Goal: Transaction & Acquisition: Purchase product/service

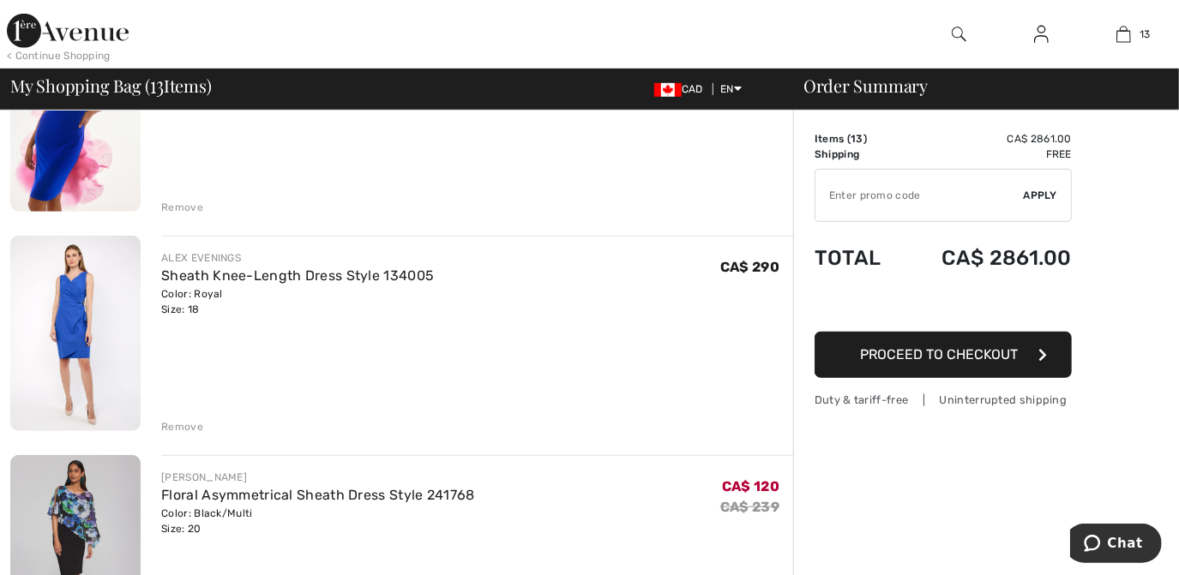
scroll to position [708, 0]
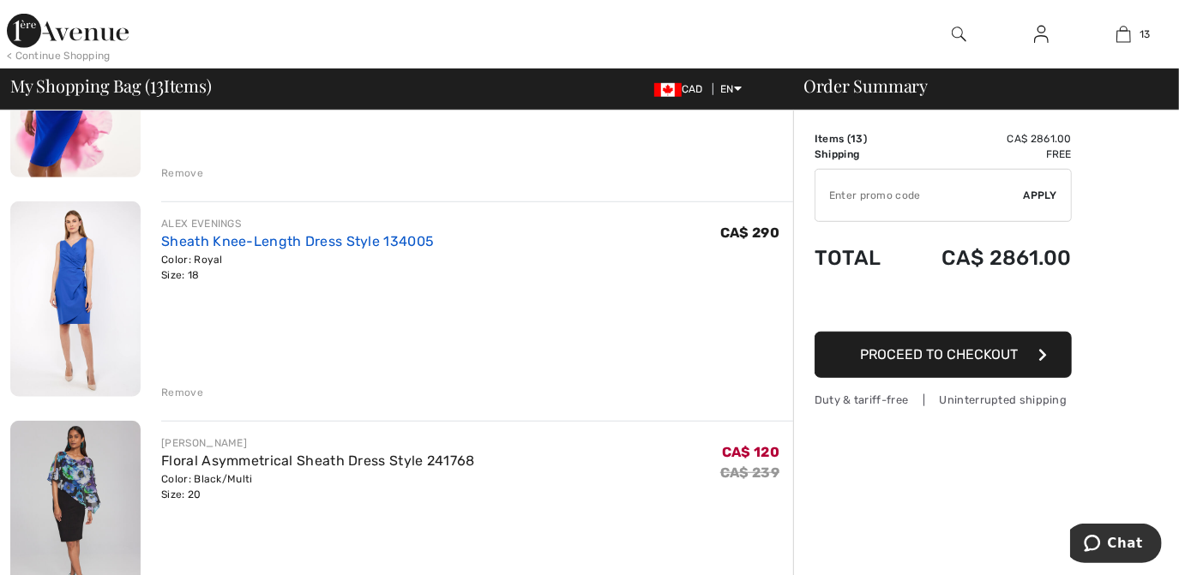
click at [406, 244] on link "Sheath Knee-Length Dress Style 134005" at bounding box center [297, 241] width 273 height 16
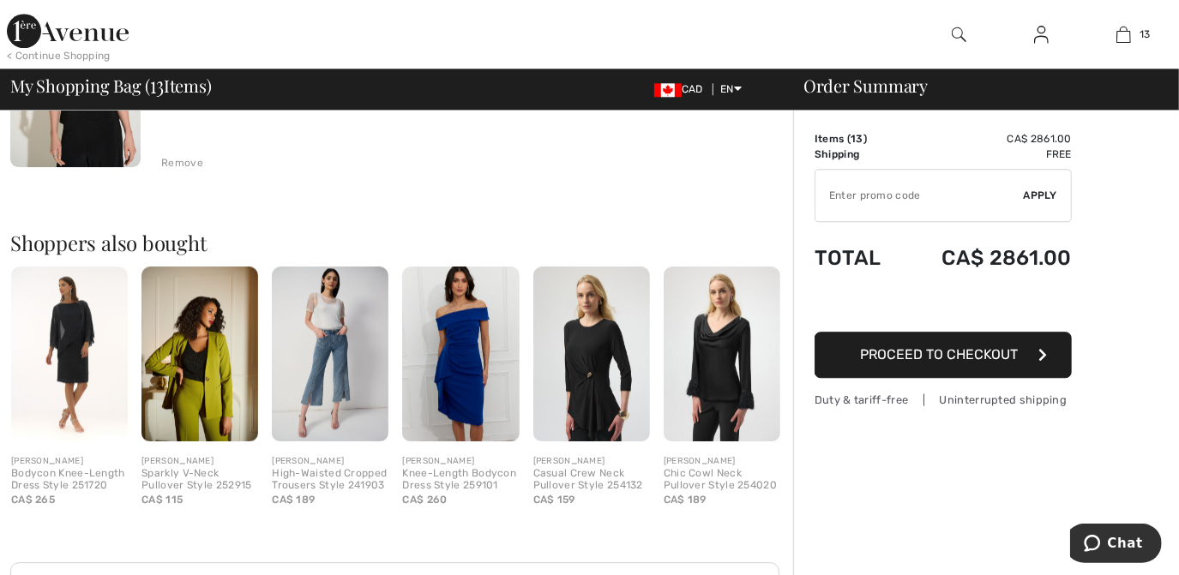
scroll to position [2926, 0]
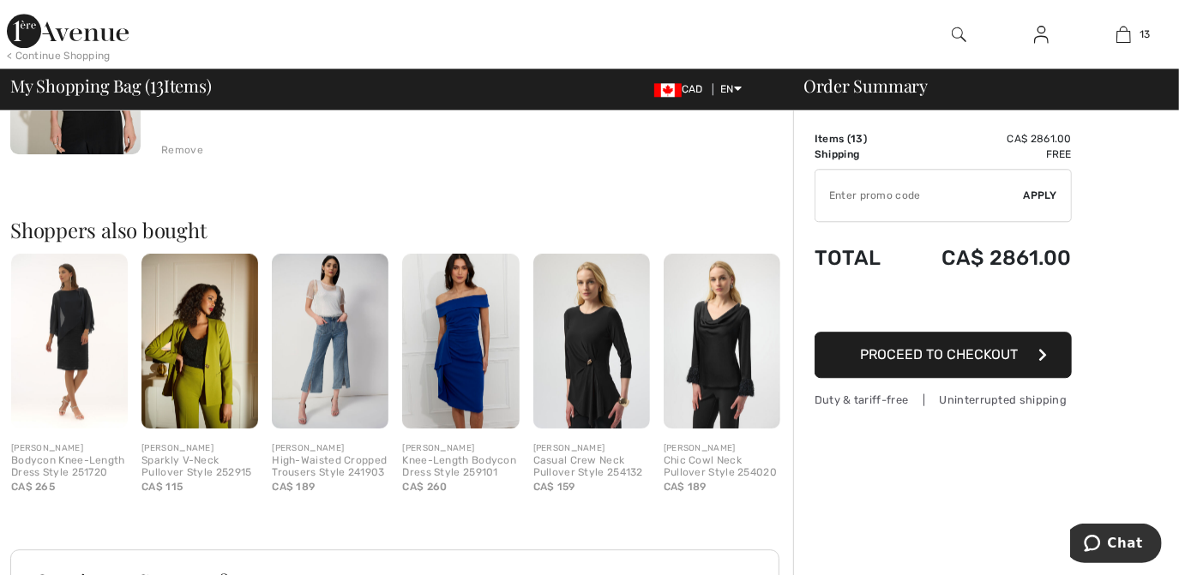
click at [214, 396] on img at bounding box center [199, 341] width 117 height 175
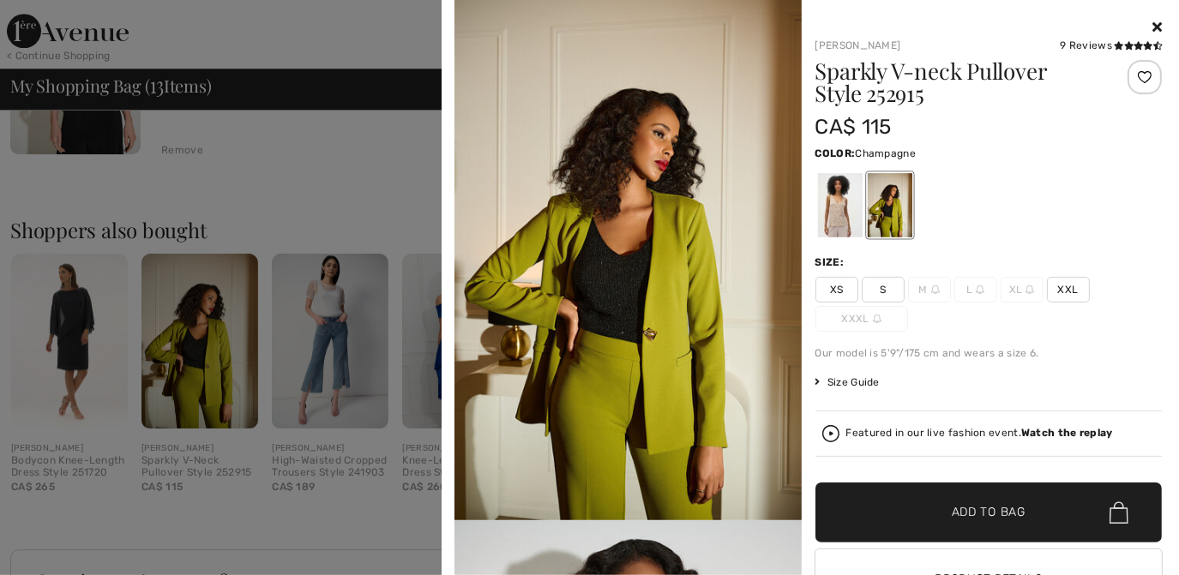
click at [825, 201] on div at bounding box center [839, 205] width 45 height 64
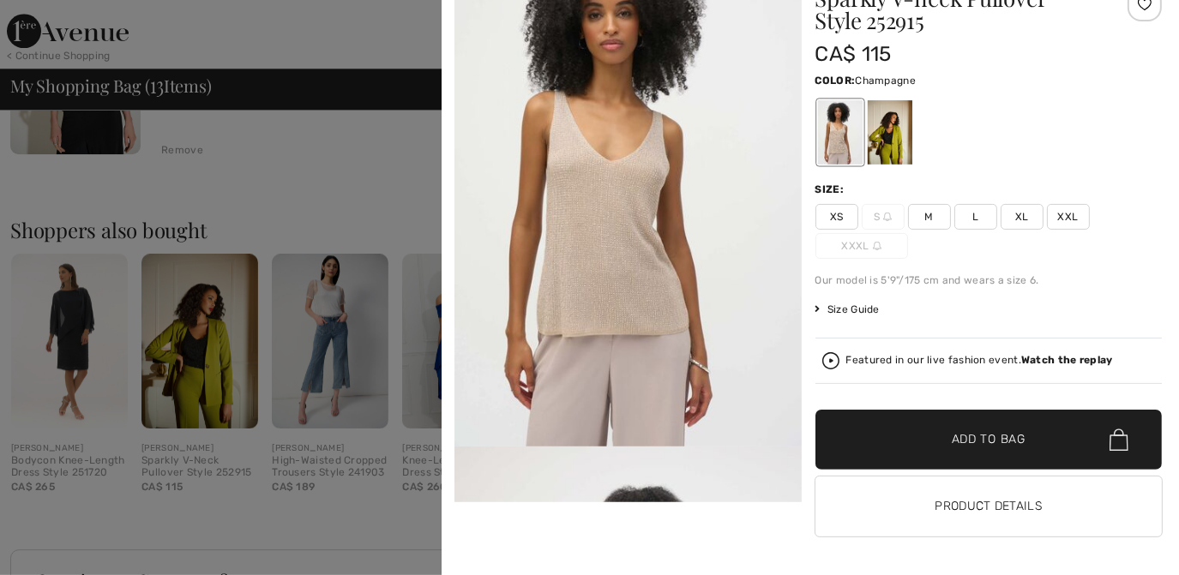
scroll to position [0, 0]
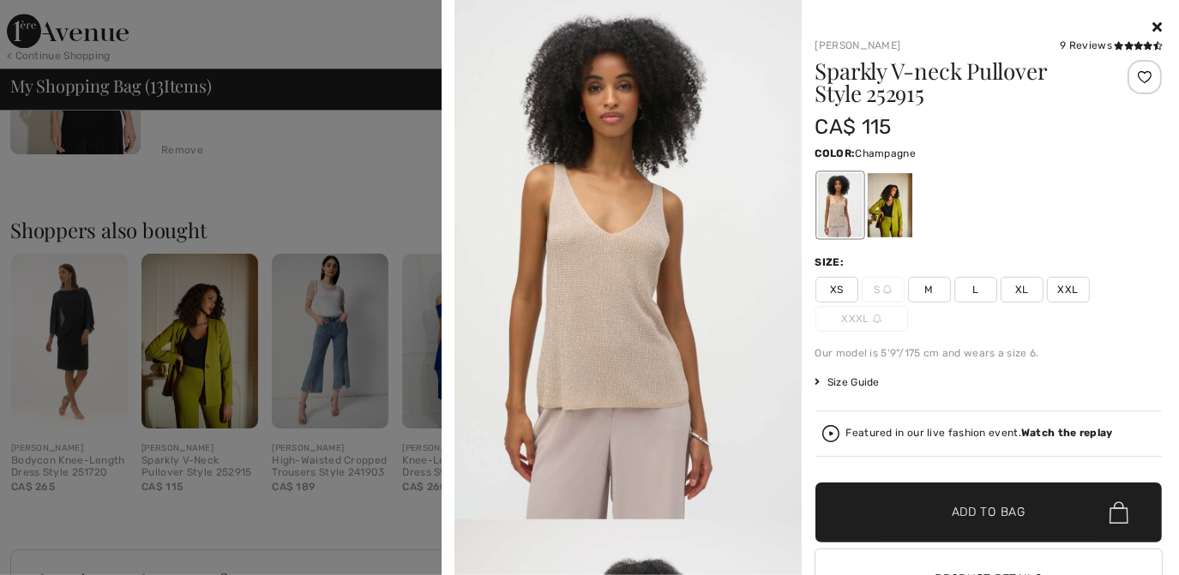
click at [1152, 24] on icon at bounding box center [1156, 27] width 9 height 14
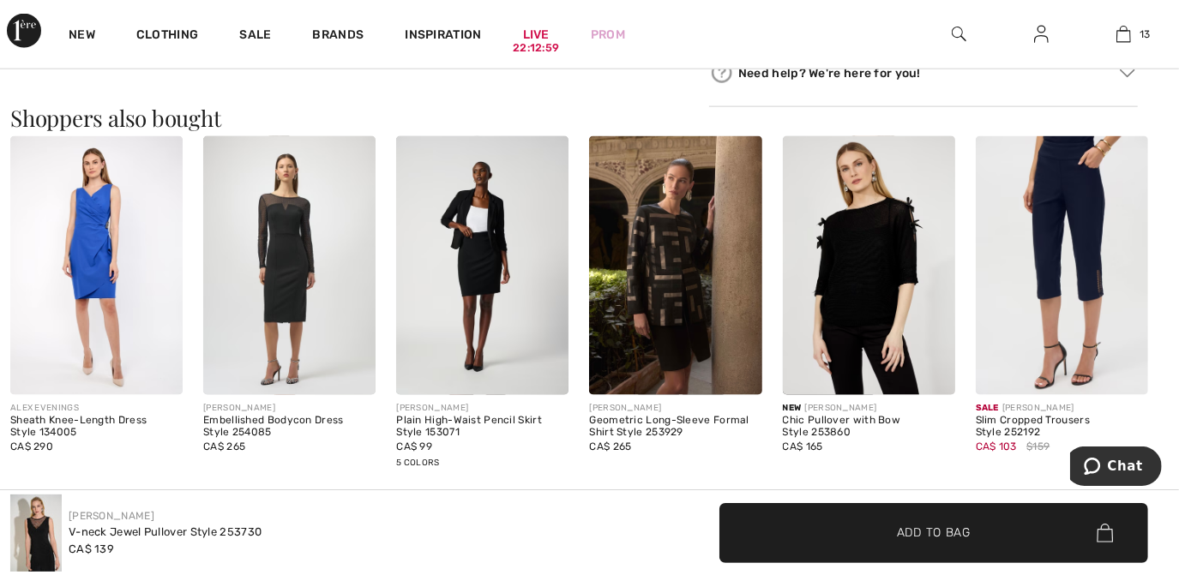
scroll to position [1521, 0]
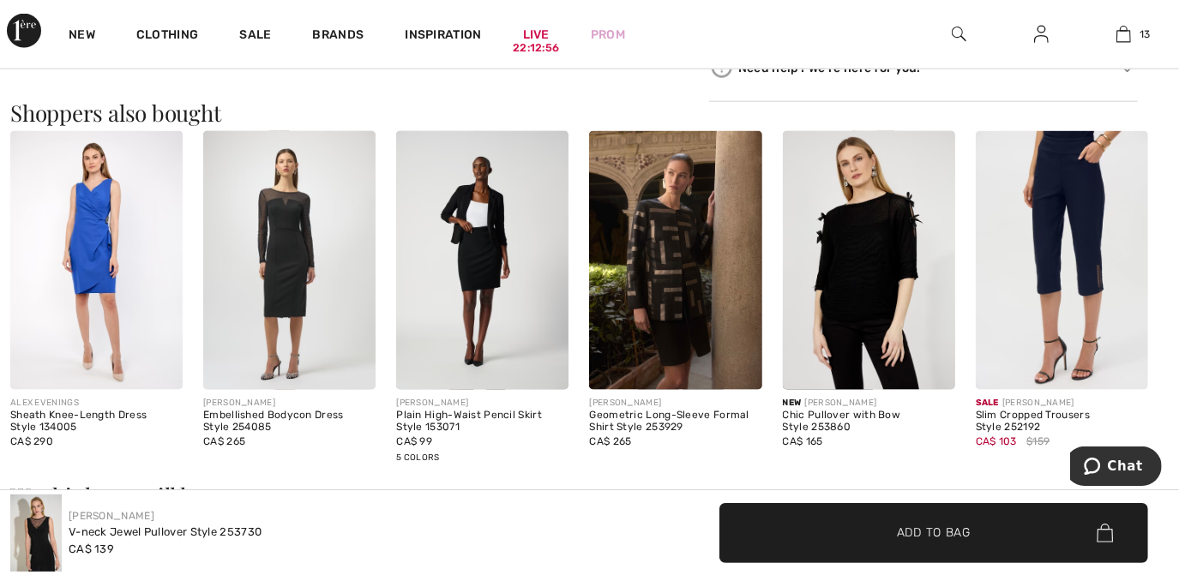
click at [471, 252] on img at bounding box center [482, 260] width 172 height 259
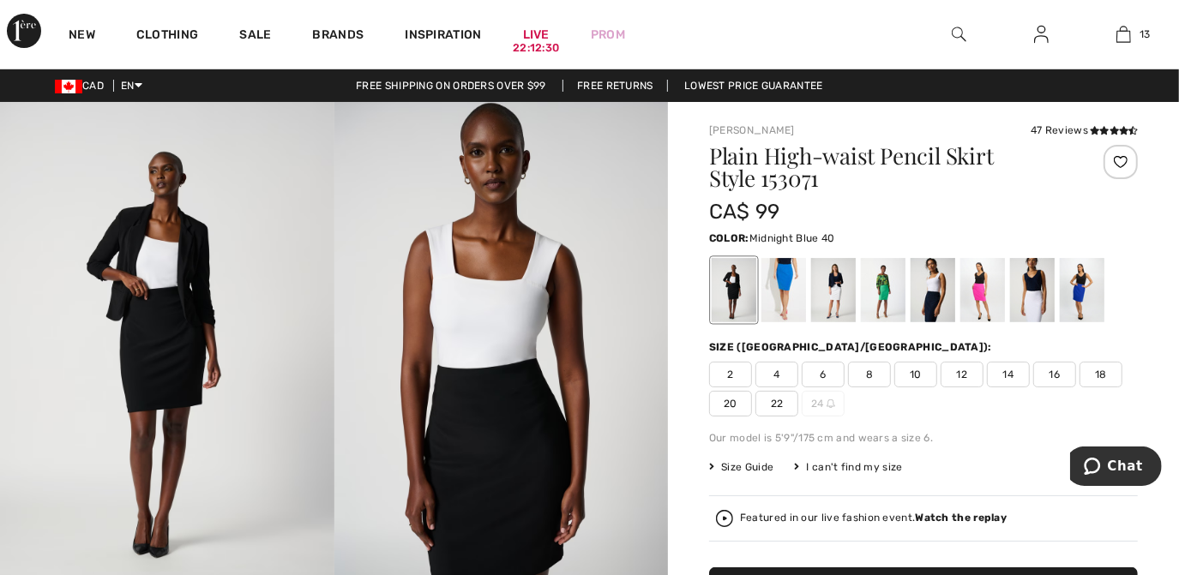
click at [932, 291] on div at bounding box center [932, 290] width 45 height 64
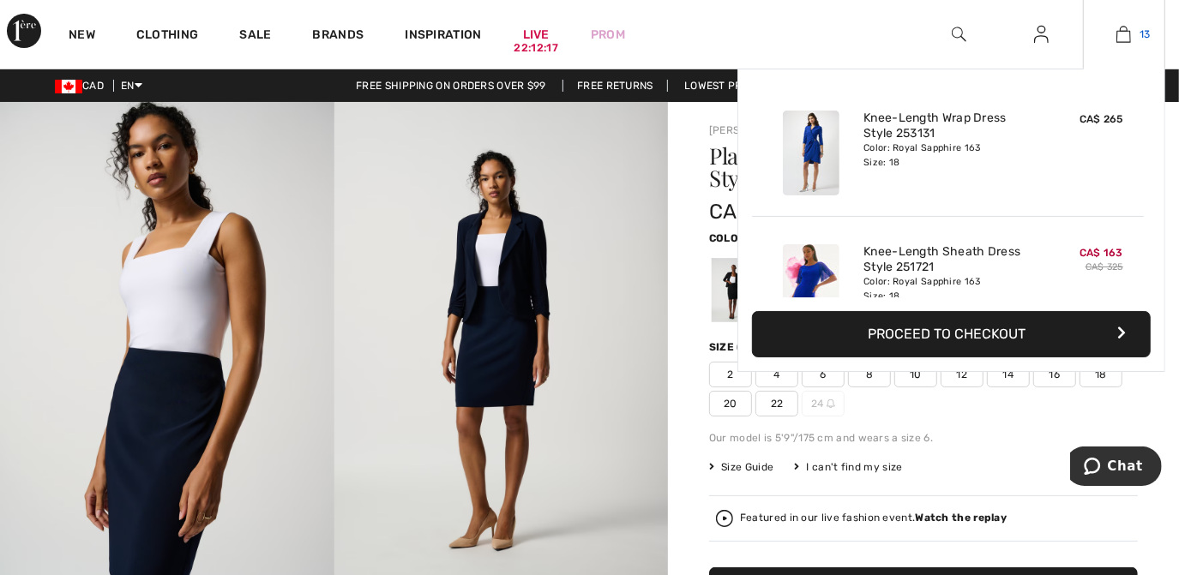
click at [1131, 26] on img at bounding box center [1123, 34] width 15 height 21
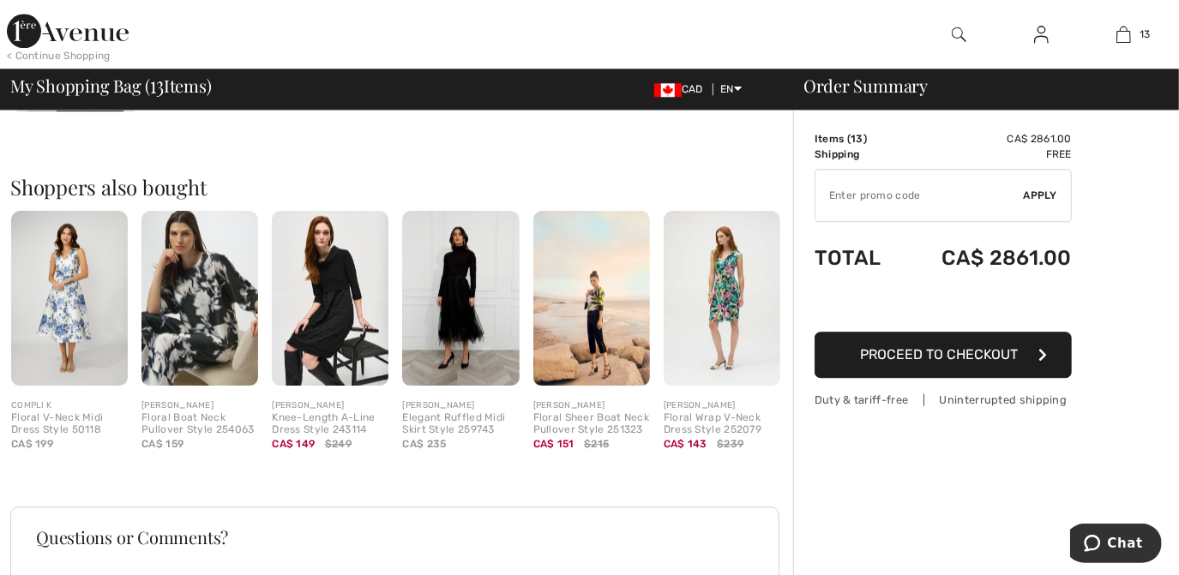
scroll to position [2974, 0]
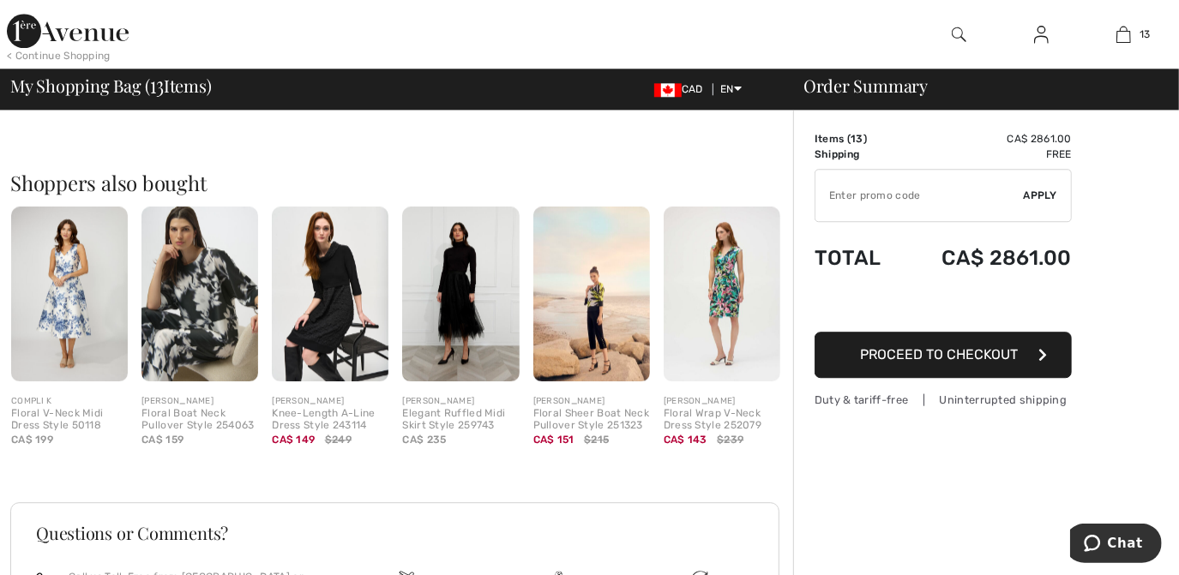
click at [711, 320] on img at bounding box center [721, 294] width 117 height 175
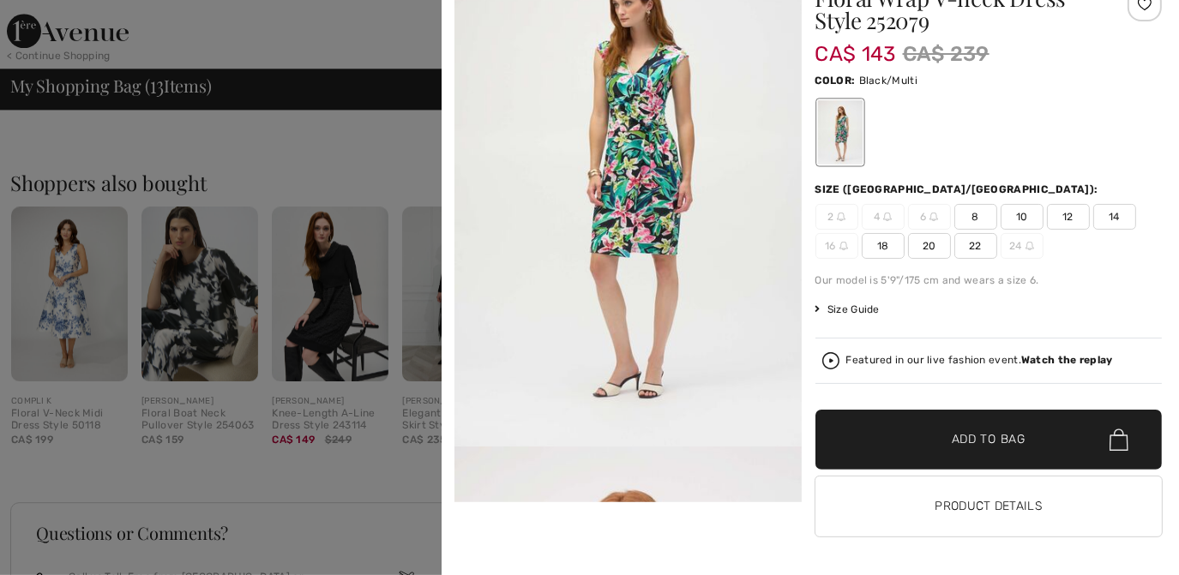
scroll to position [0, 0]
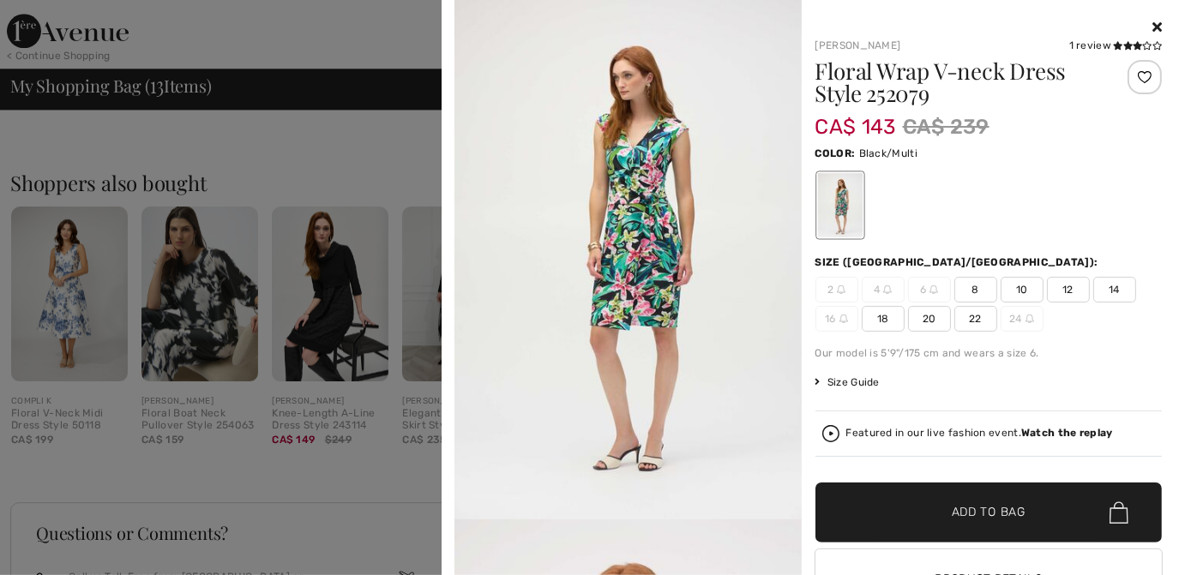
click at [919, 321] on span "20" at bounding box center [929, 319] width 43 height 26
click at [941, 513] on span "✔ Added to Bag" at bounding box center [962, 513] width 105 height 18
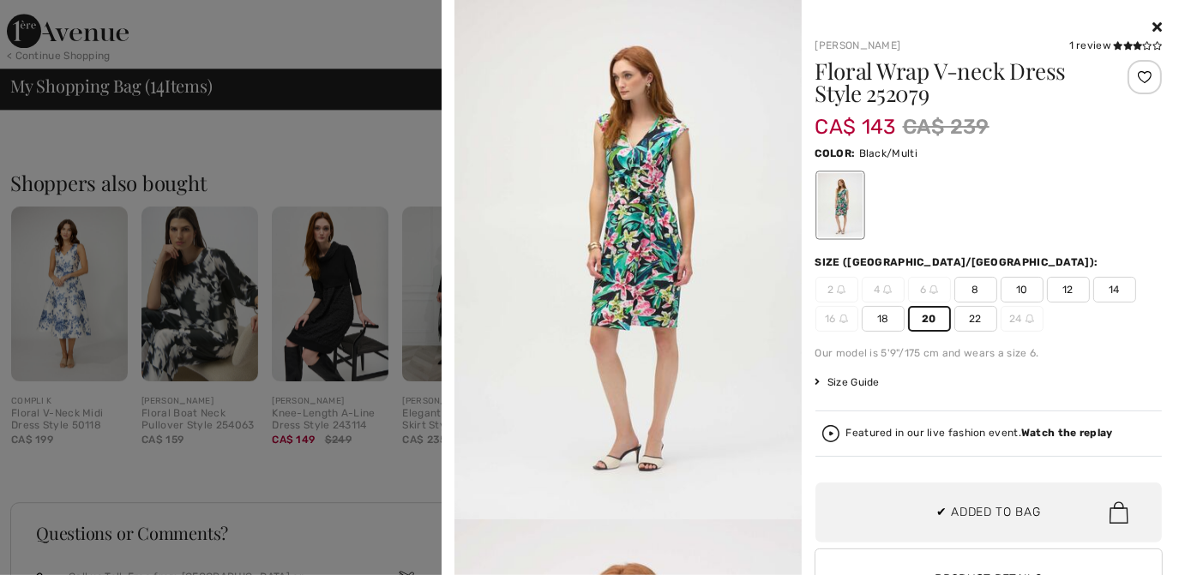
scroll to position [1495, 0]
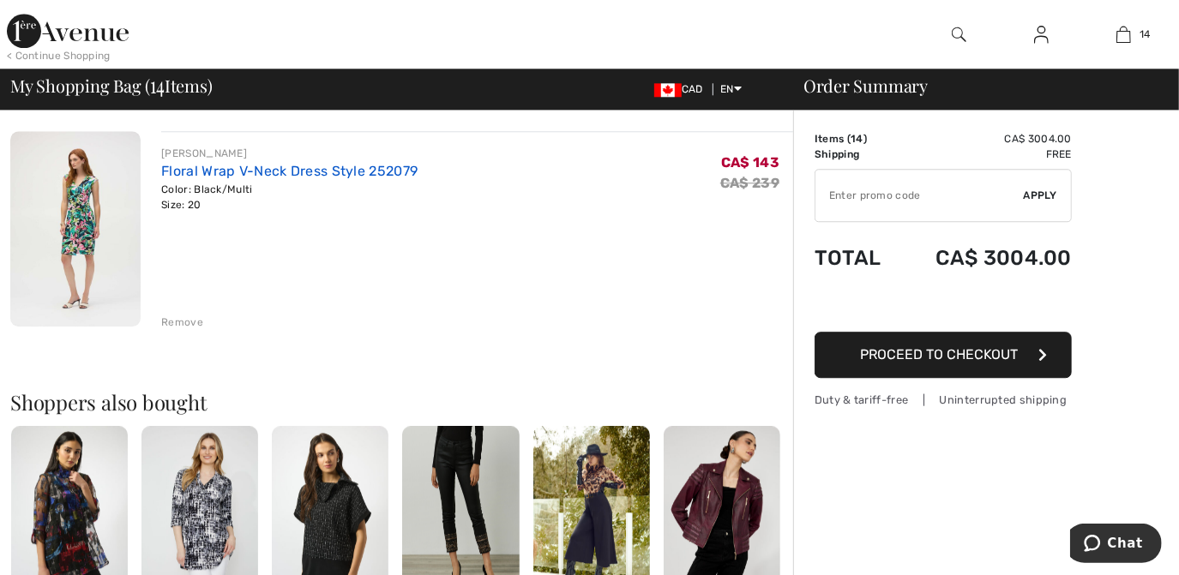
click at [217, 172] on link "Floral Wrap V-Neck Dress Style 252079" at bounding box center [289, 171] width 256 height 16
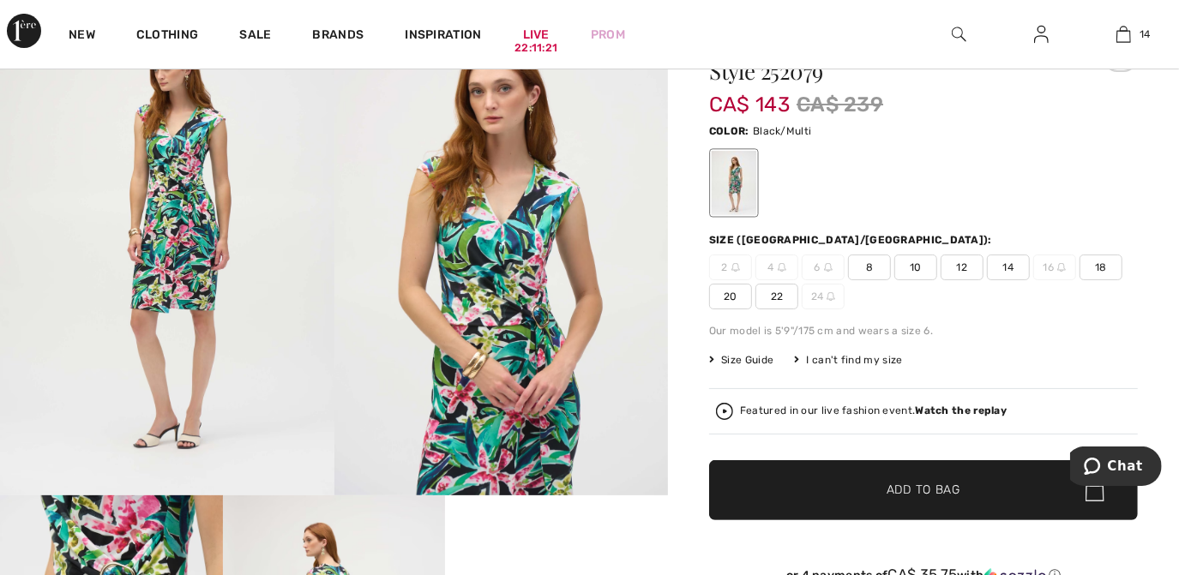
scroll to position [45, 0]
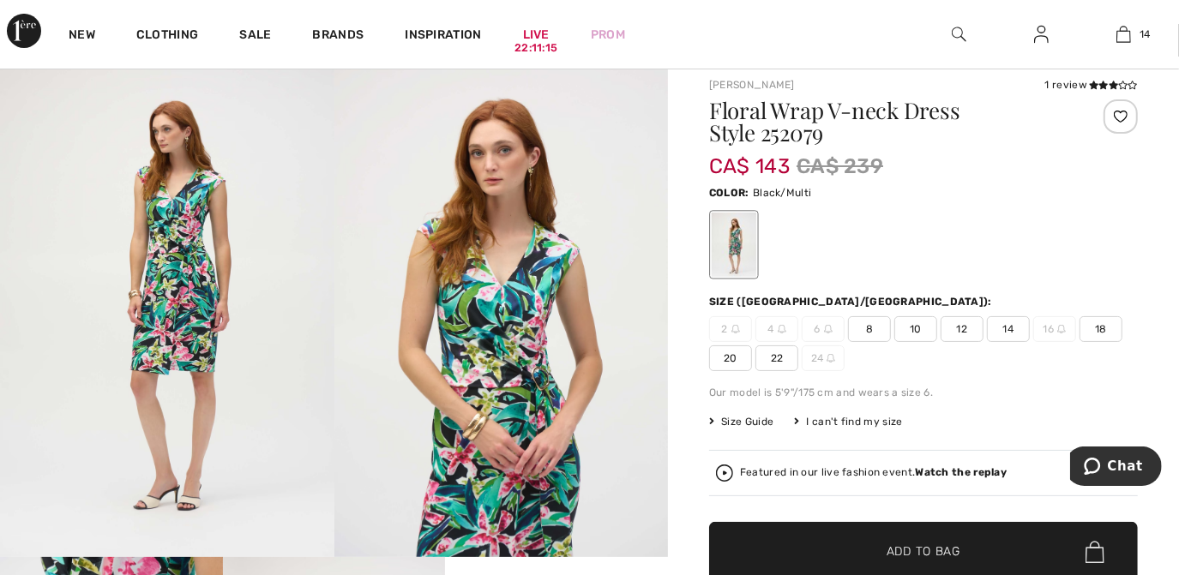
click at [742, 357] on span "20" at bounding box center [730, 358] width 43 height 26
click at [837, 549] on span "✔ Added to Bag Add to Bag" at bounding box center [923, 552] width 429 height 60
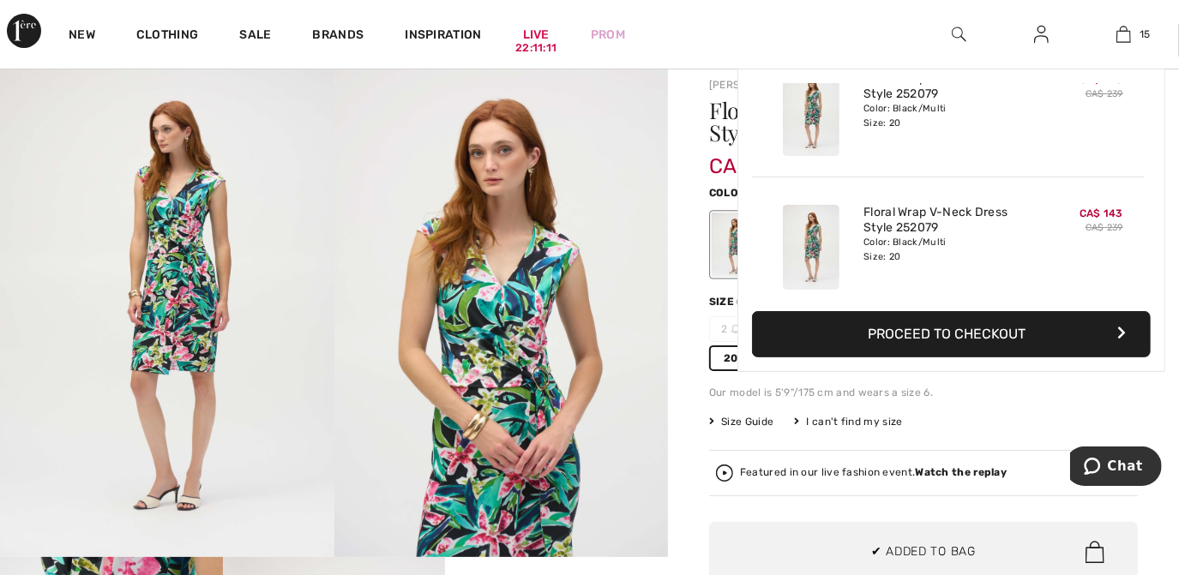
scroll to position [1787, 0]
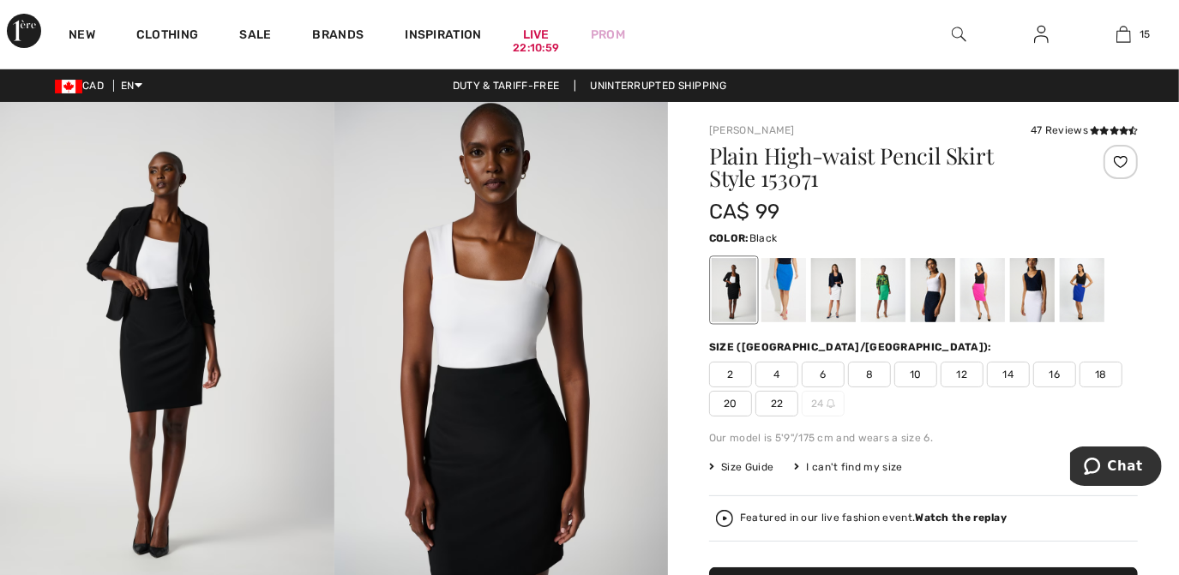
click at [525, 272] on img at bounding box center [501, 352] width 334 height 501
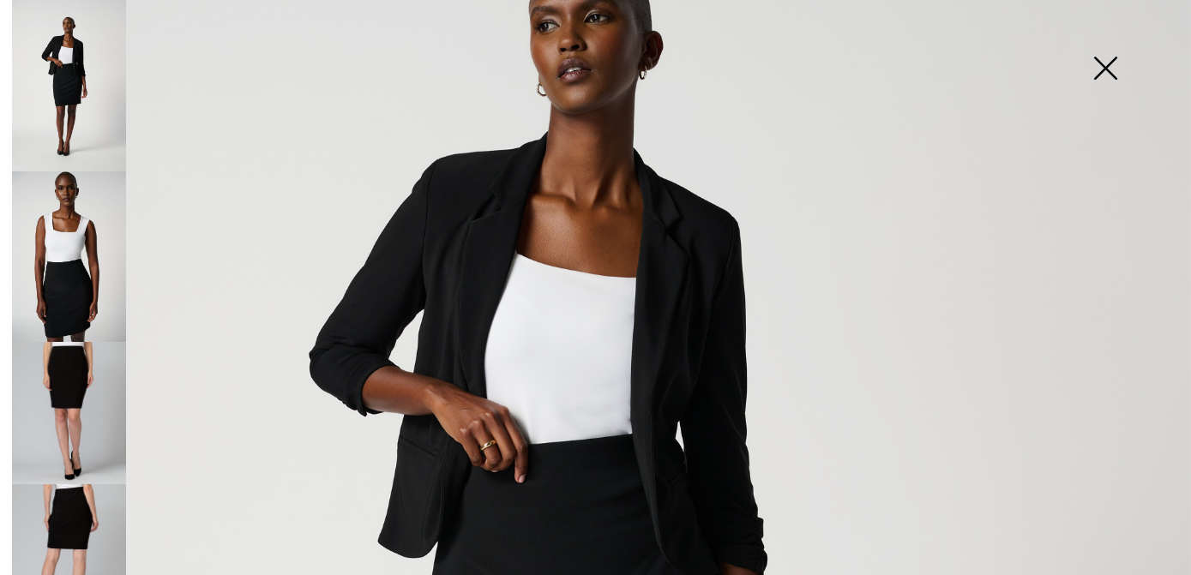
scroll to position [72, 0]
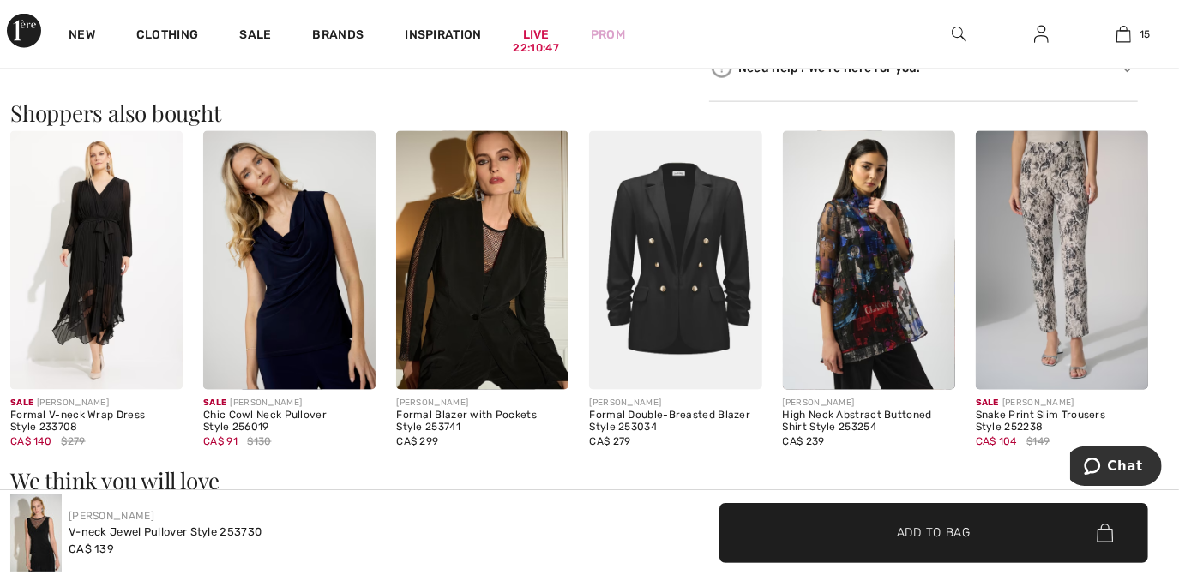
scroll to position [2233, 0]
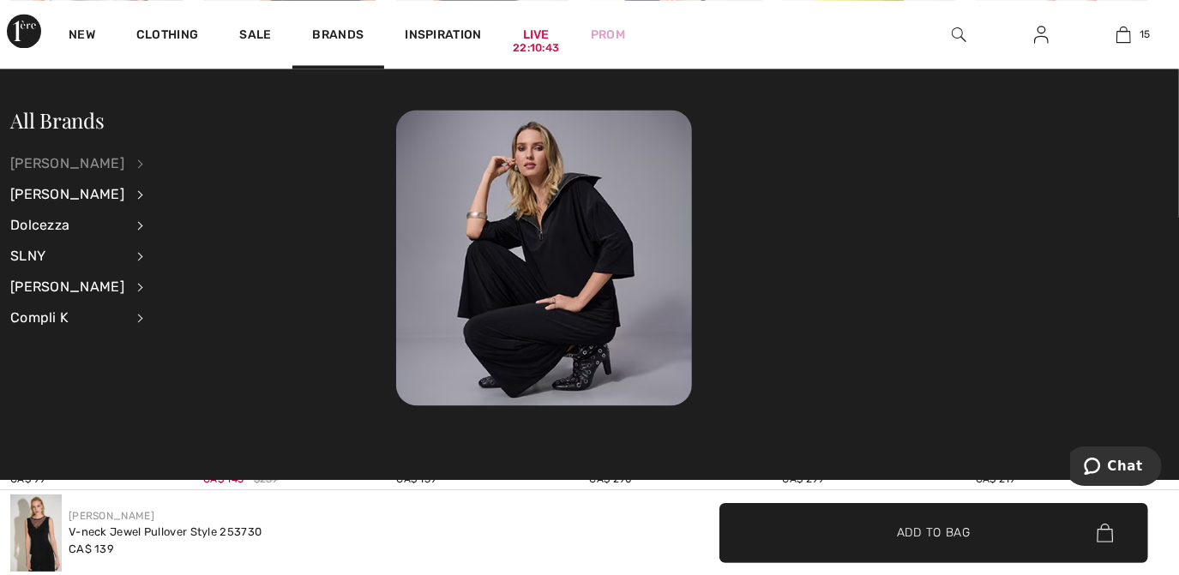
click at [81, 161] on div "[PERSON_NAME]" at bounding box center [67, 163] width 114 height 31
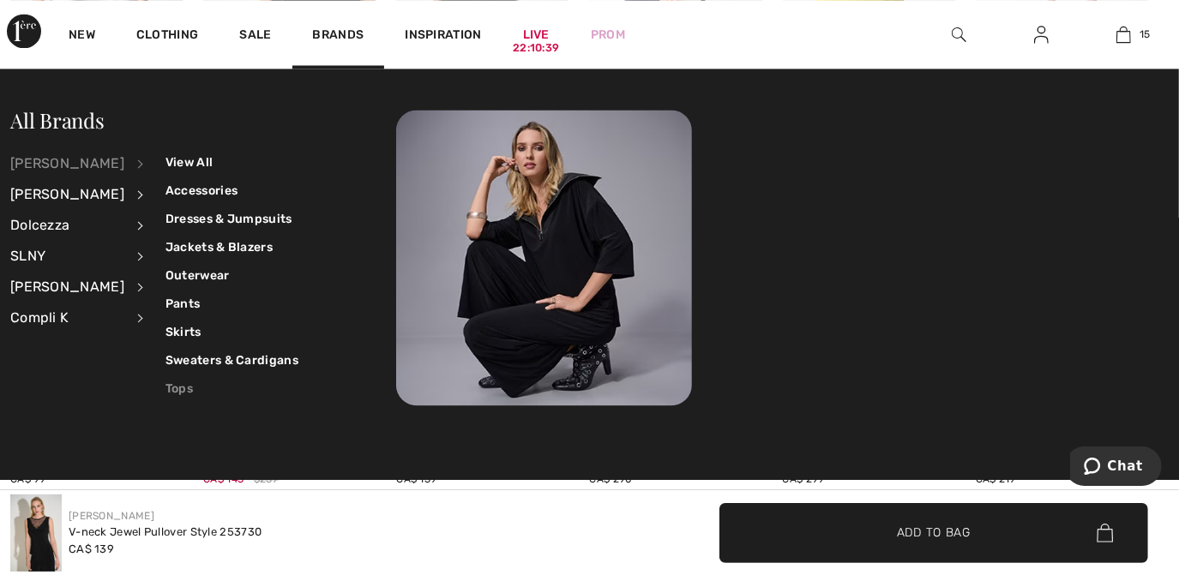
click at [173, 387] on link "Tops" at bounding box center [231, 389] width 133 height 28
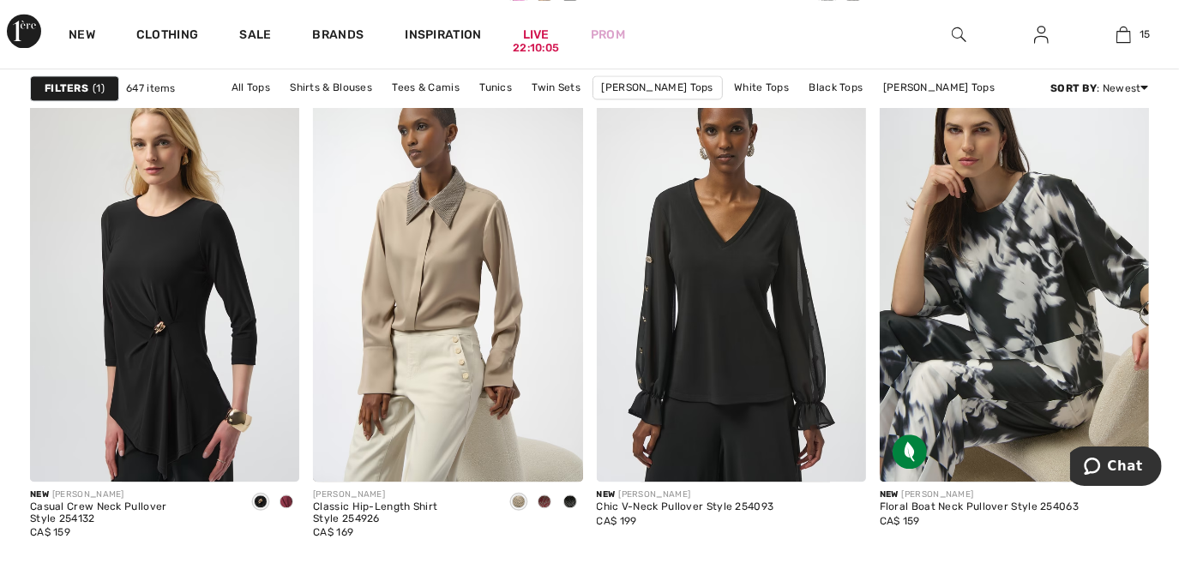
scroll to position [6766, 0]
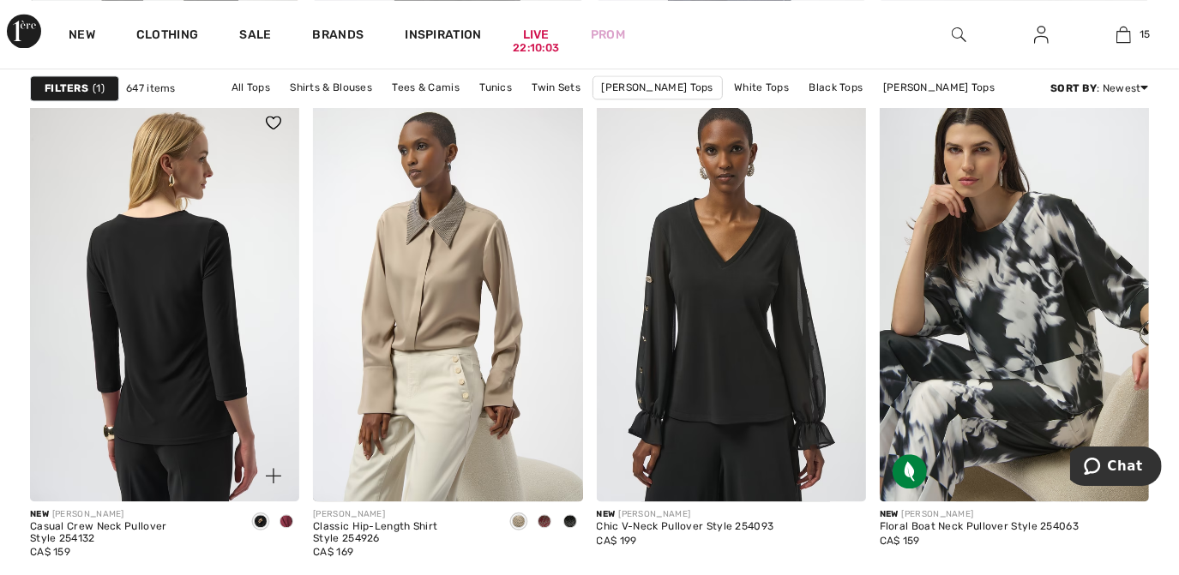
click at [159, 385] on img at bounding box center [164, 299] width 269 height 404
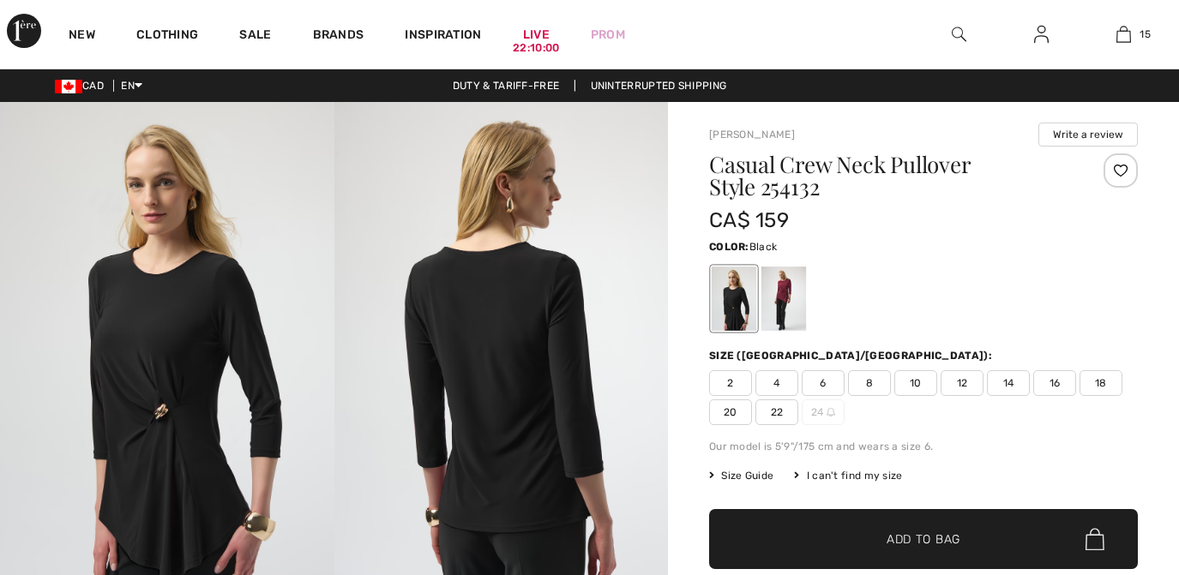
checkbox input "true"
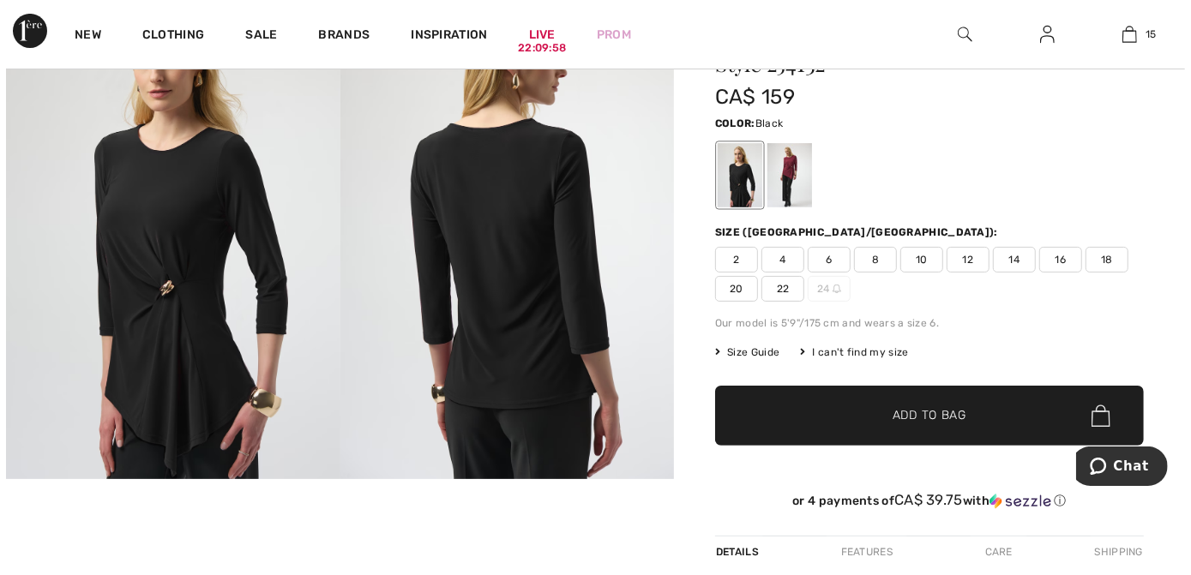
scroll to position [135, 0]
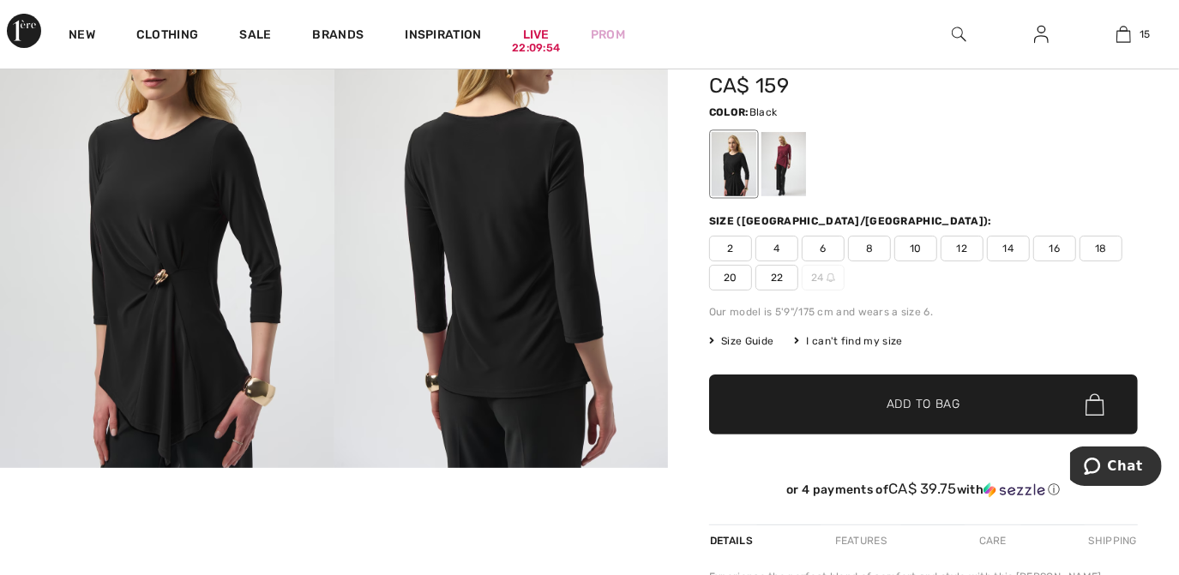
click at [186, 384] on img at bounding box center [167, 217] width 334 height 501
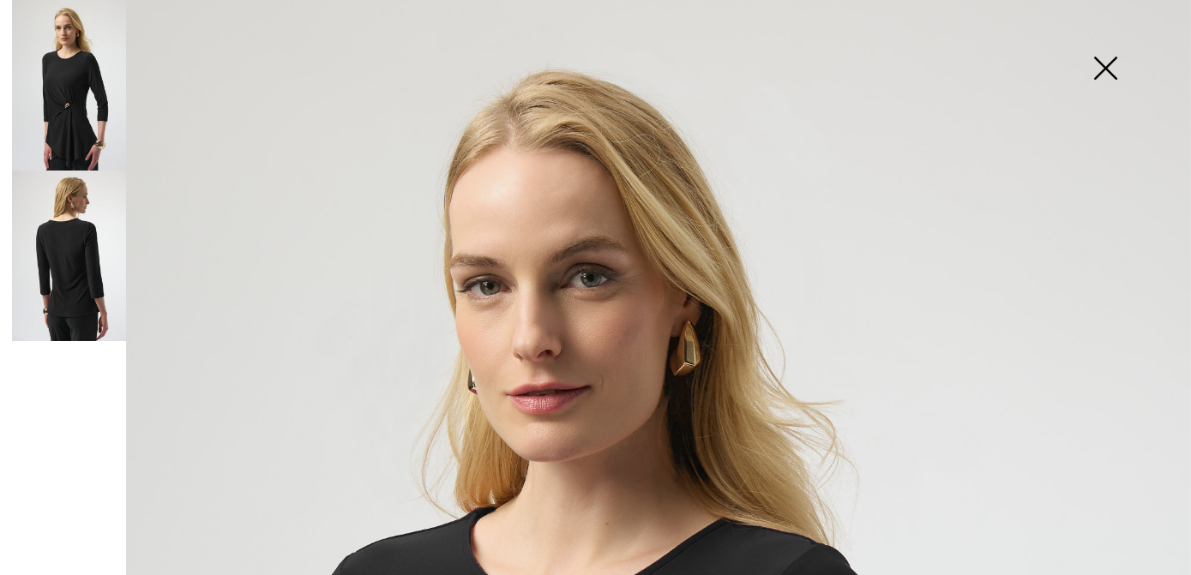
scroll to position [0, 0]
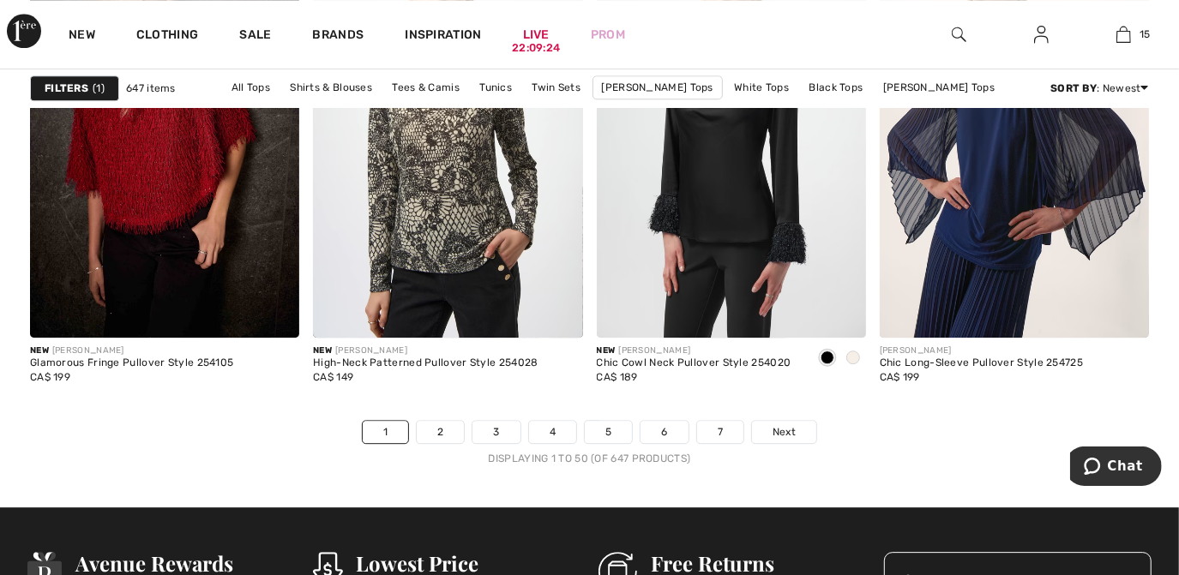
scroll to position [7290, 0]
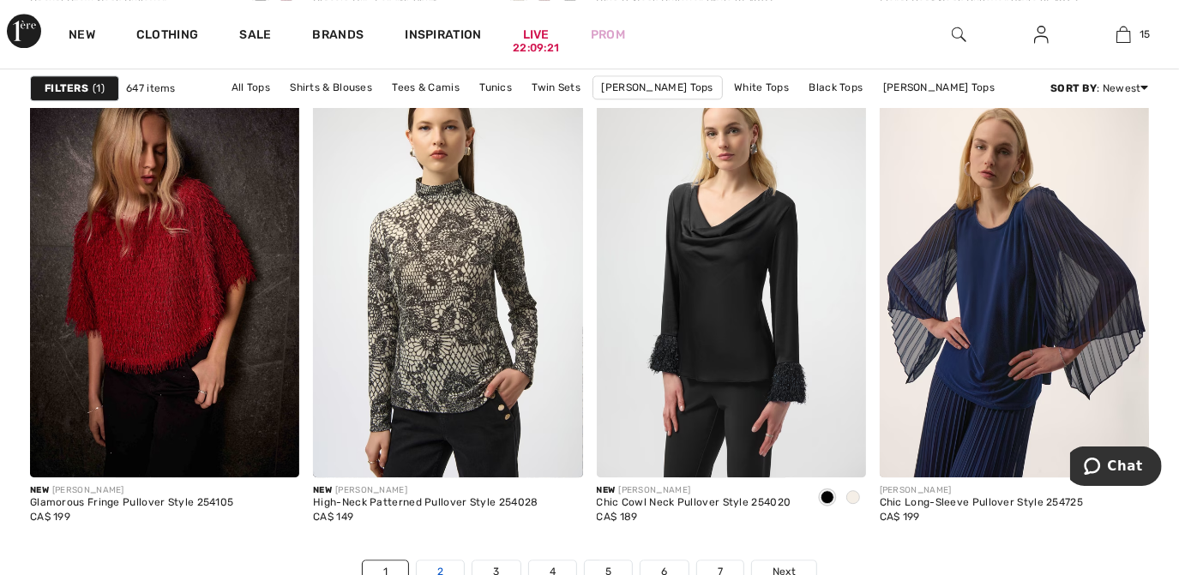
click at [443, 569] on link "2" at bounding box center [440, 572] width 47 height 22
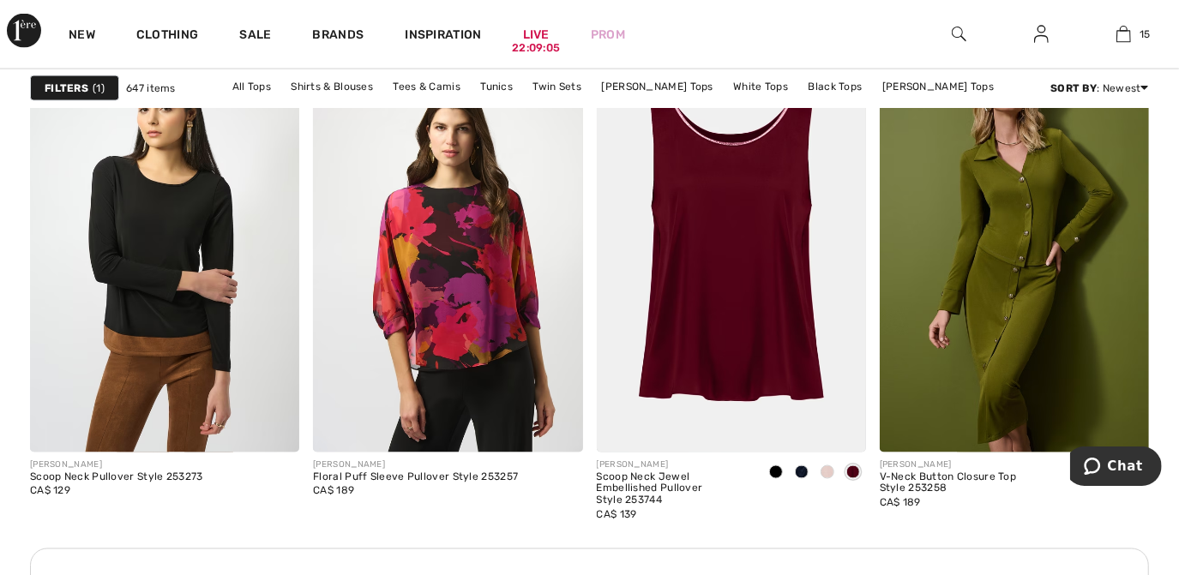
scroll to position [1684, 0]
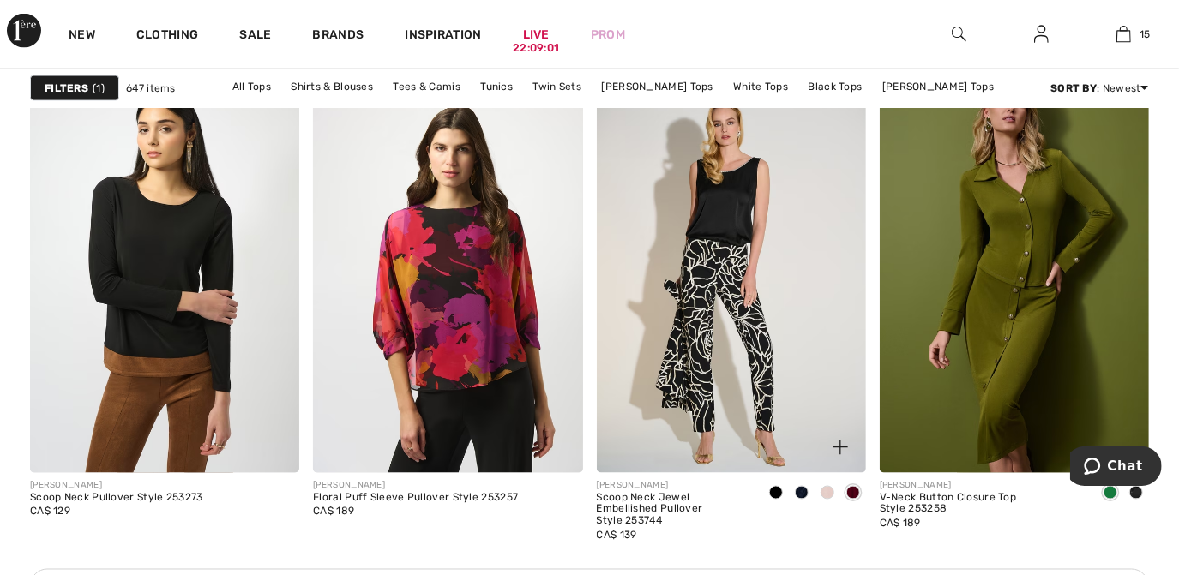
click at [780, 337] on img at bounding box center [731, 271] width 269 height 404
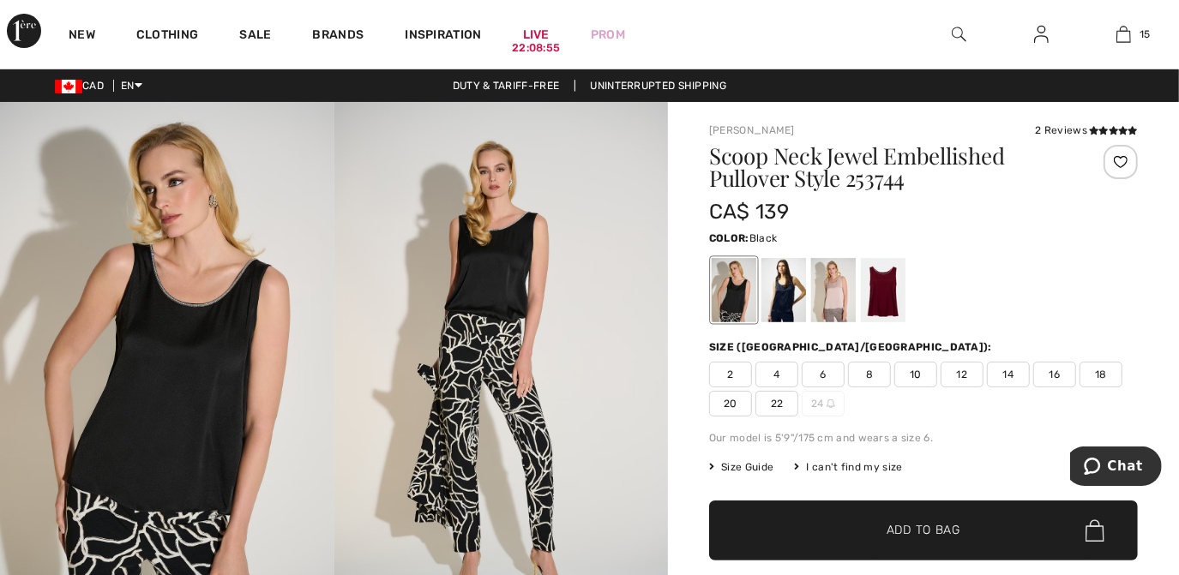
click at [176, 307] on img at bounding box center [167, 352] width 334 height 501
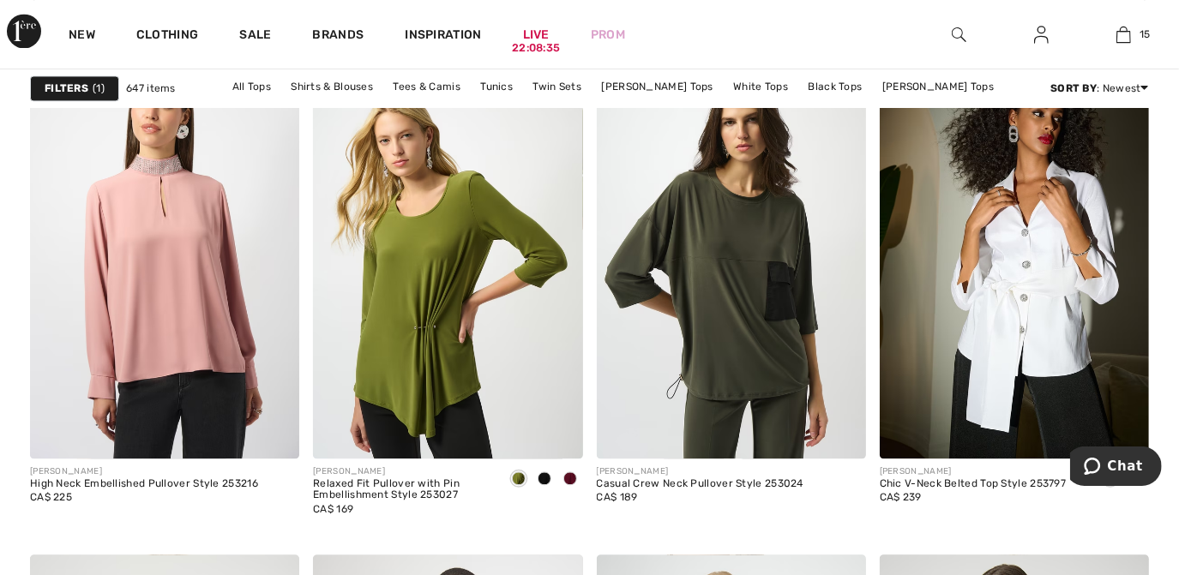
scroll to position [2407, 0]
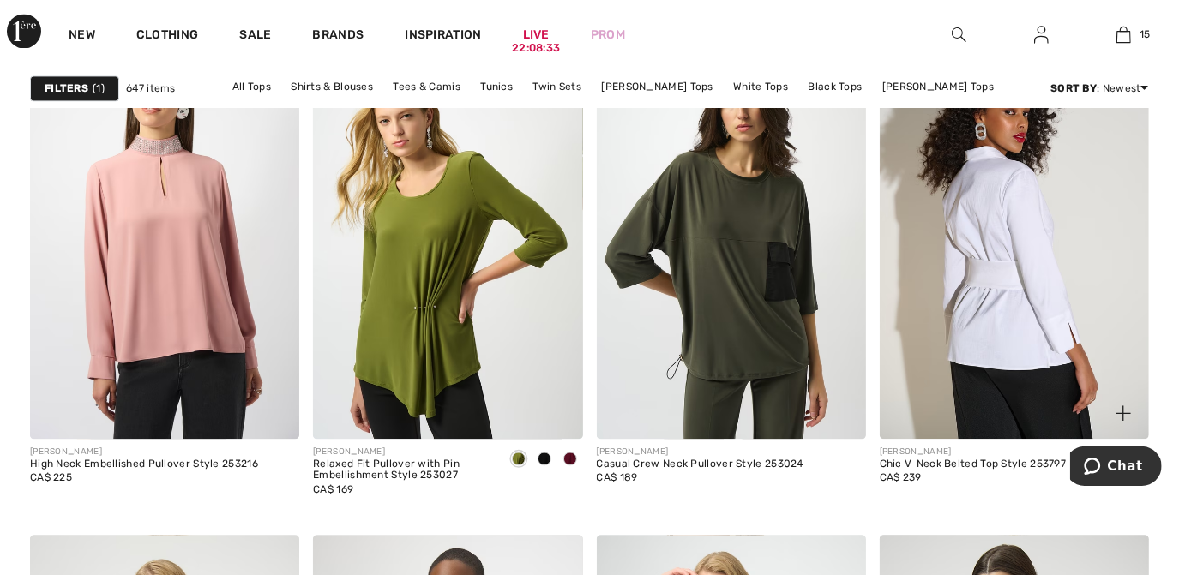
click at [1037, 257] on img at bounding box center [1013, 236] width 269 height 404
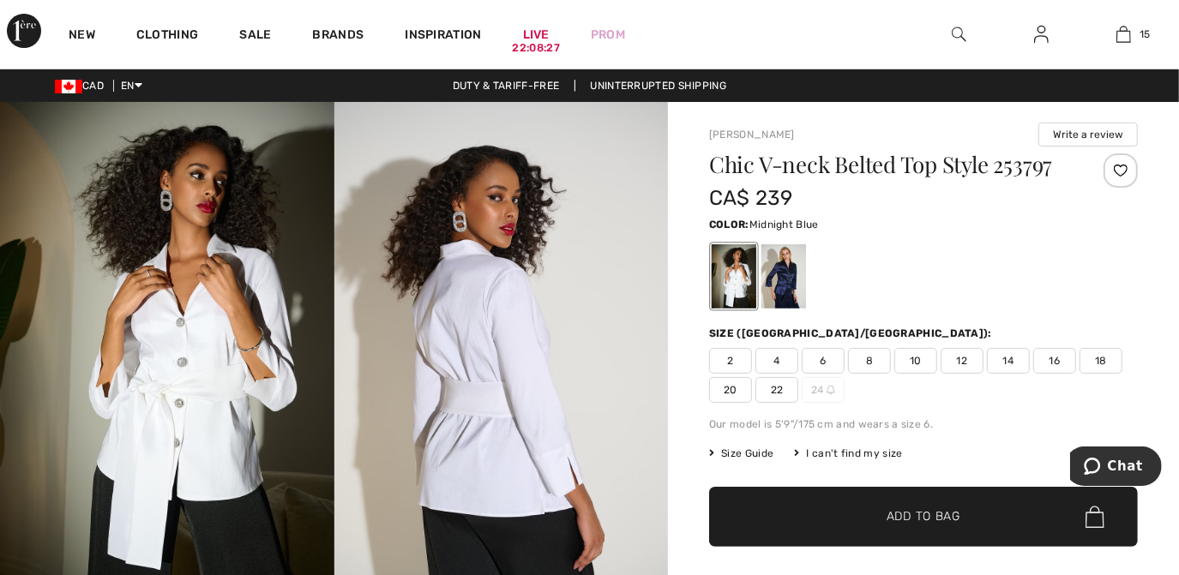
click at [782, 283] on div at bounding box center [783, 276] width 45 height 64
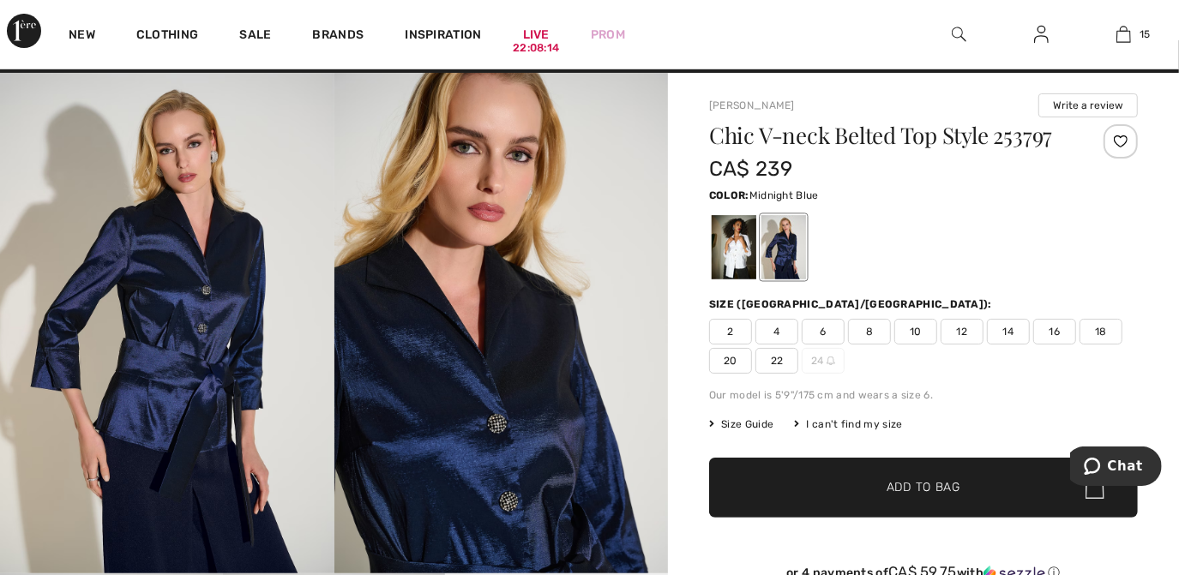
scroll to position [36, 0]
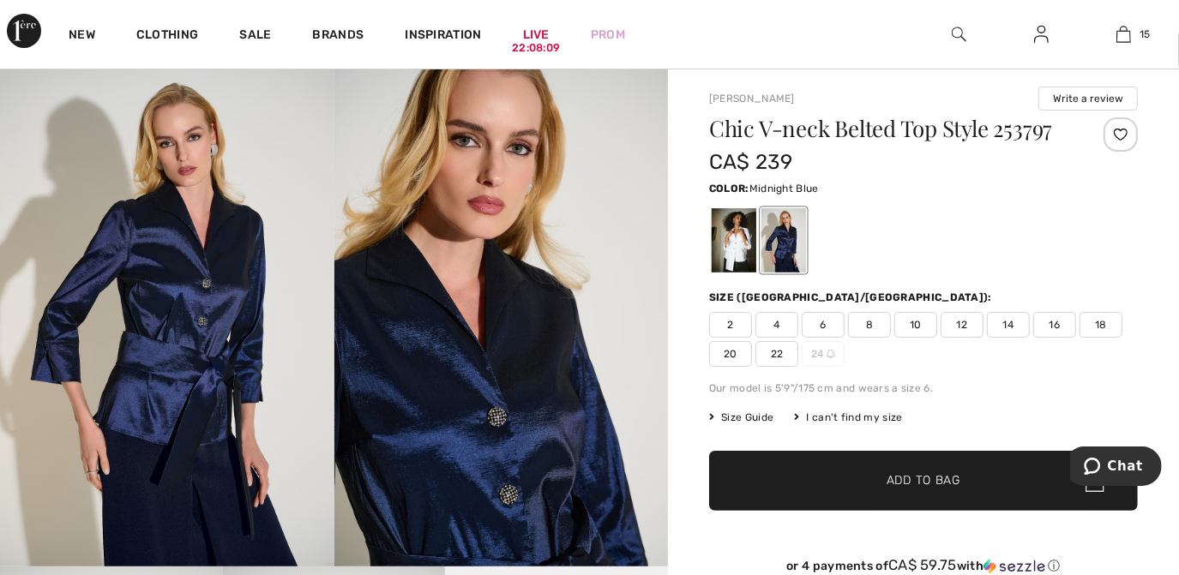
click at [731, 357] on span "20" at bounding box center [730, 354] width 43 height 26
click at [838, 483] on span "✔ Added to Bag Add to Bag" at bounding box center [923, 481] width 429 height 60
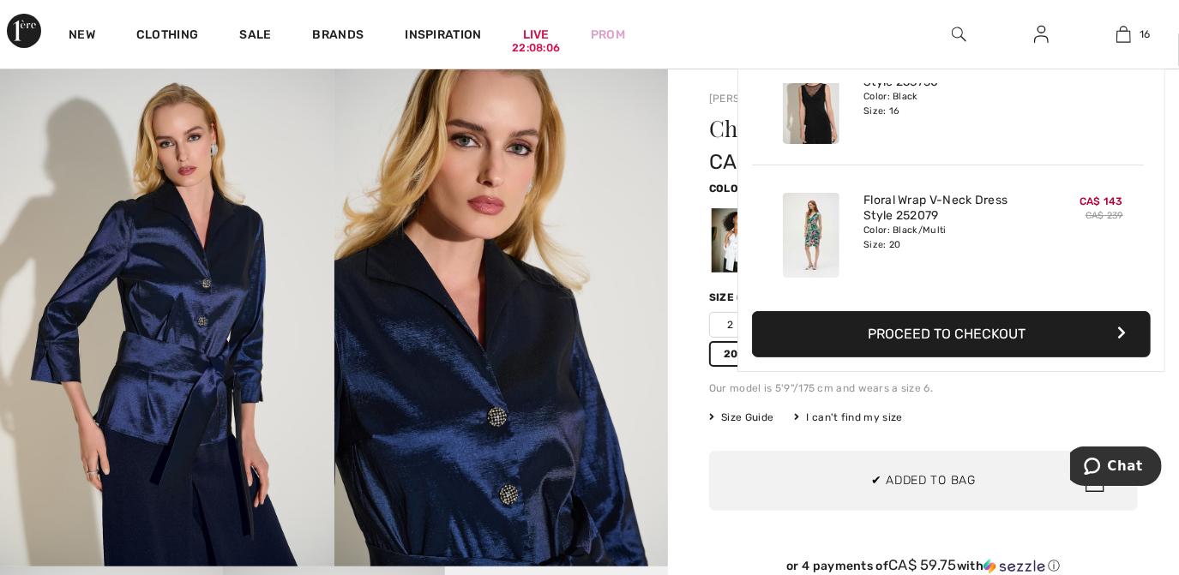
scroll to position [1921, 0]
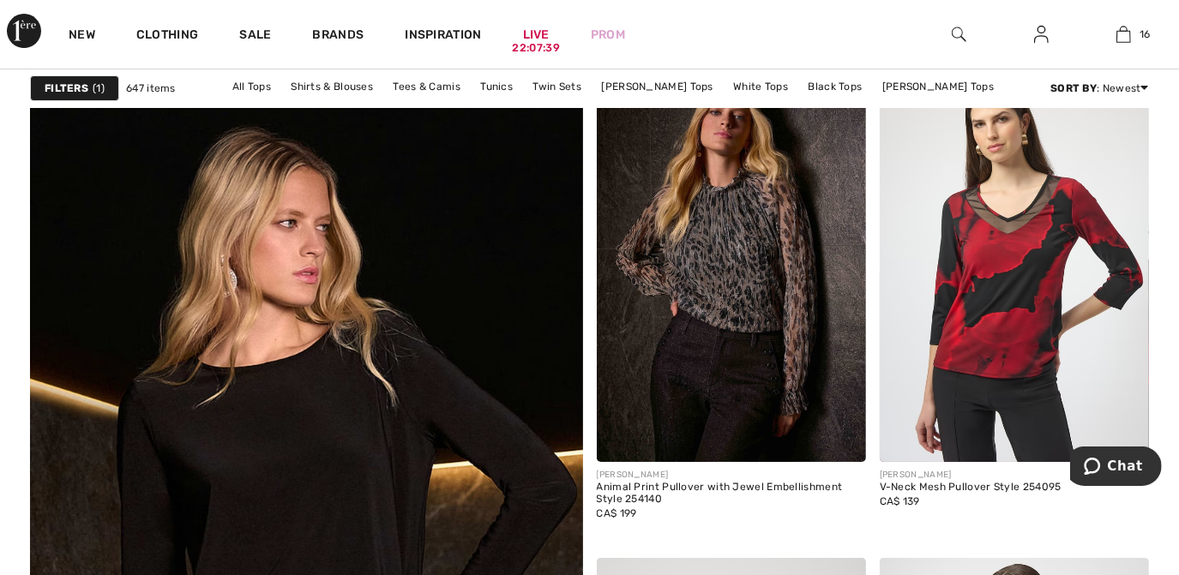
scroll to position [4127, 0]
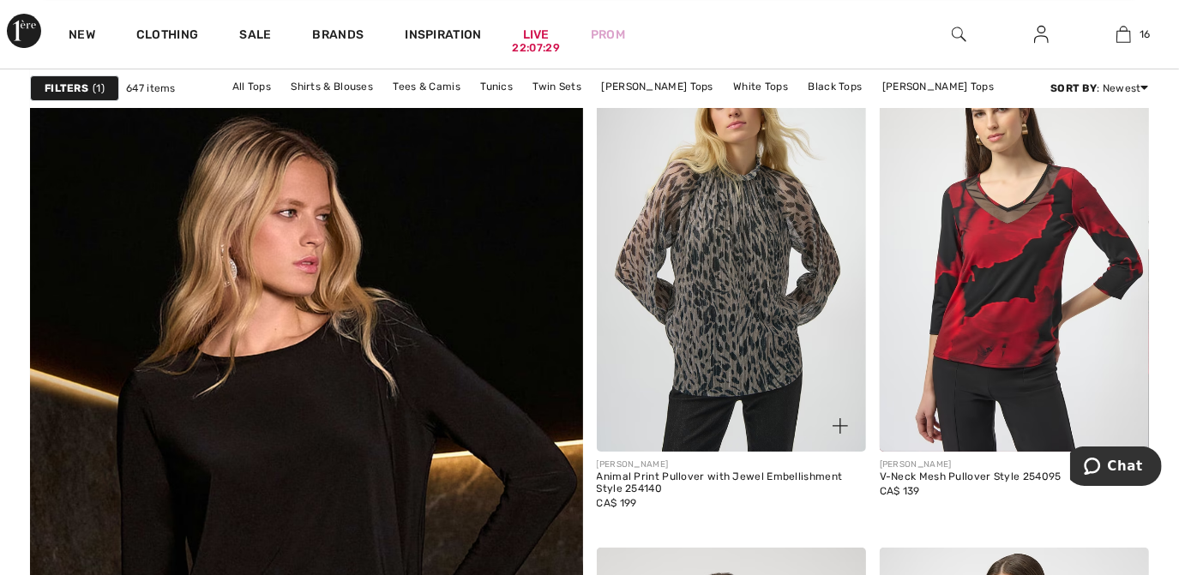
click at [712, 266] on img at bounding box center [731, 250] width 269 height 404
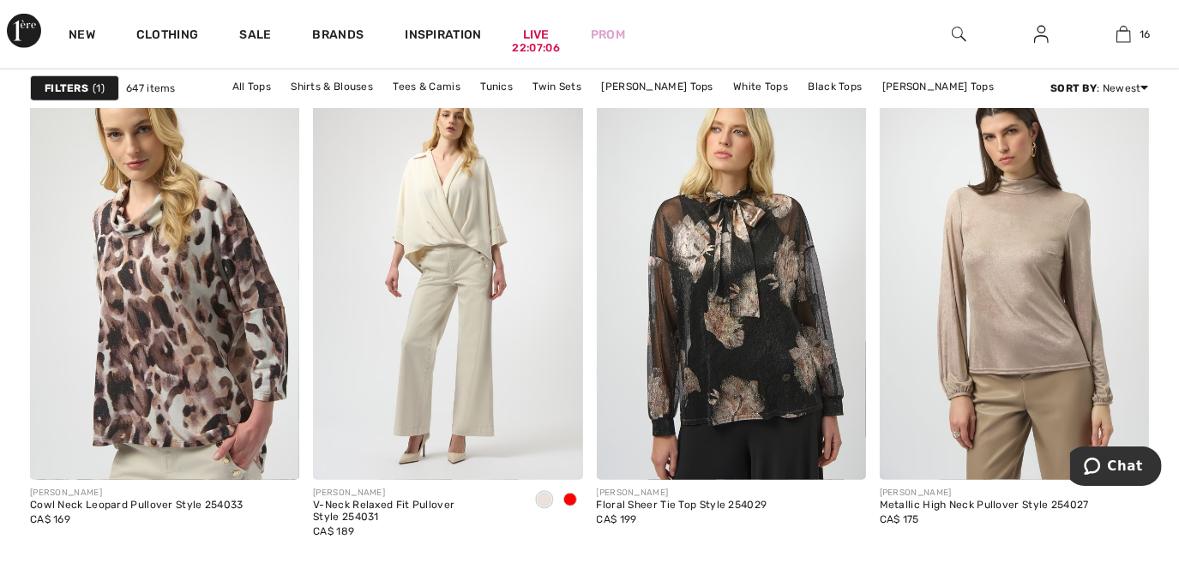
scroll to position [5079, 0]
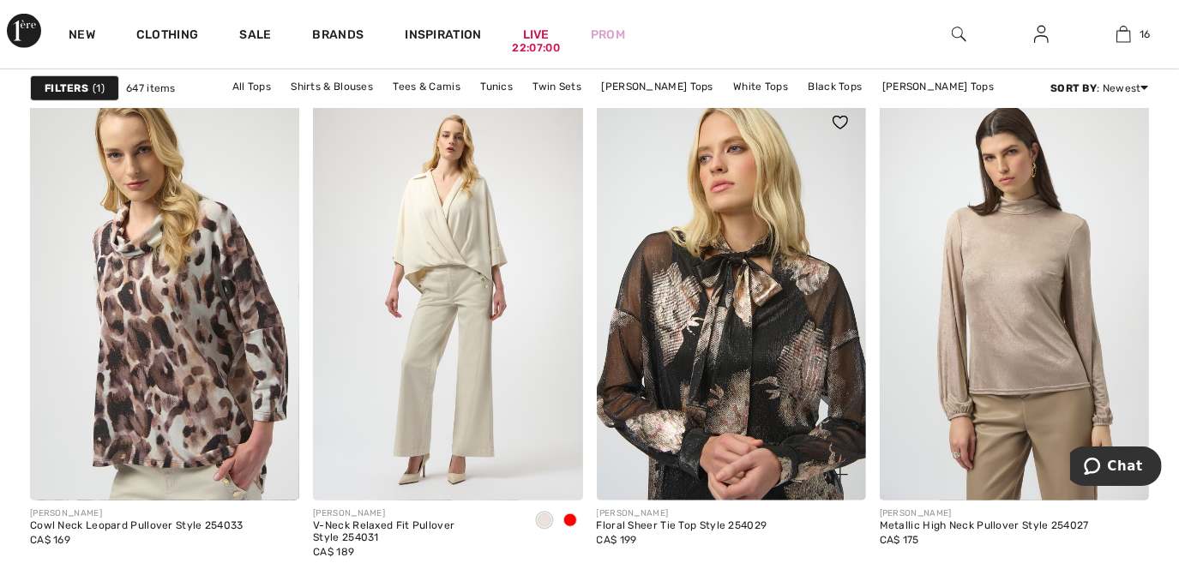
click at [771, 387] on img at bounding box center [731, 299] width 269 height 404
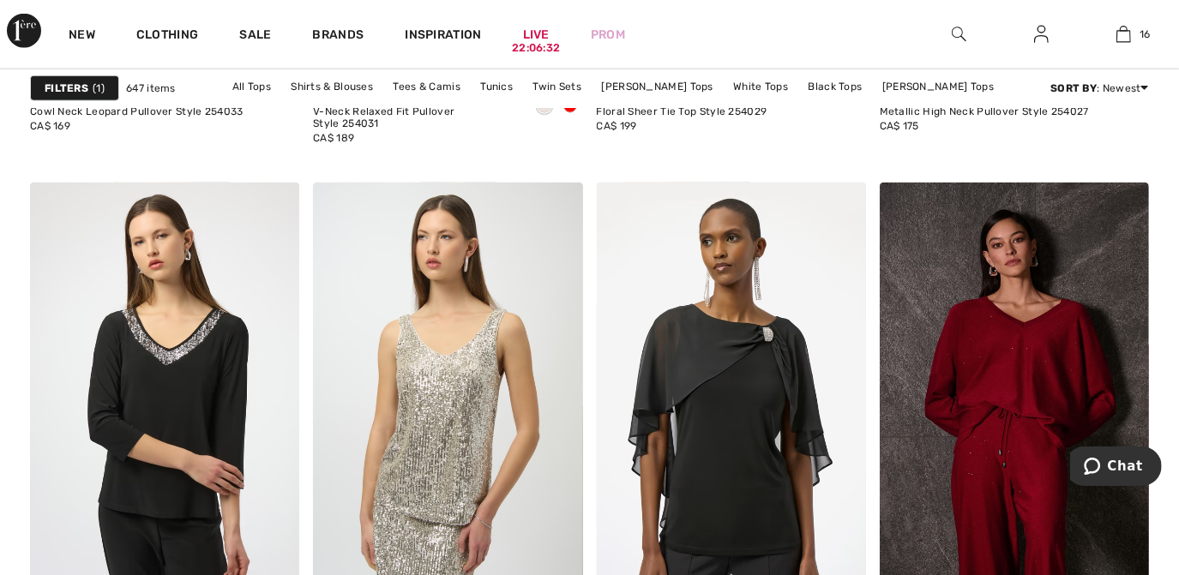
scroll to position [3359, 0]
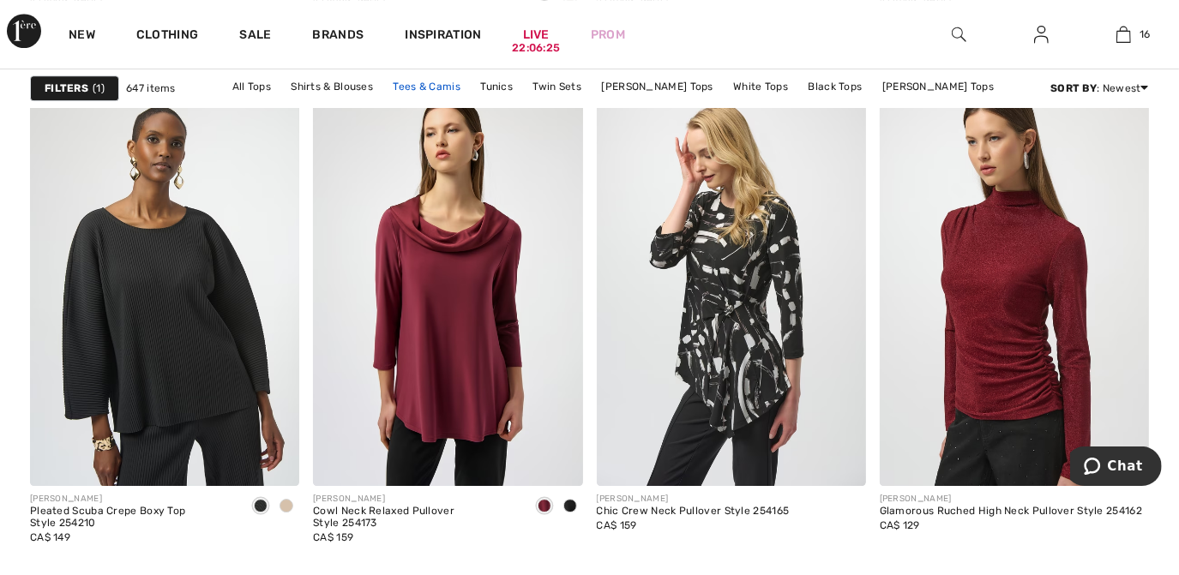
click at [453, 82] on link "Tees & Camis" at bounding box center [426, 86] width 85 height 22
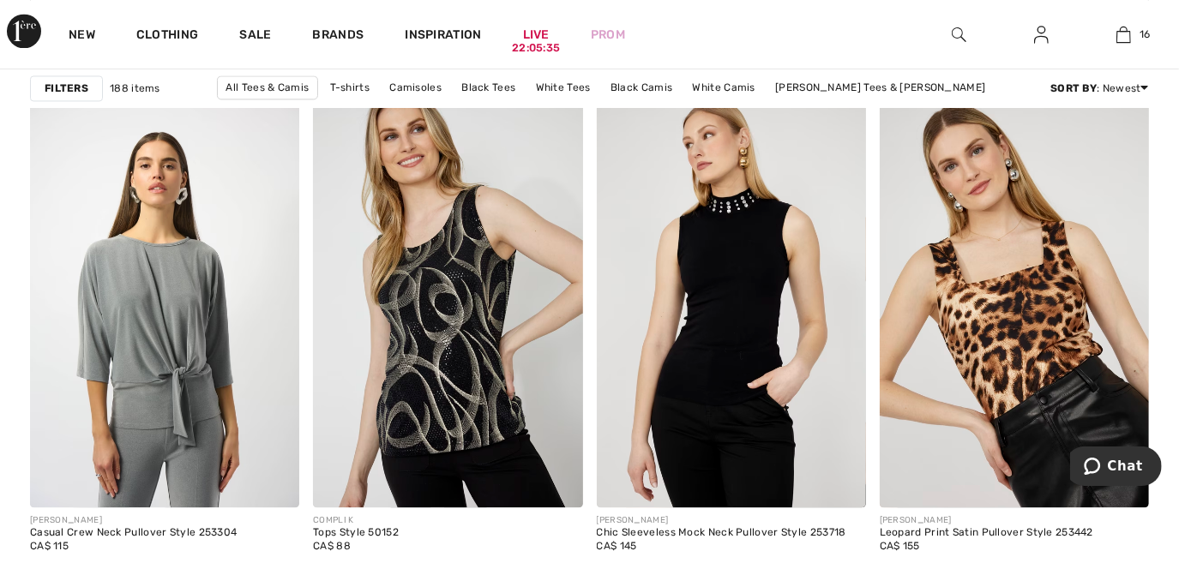
scroll to position [2308, 0]
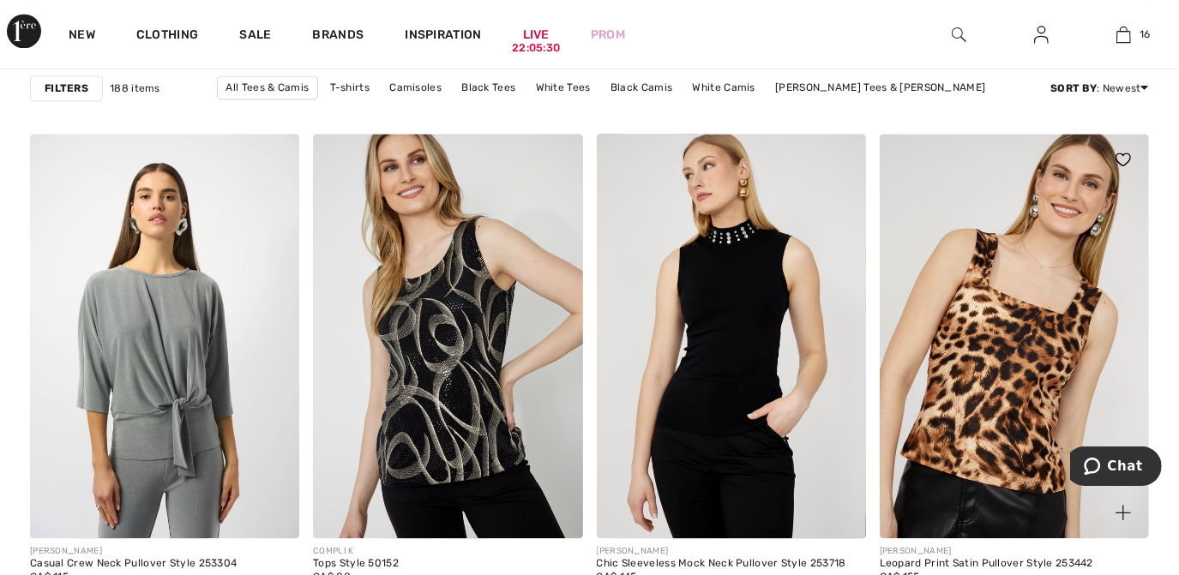
drag, startPoint x: 1005, startPoint y: 389, endPoint x: 1001, endPoint y: 429, distance: 39.7
click at [1001, 429] on img at bounding box center [1013, 336] width 269 height 404
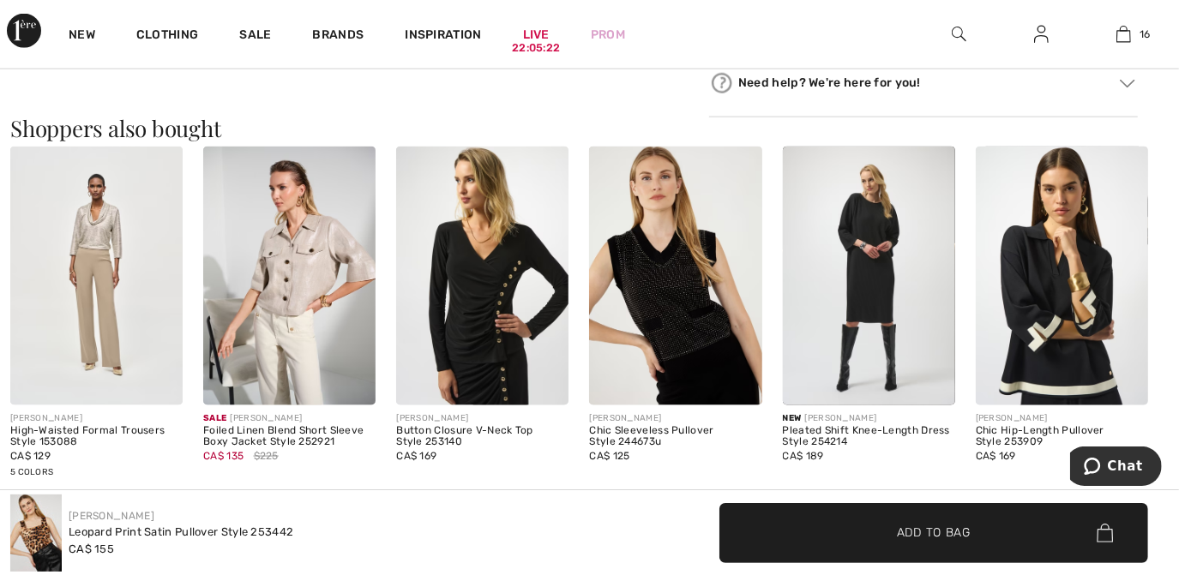
scroll to position [1469, 0]
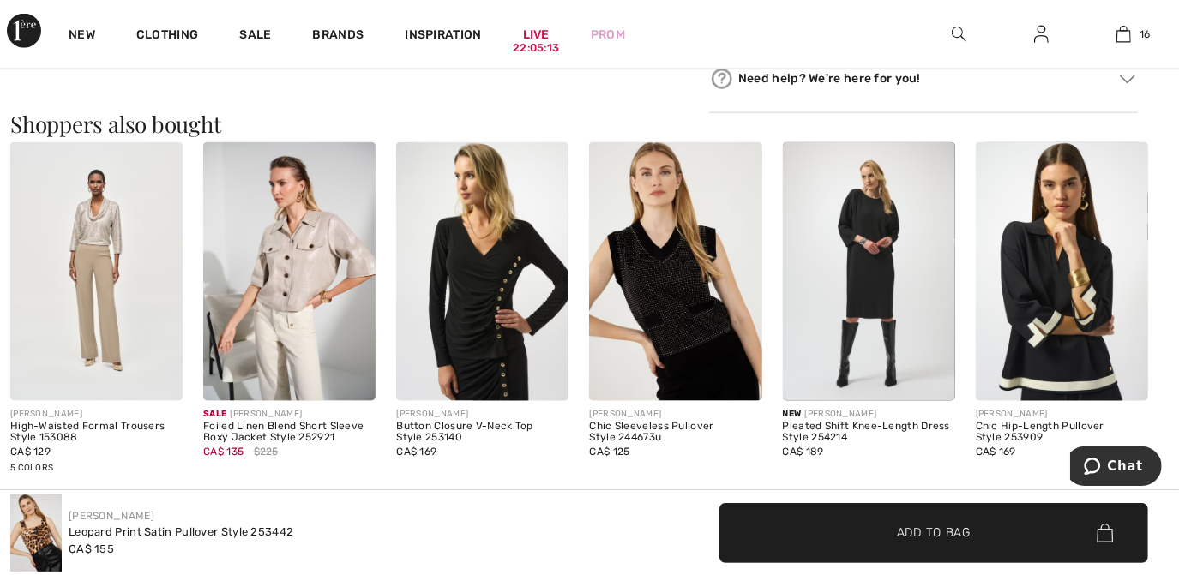
click at [869, 309] on img at bounding box center [869, 271] width 172 height 259
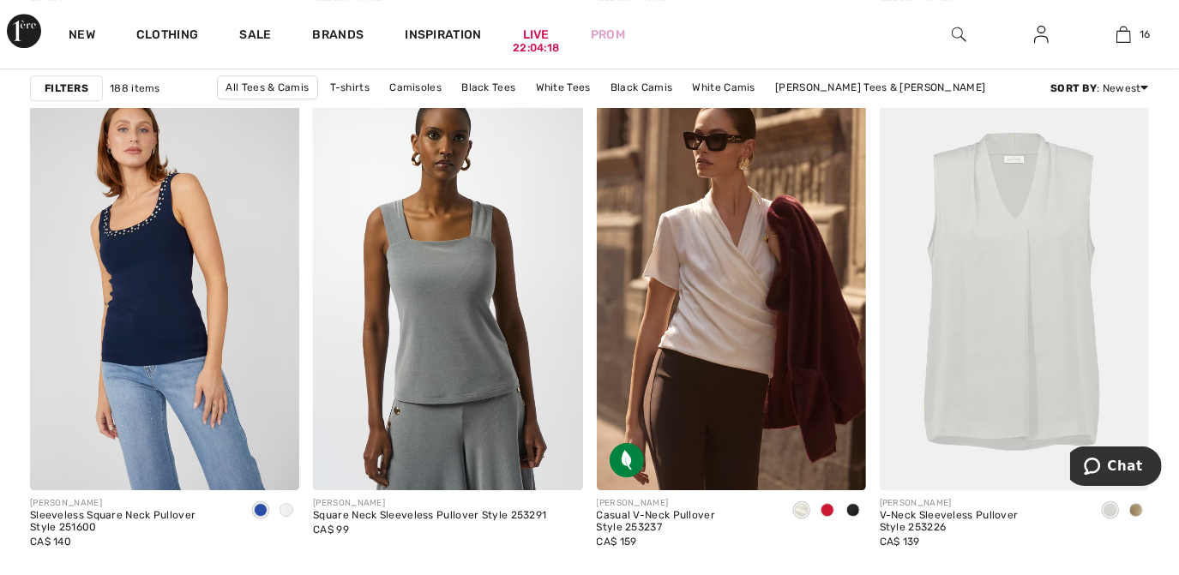
scroll to position [3345, 0]
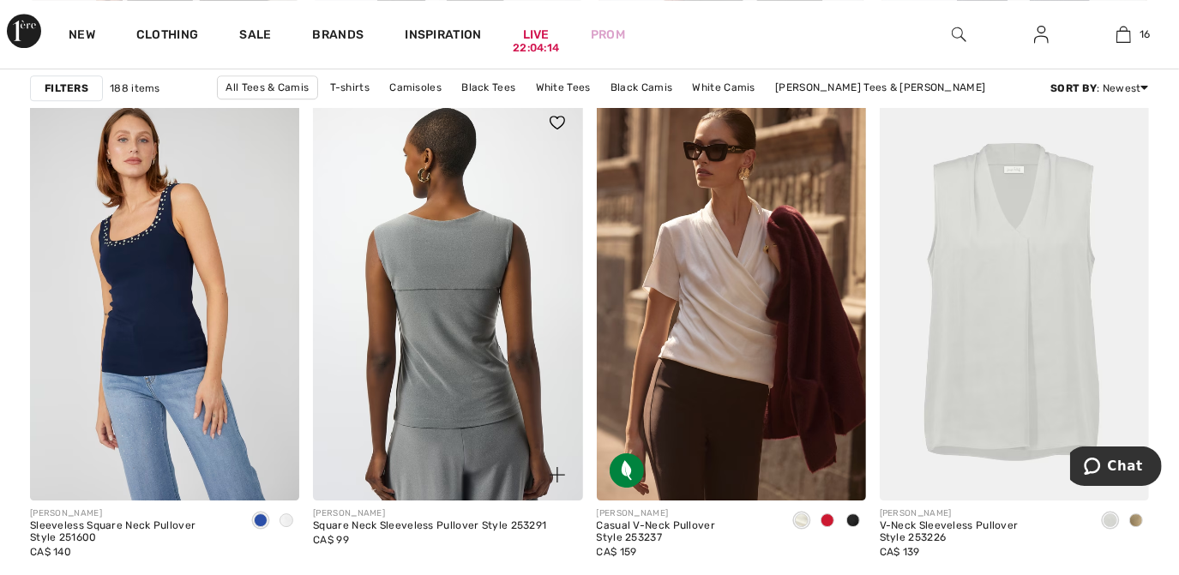
click at [472, 368] on img at bounding box center [447, 299] width 269 height 404
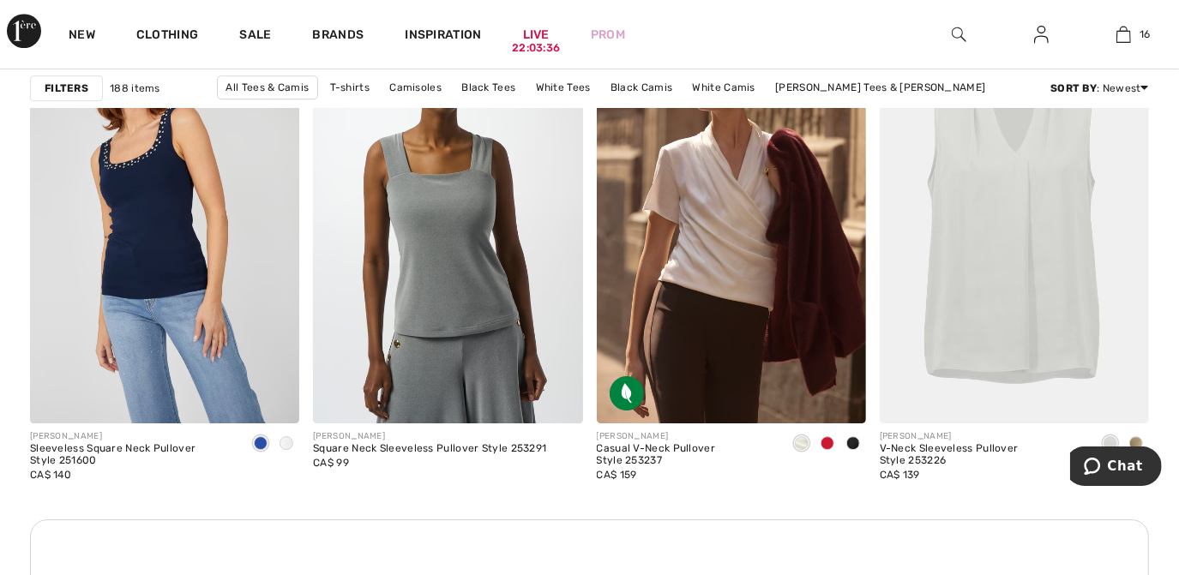
scroll to position [3431, 0]
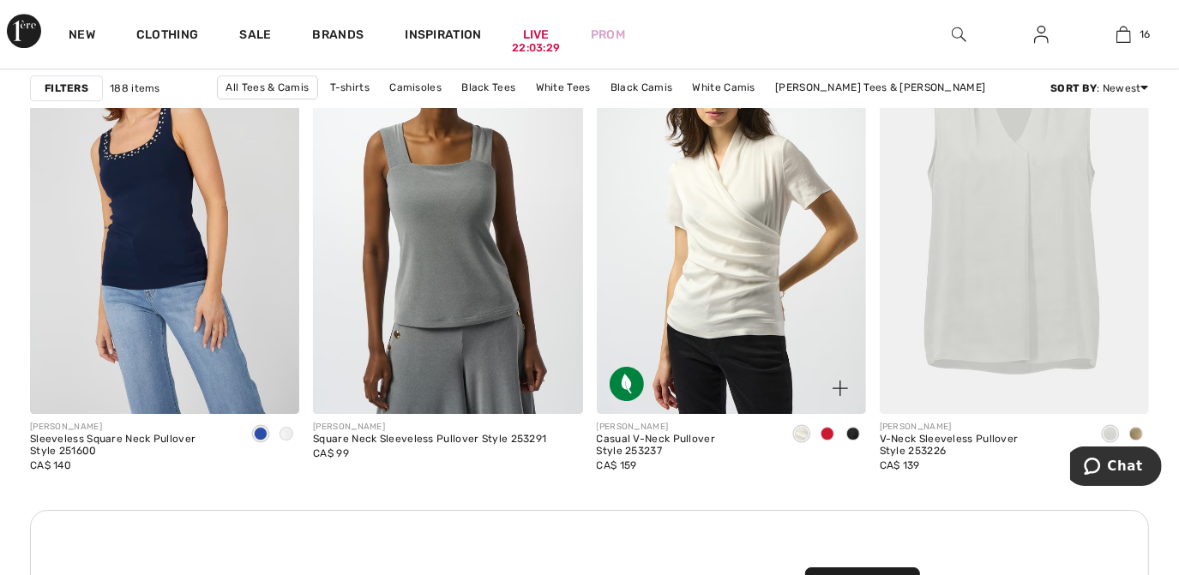
click at [773, 323] on img at bounding box center [731, 212] width 269 height 404
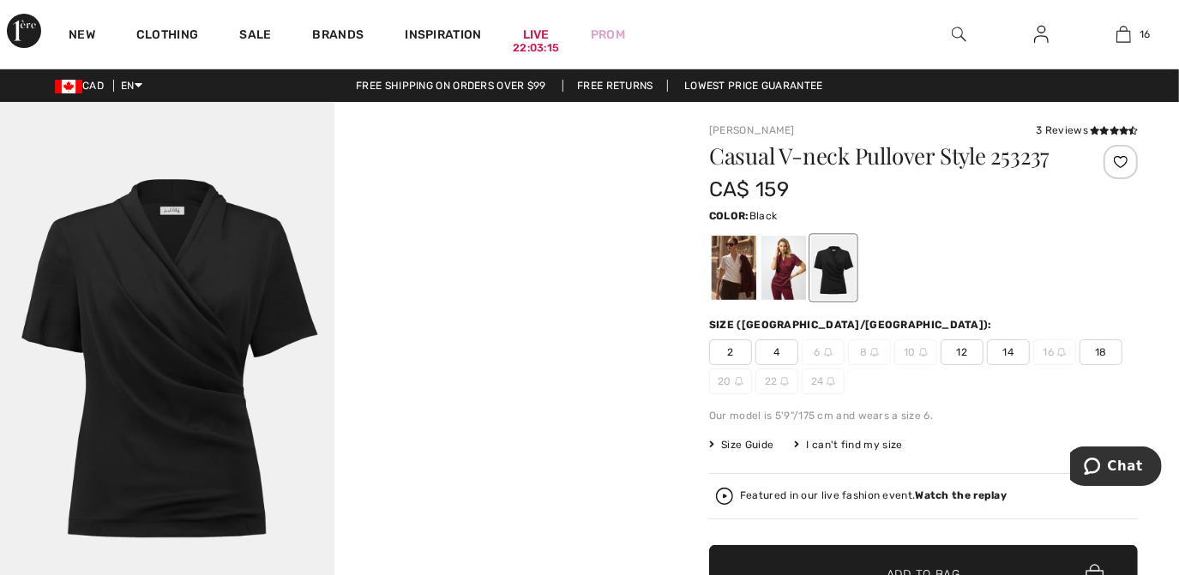
click at [843, 266] on div at bounding box center [833, 268] width 45 height 64
click at [735, 281] on div at bounding box center [733, 268] width 45 height 64
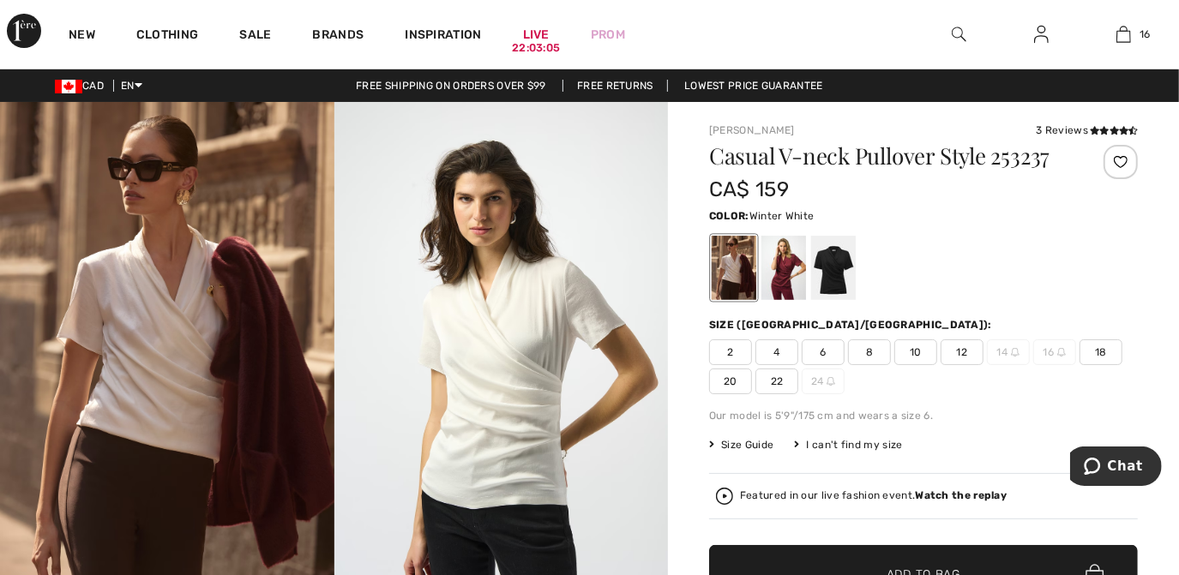
click at [1091, 356] on span "18" at bounding box center [1100, 352] width 43 height 26
click at [914, 554] on span "✔ Added to Bag Add to Bag" at bounding box center [923, 575] width 429 height 60
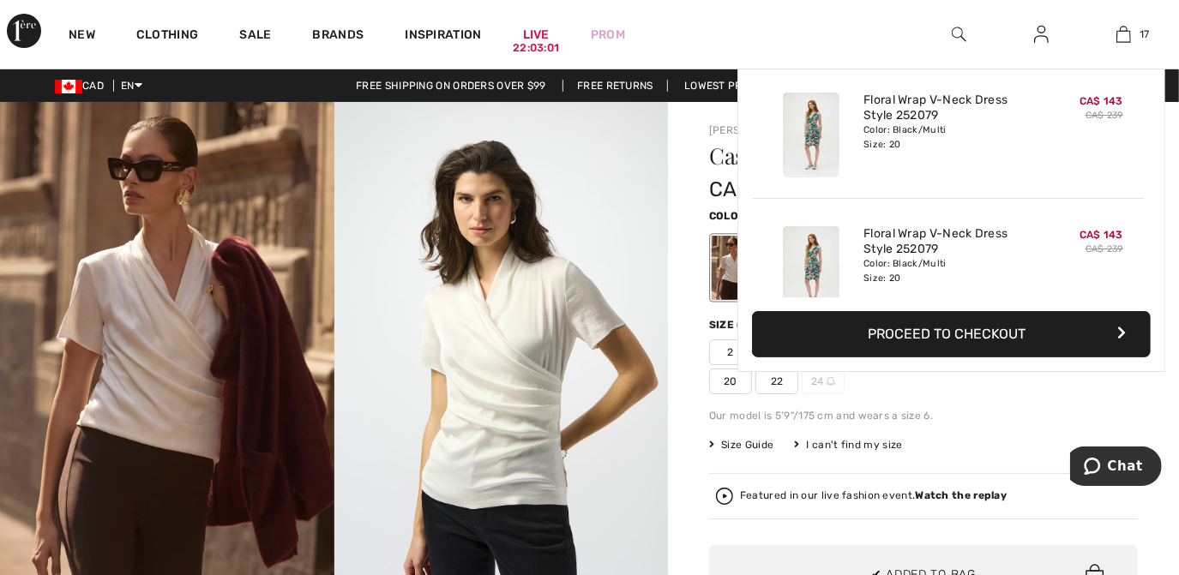
scroll to position [2055, 0]
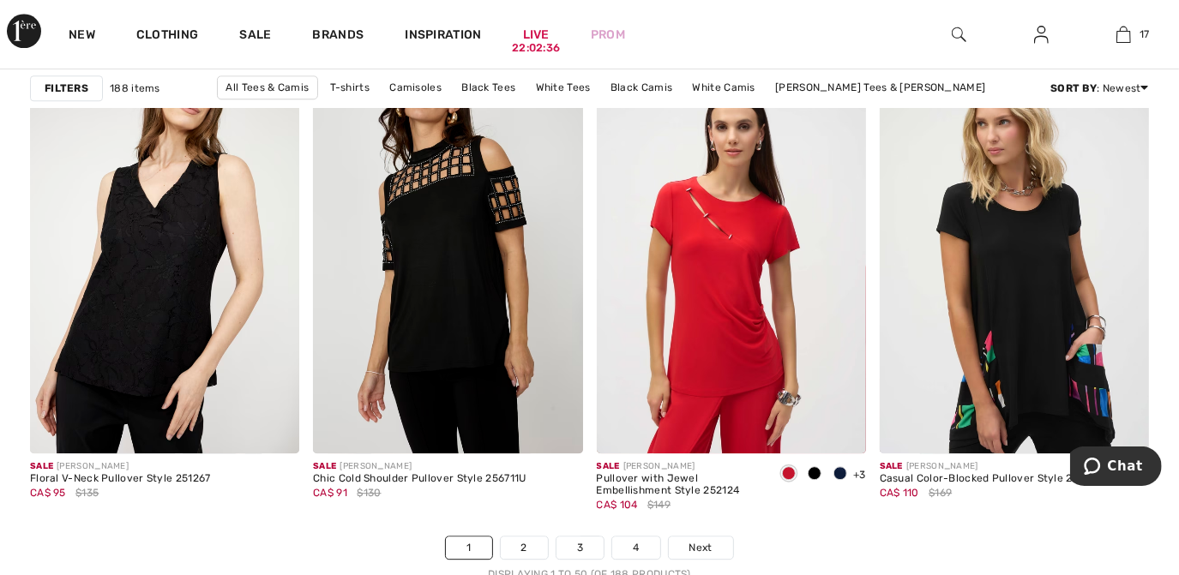
scroll to position [7334, 0]
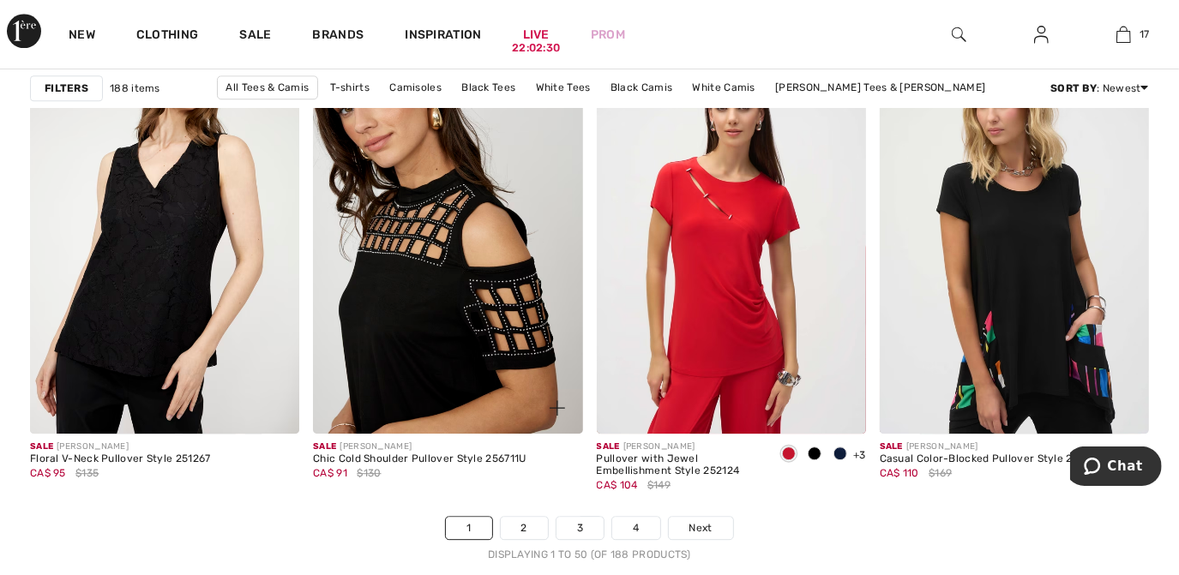
click at [452, 372] on img at bounding box center [447, 232] width 269 height 404
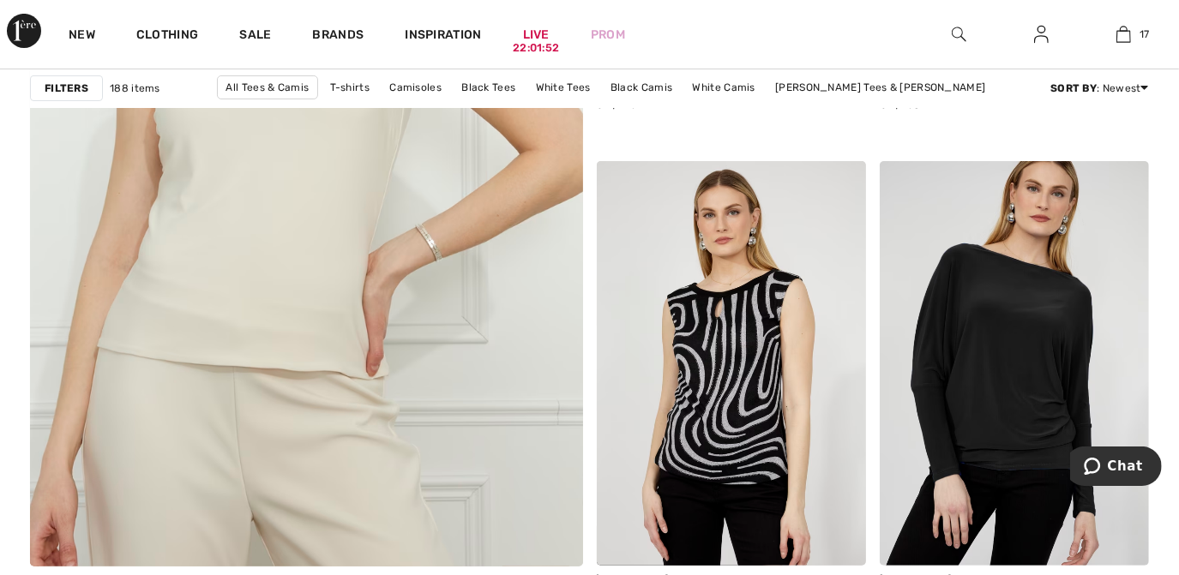
scroll to position [4534, 0]
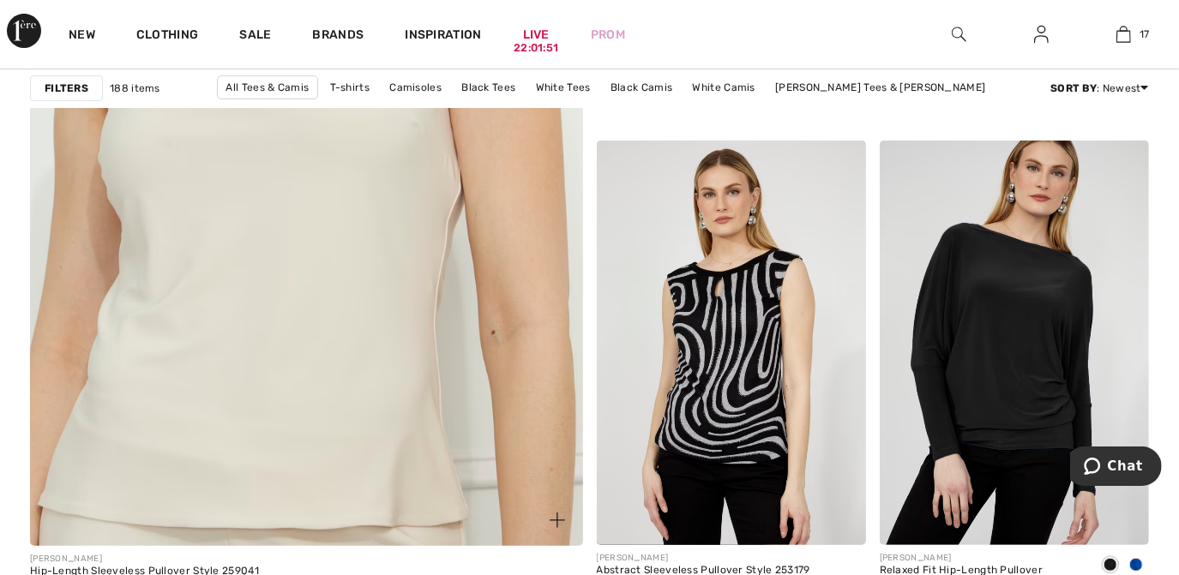
click at [379, 299] on img at bounding box center [306, 138] width 663 height 994
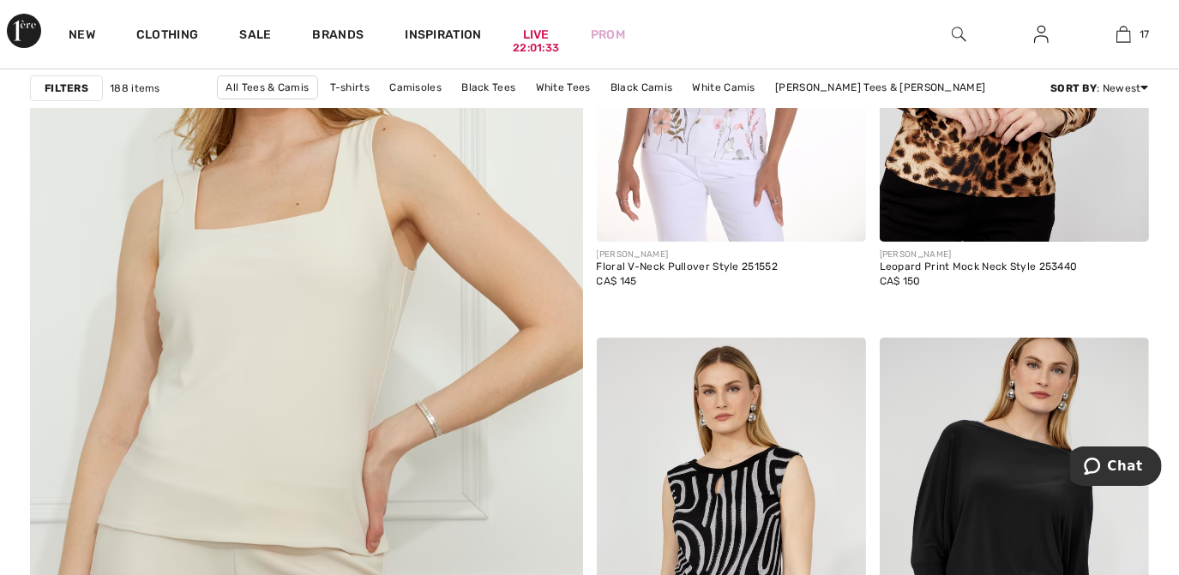
scroll to position [4368, 0]
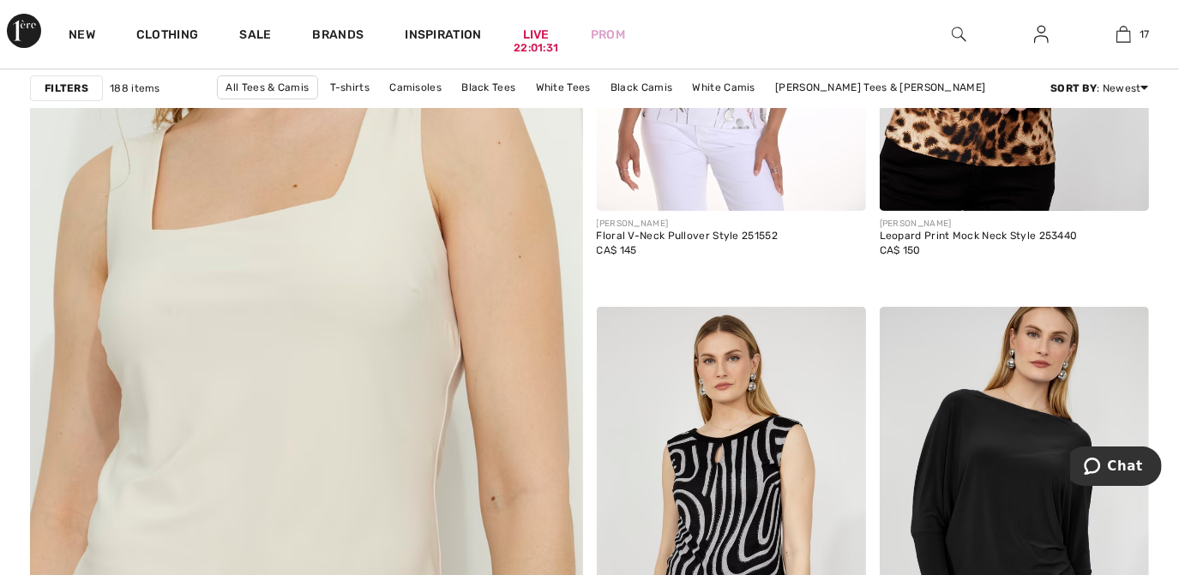
click at [527, 356] on img at bounding box center [306, 304] width 663 height 994
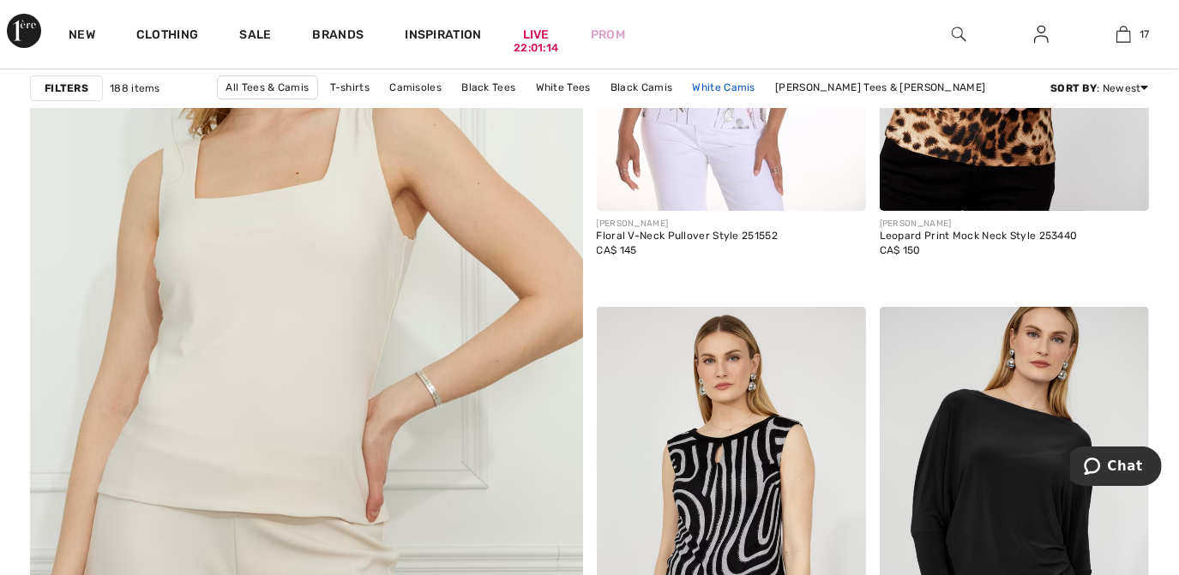
click at [684, 87] on link "White Camis" at bounding box center [724, 87] width 80 height 22
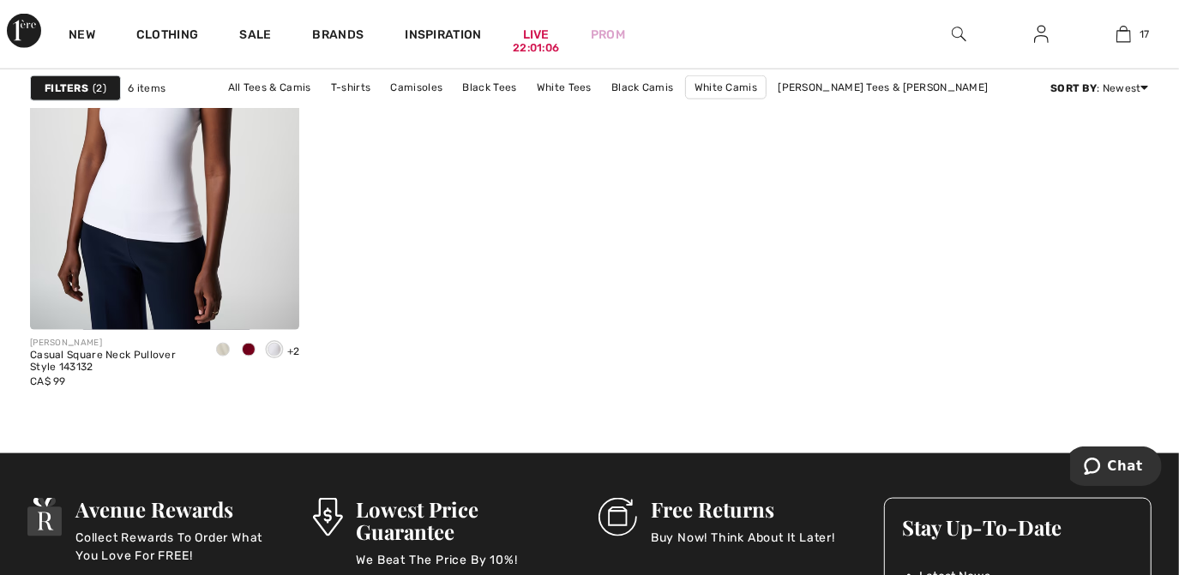
scroll to position [1338, 0]
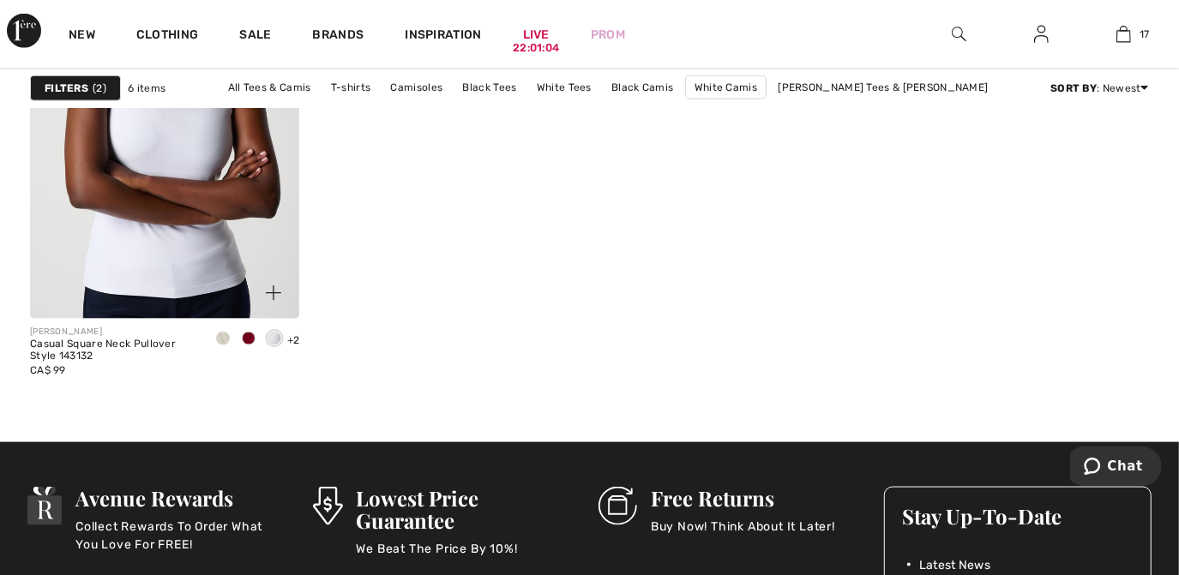
click at [162, 238] on img at bounding box center [164, 117] width 269 height 404
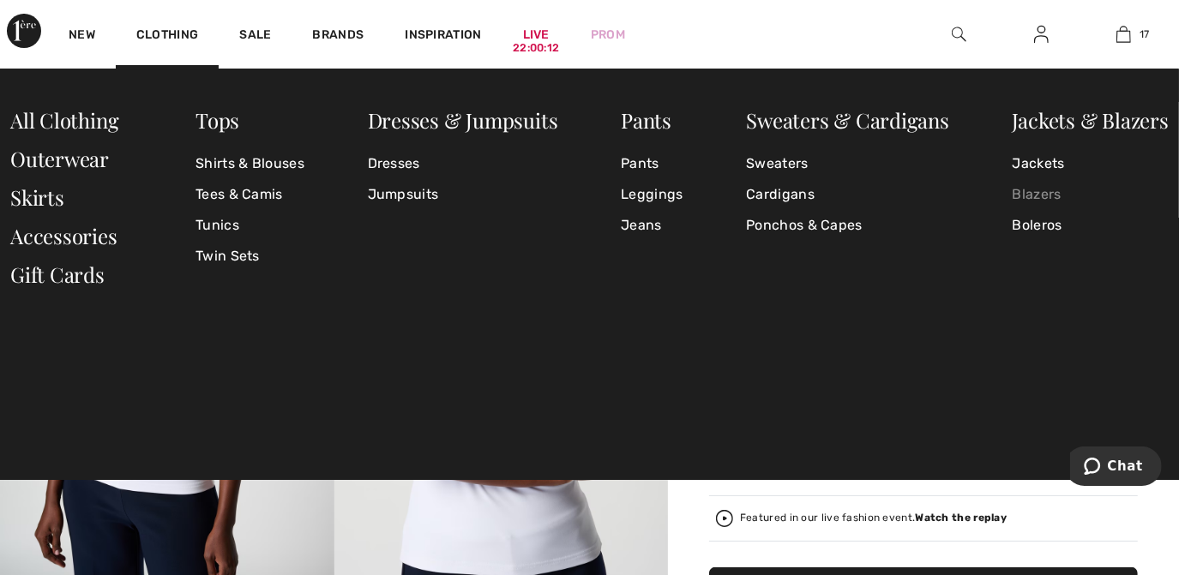
click at [1037, 189] on link "Blazers" at bounding box center [1090, 194] width 156 height 31
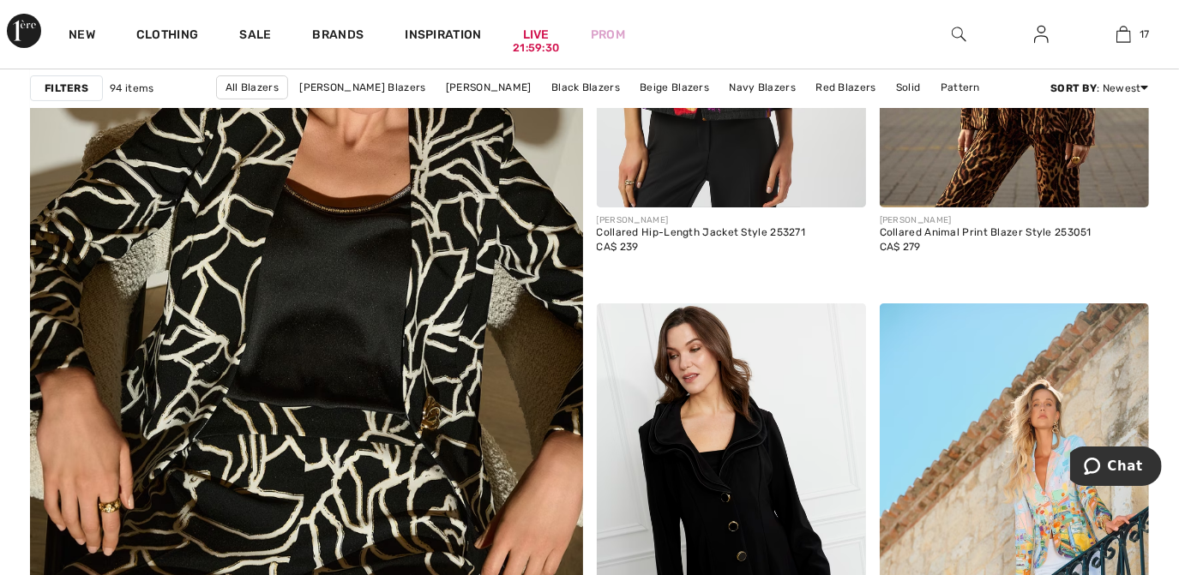
scroll to position [4301, 0]
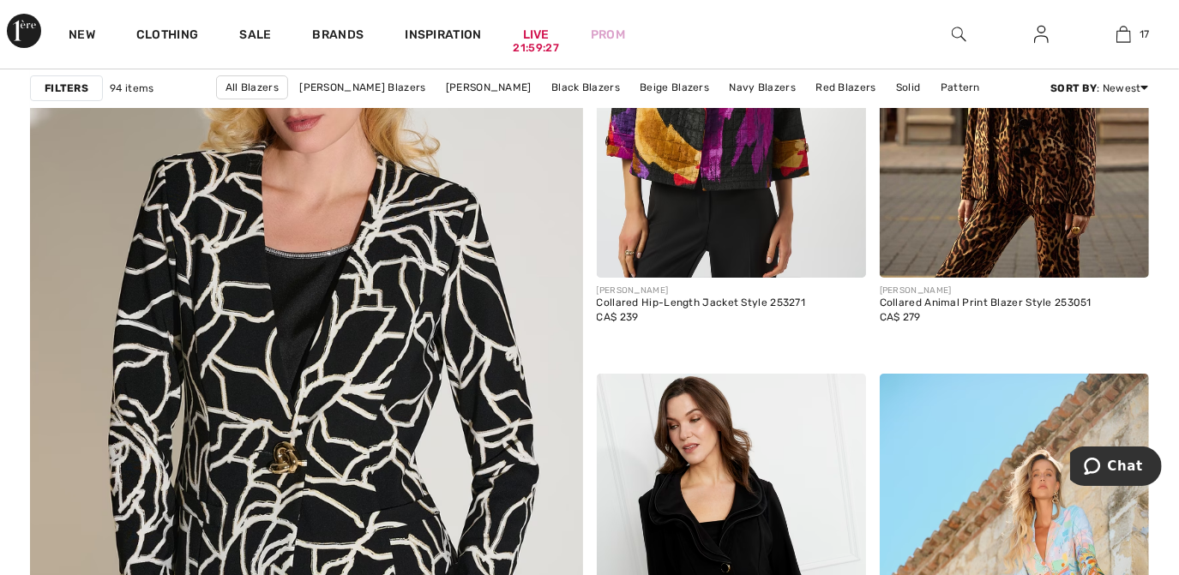
click at [421, 376] on img at bounding box center [306, 371] width 663 height 994
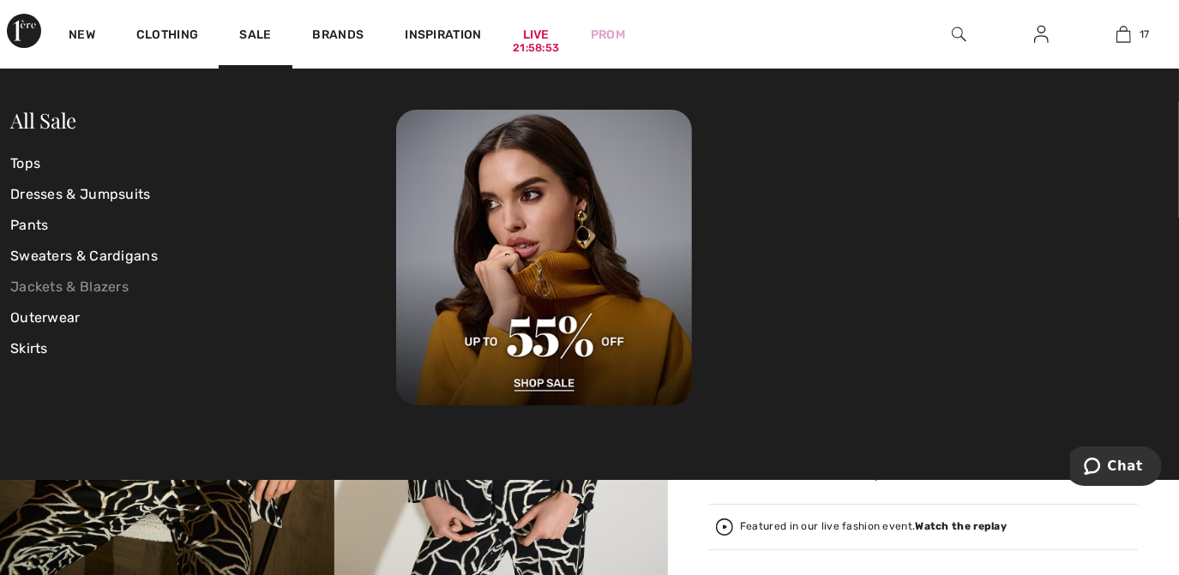
click at [71, 287] on link "Jackets & Blazers" at bounding box center [203, 287] width 386 height 31
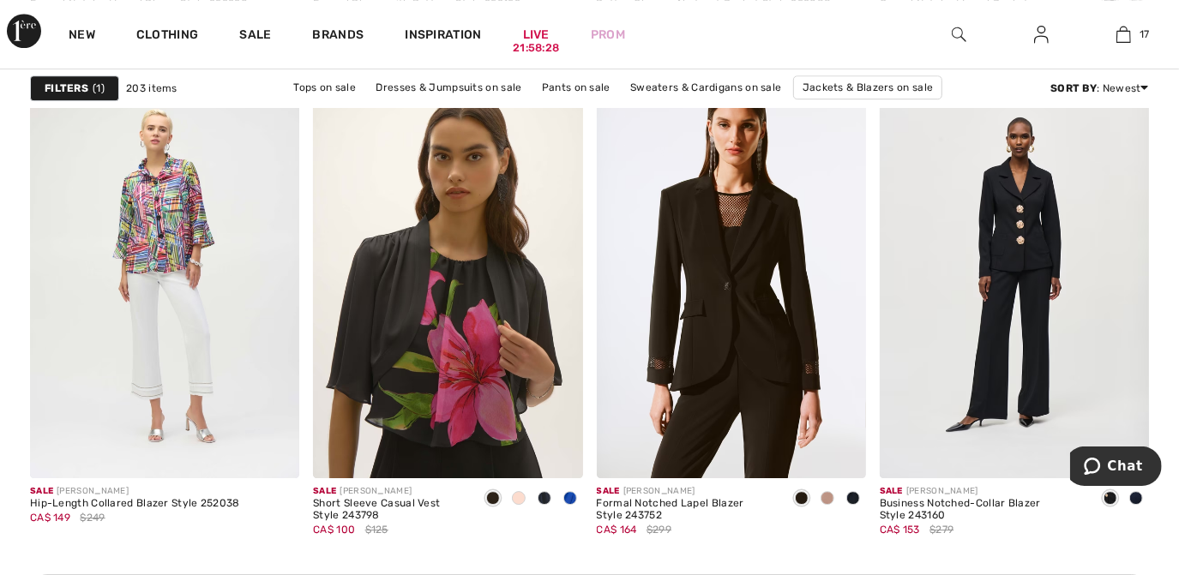
scroll to position [3347, 0]
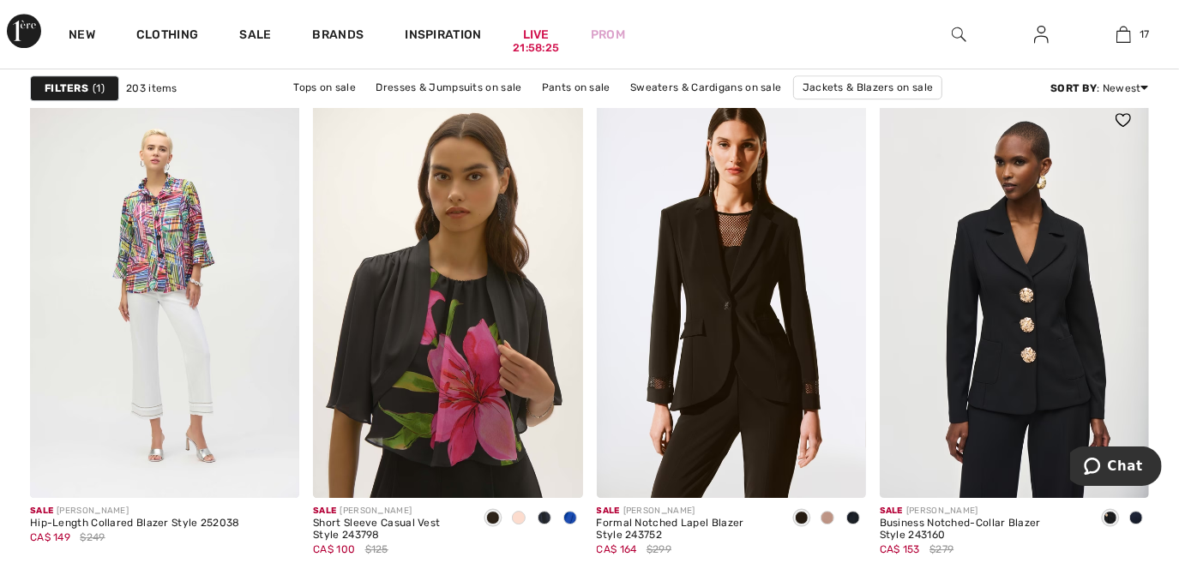
click at [1077, 257] on img at bounding box center [1013, 296] width 269 height 404
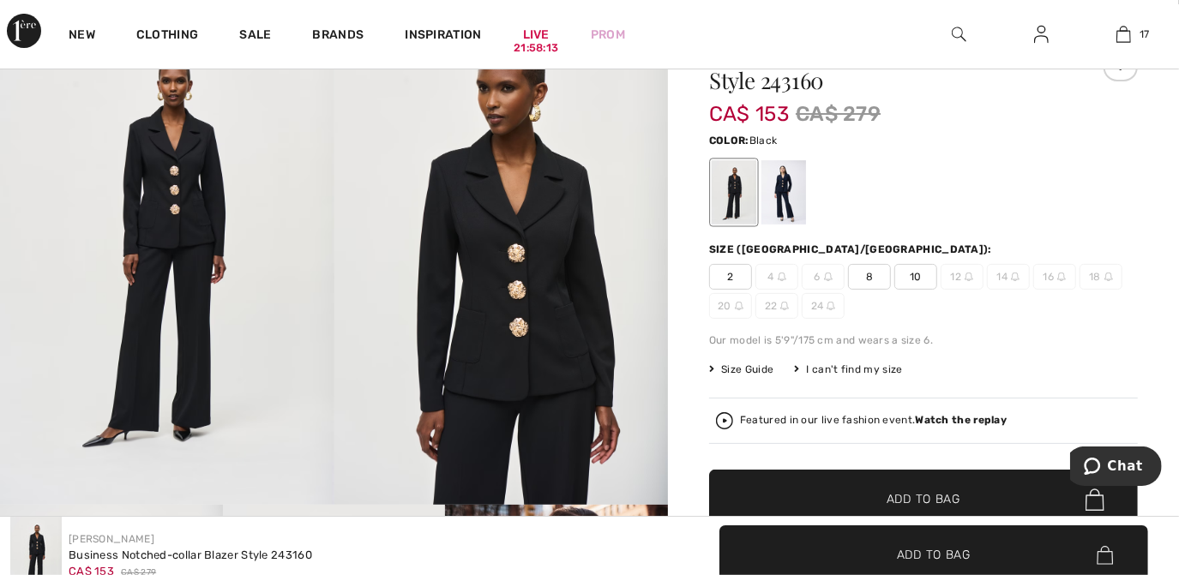
scroll to position [92, 0]
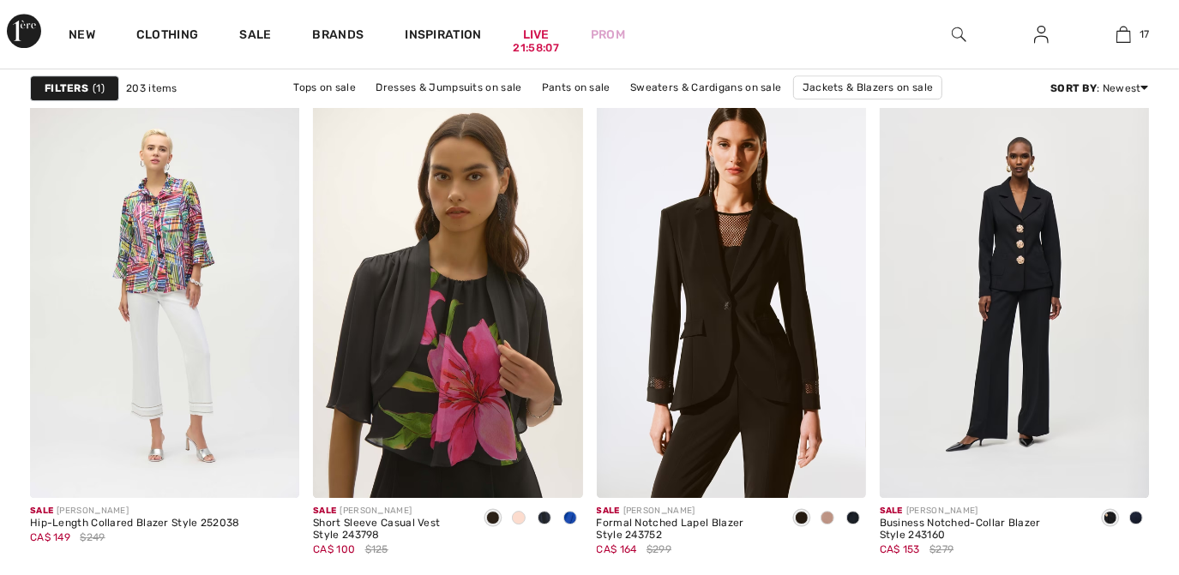
scroll to position [3347, 0]
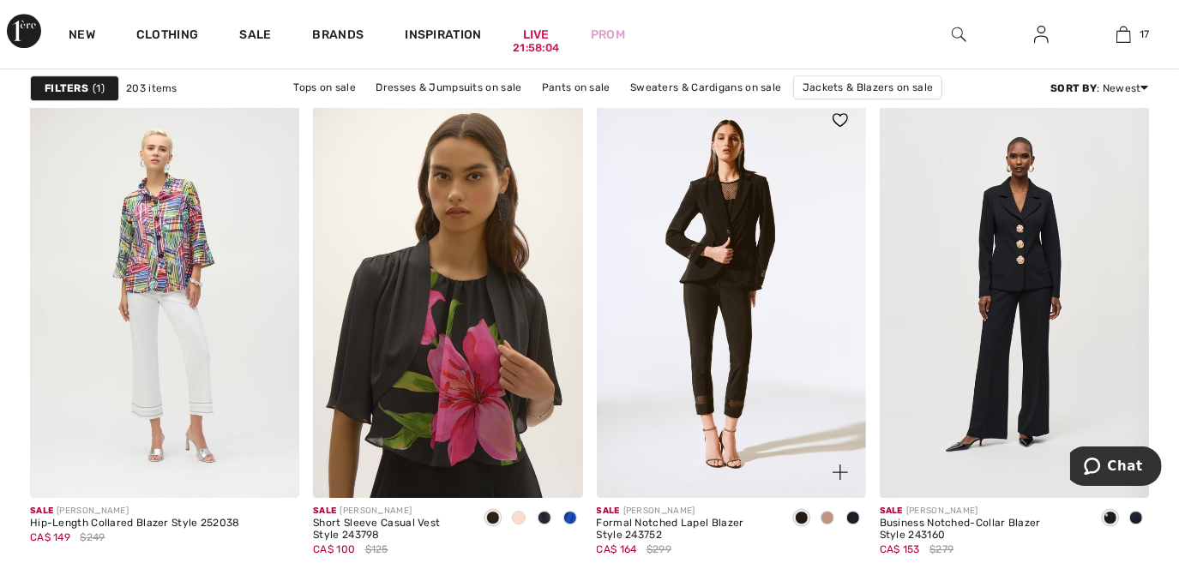
click at [749, 408] on img at bounding box center [731, 296] width 269 height 404
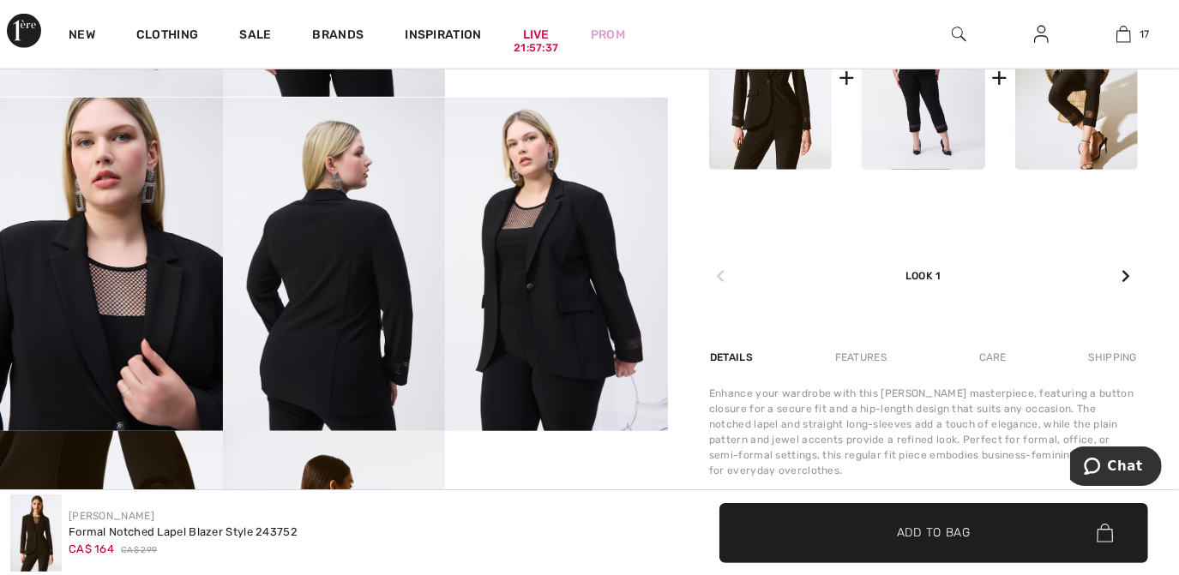
scroll to position [867, 0]
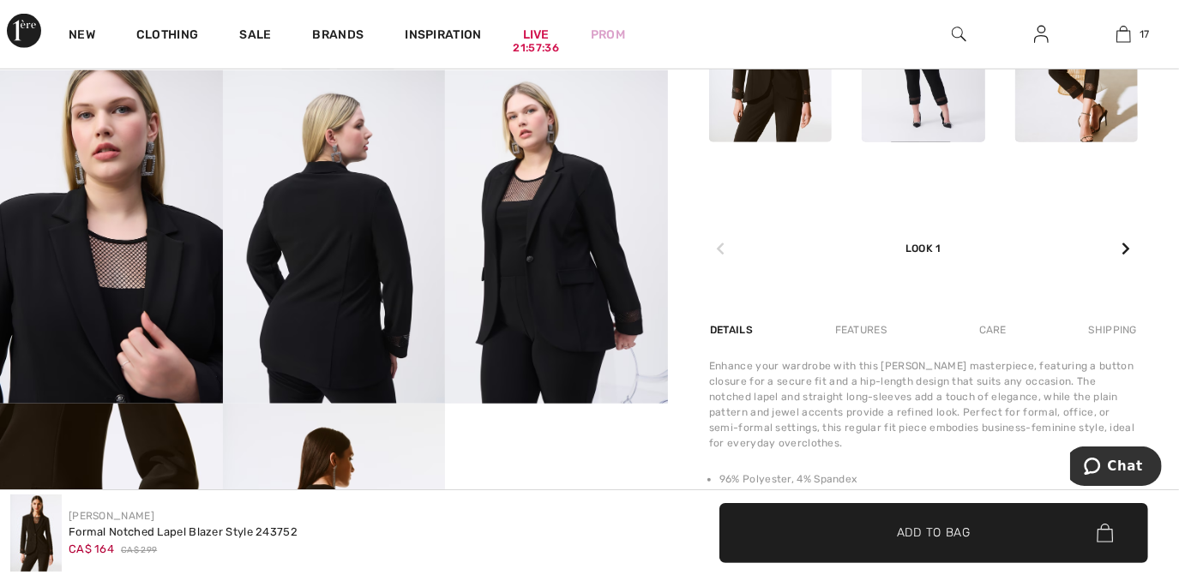
click at [580, 329] on img at bounding box center [556, 236] width 223 height 333
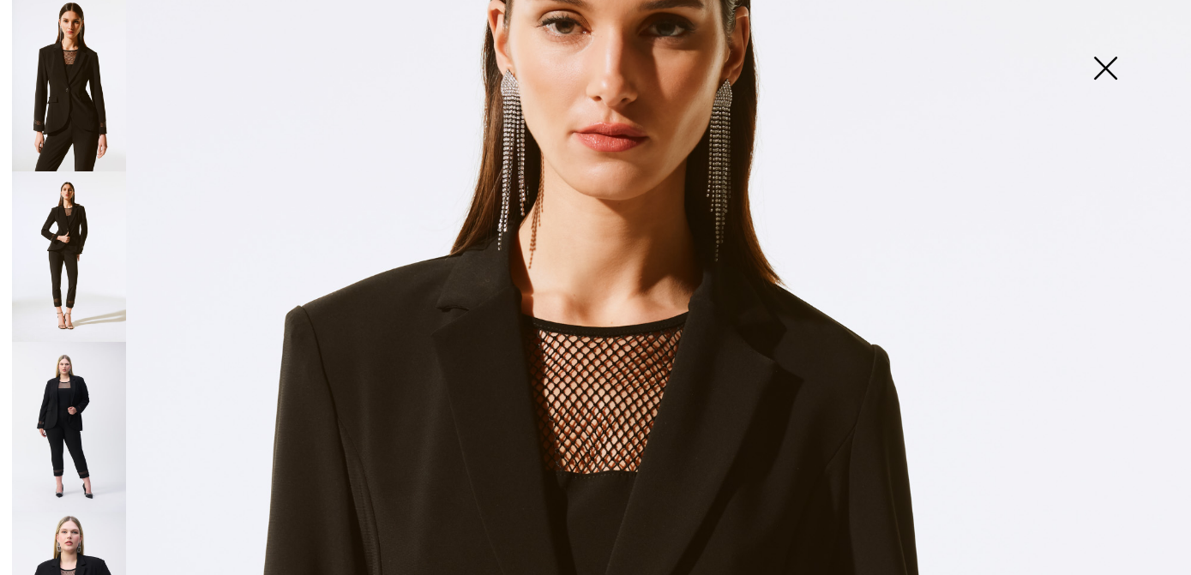
scroll to position [219, 0]
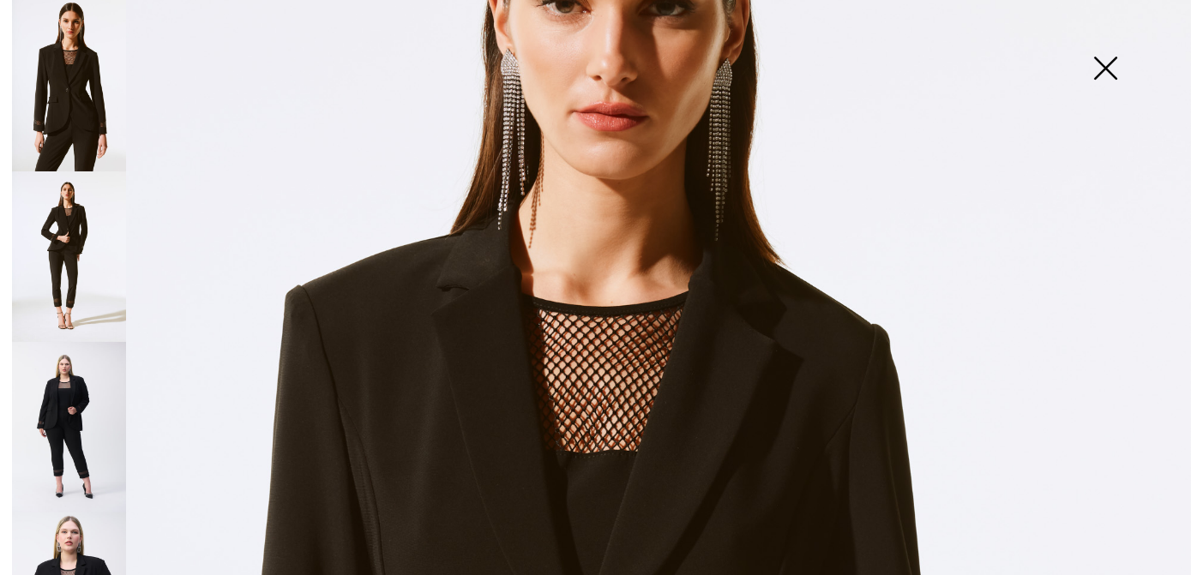
click at [75, 389] on img at bounding box center [69, 427] width 114 height 171
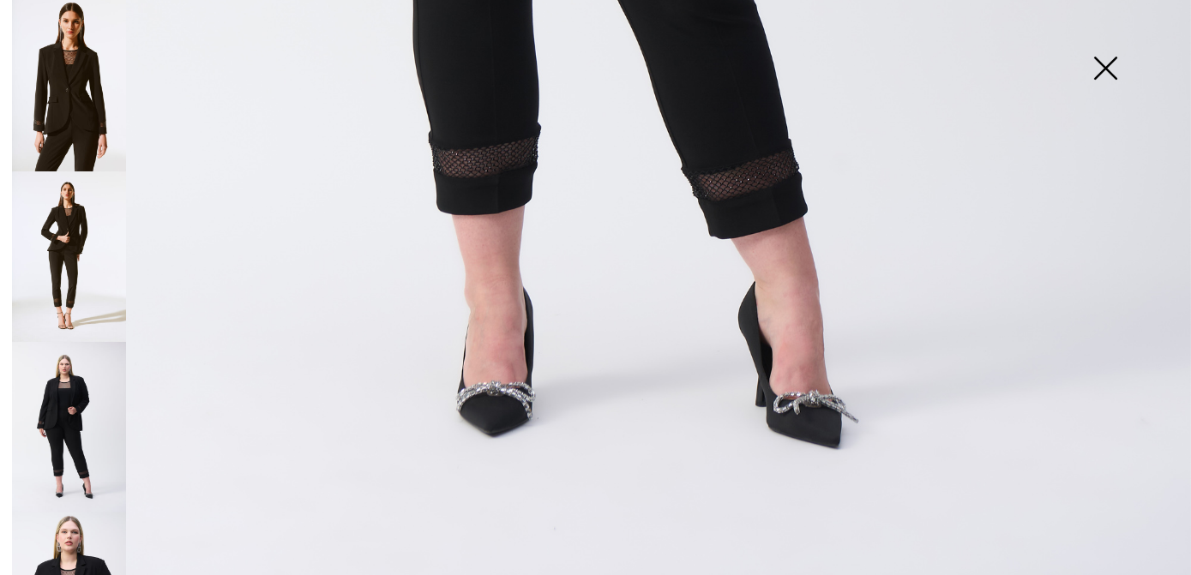
scroll to position [0, 0]
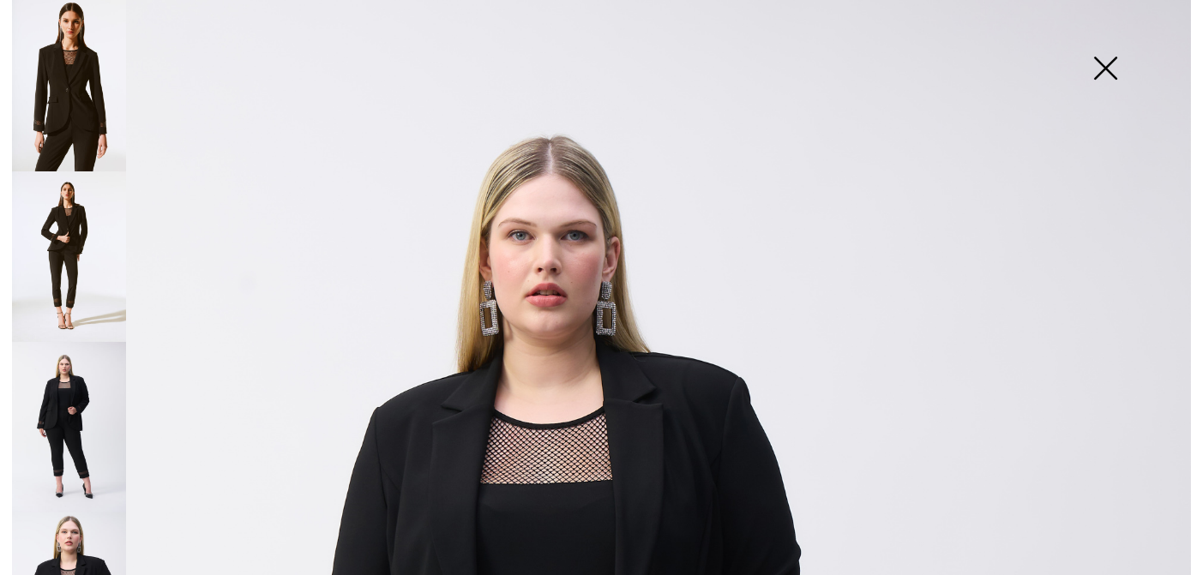
click at [1102, 63] on img at bounding box center [1105, 70] width 86 height 88
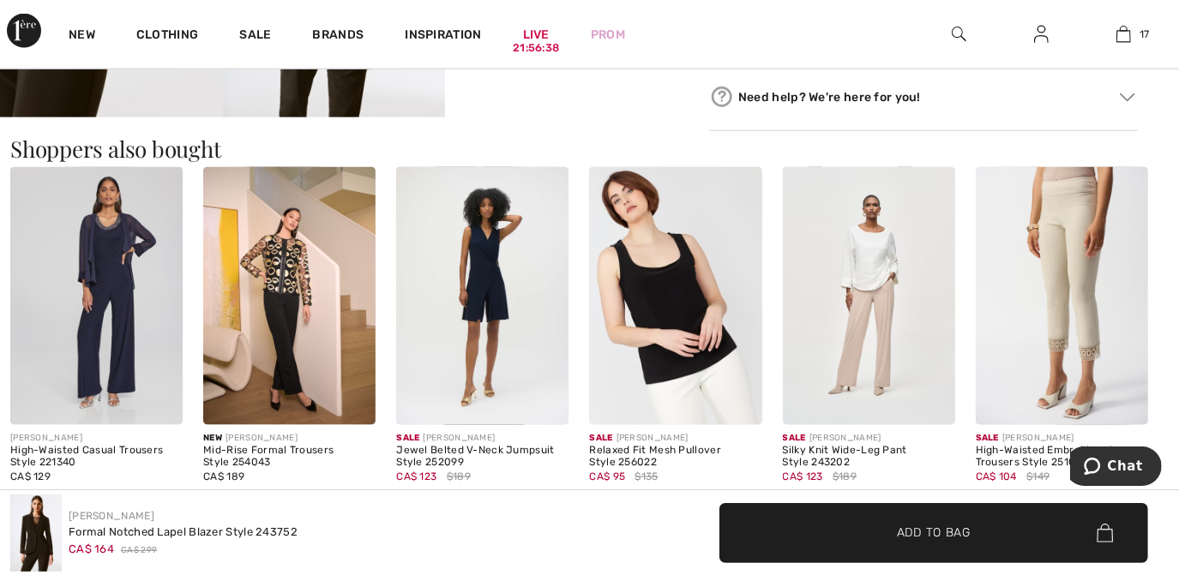
scroll to position [867, 0]
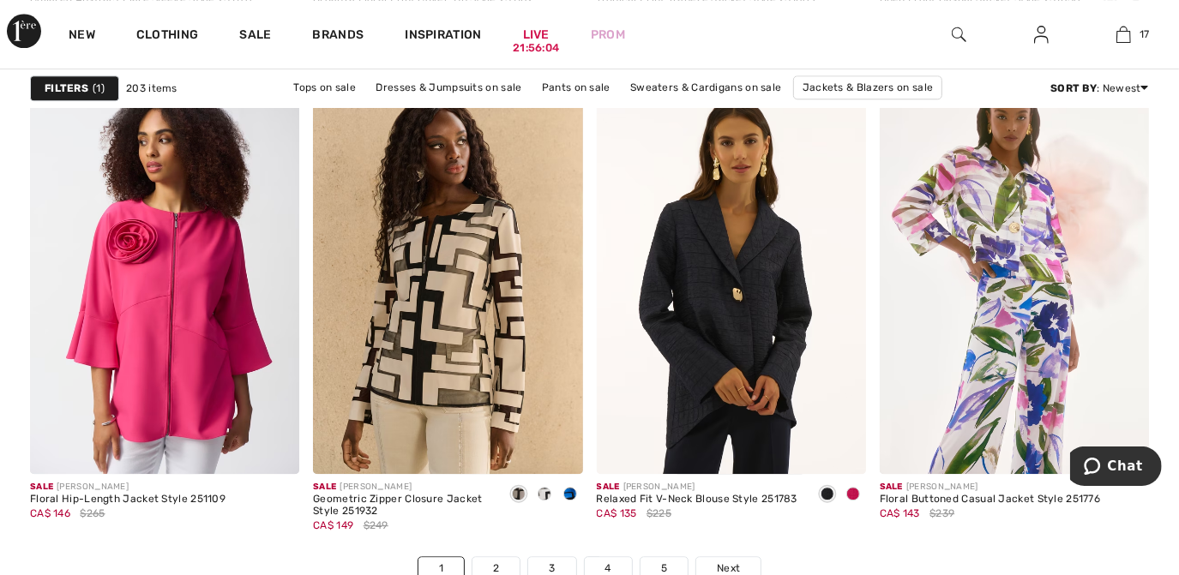
scroll to position [7283, 0]
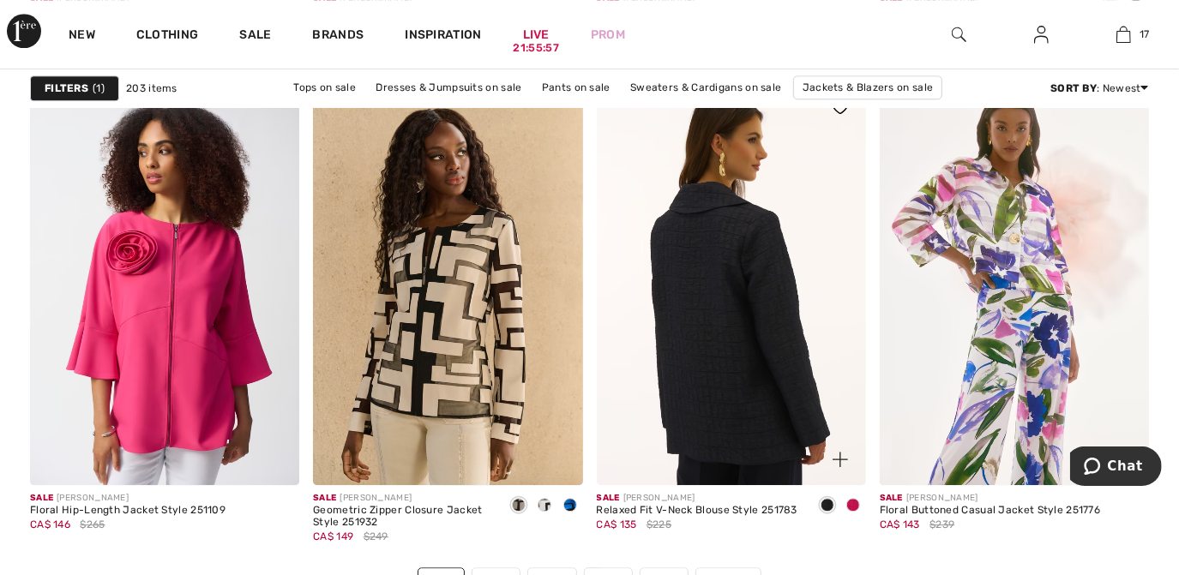
click at [768, 451] on img at bounding box center [731, 283] width 269 height 404
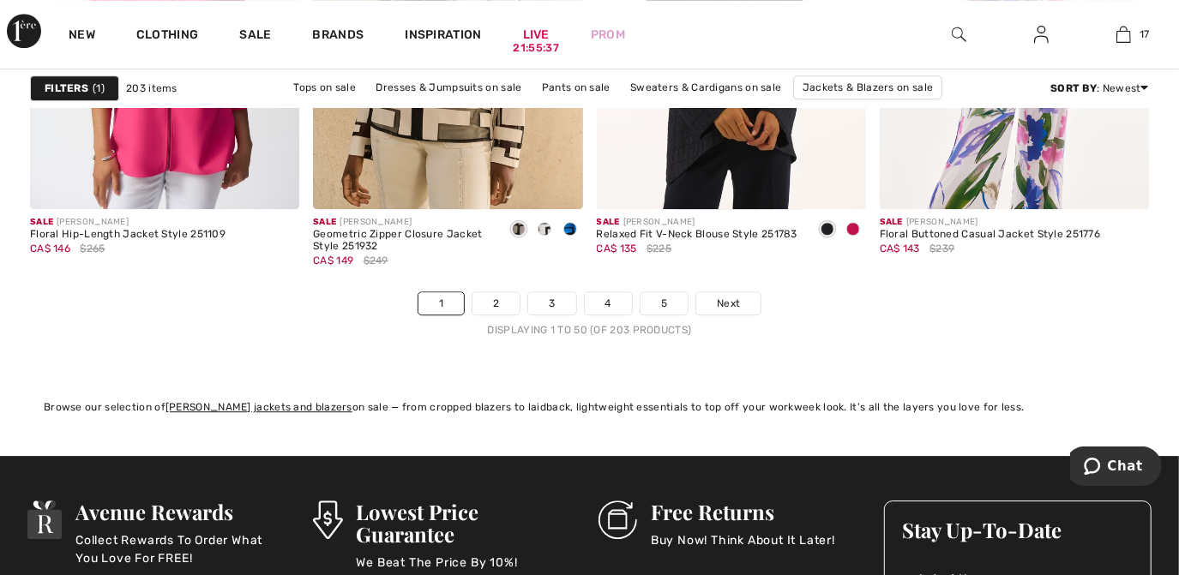
scroll to position [7549, 0]
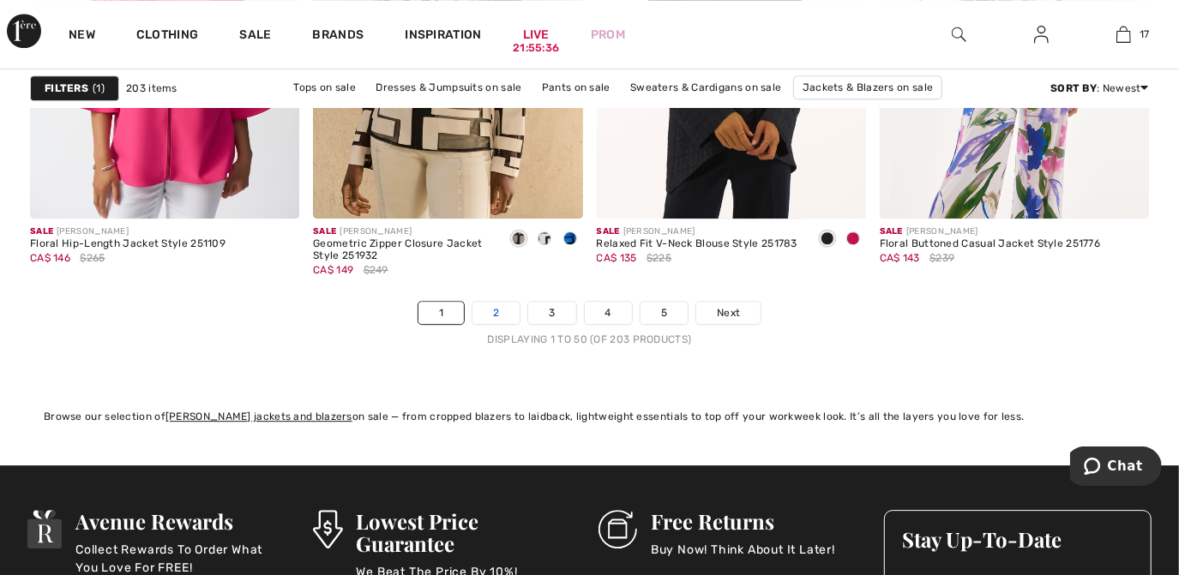
click at [498, 302] on link "2" at bounding box center [495, 313] width 47 height 22
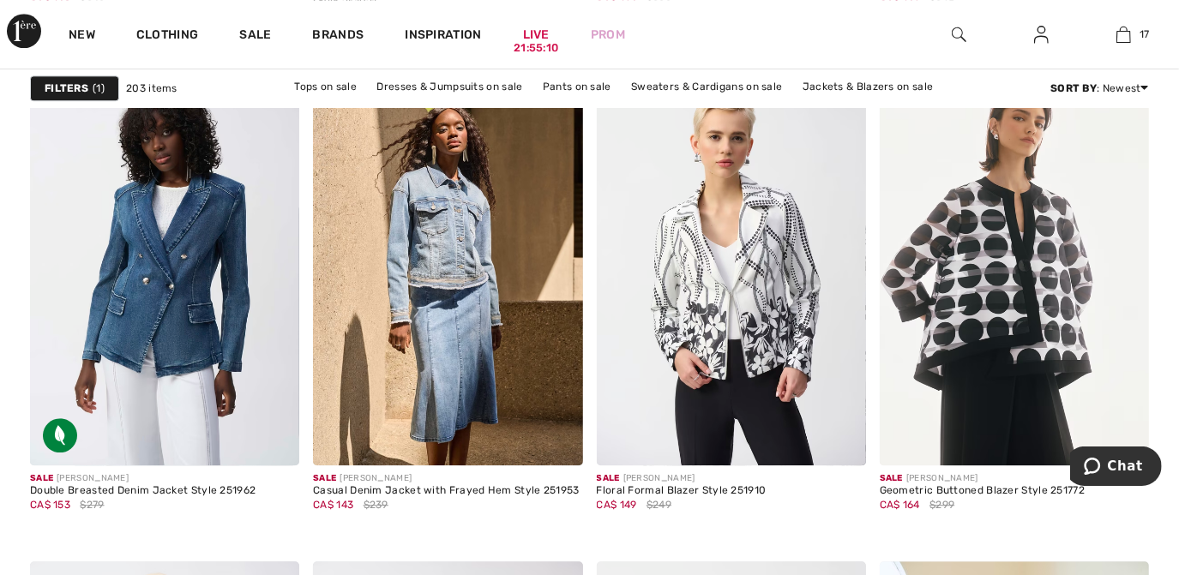
scroll to position [2870, 0]
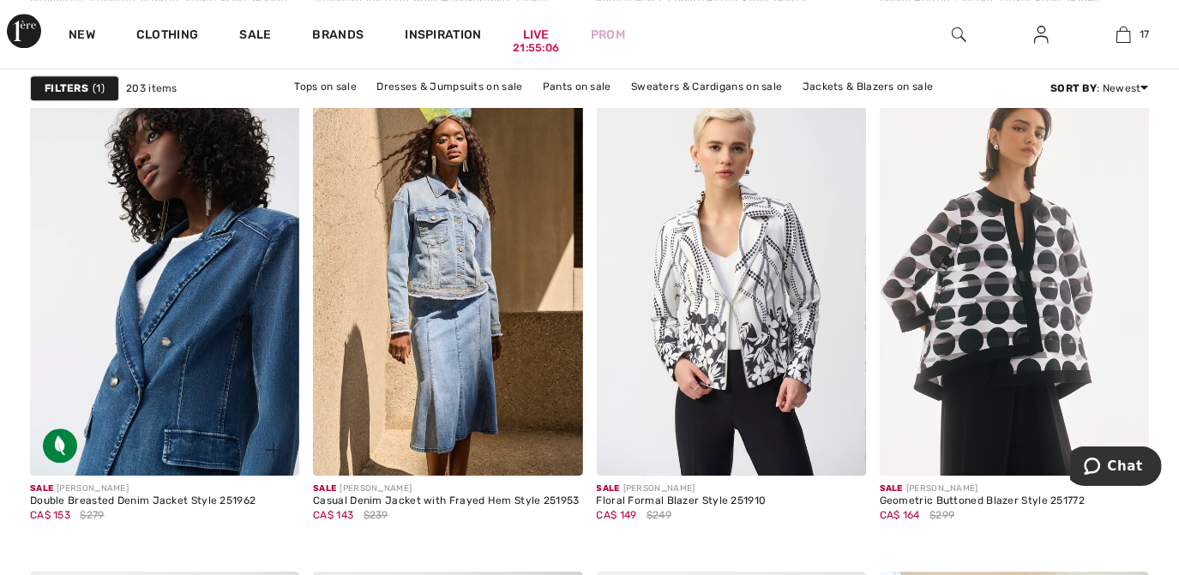
click at [221, 344] on img at bounding box center [164, 274] width 269 height 404
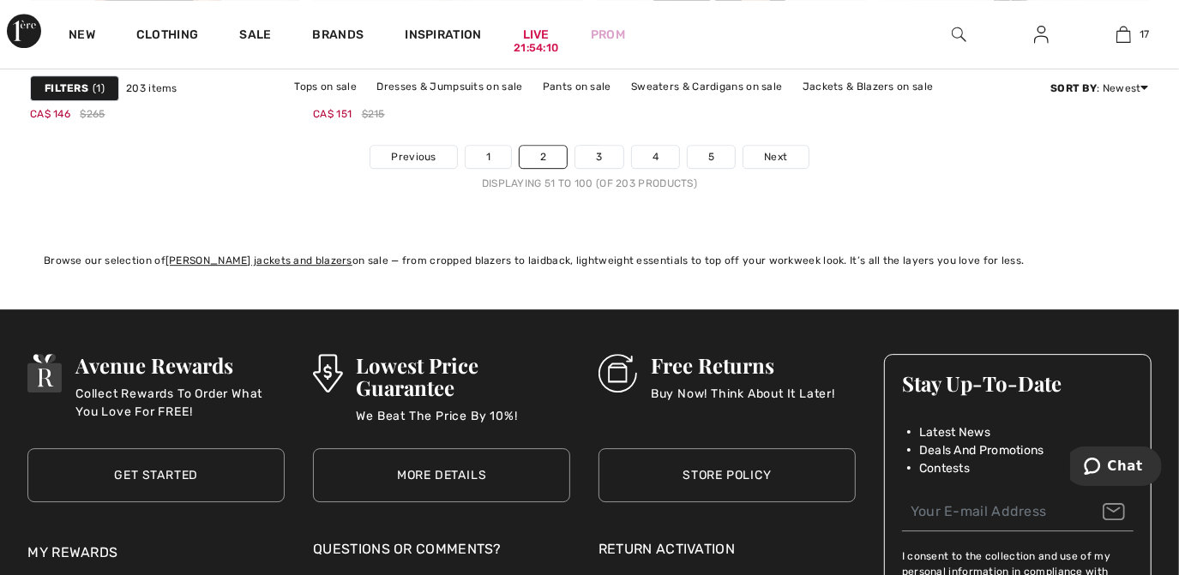
scroll to position [7545, 0]
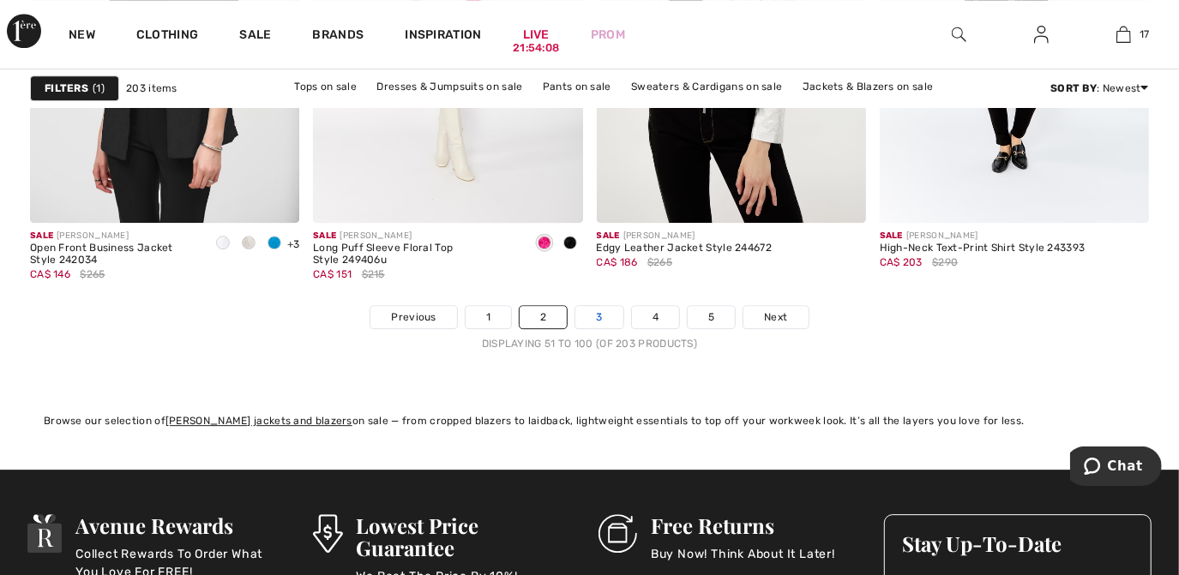
click at [603, 314] on link "3" at bounding box center [598, 317] width 47 height 22
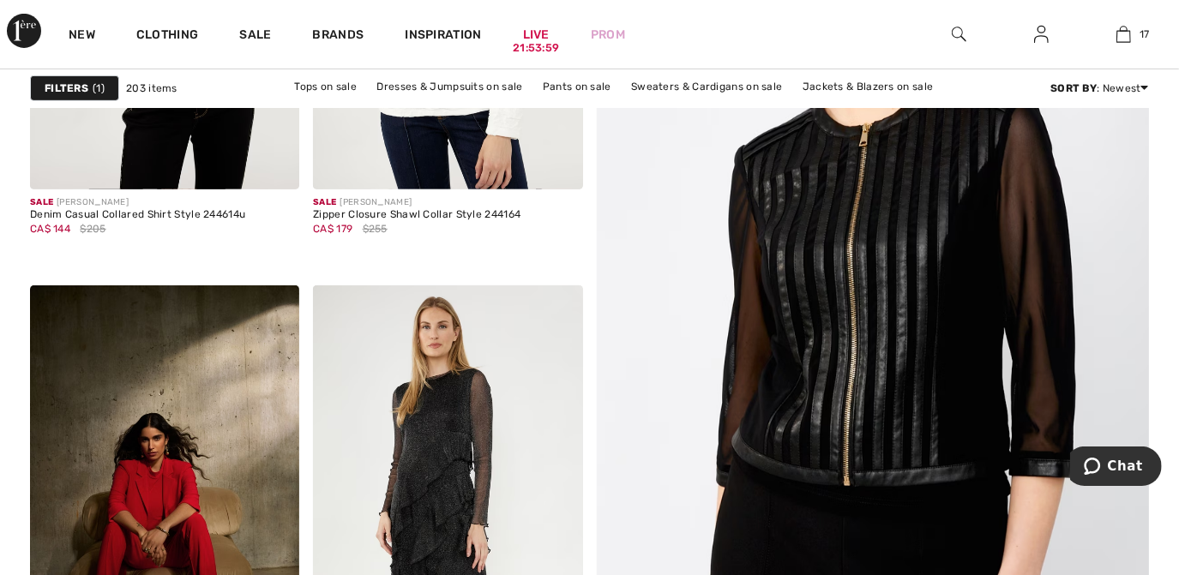
scroll to position [477, 0]
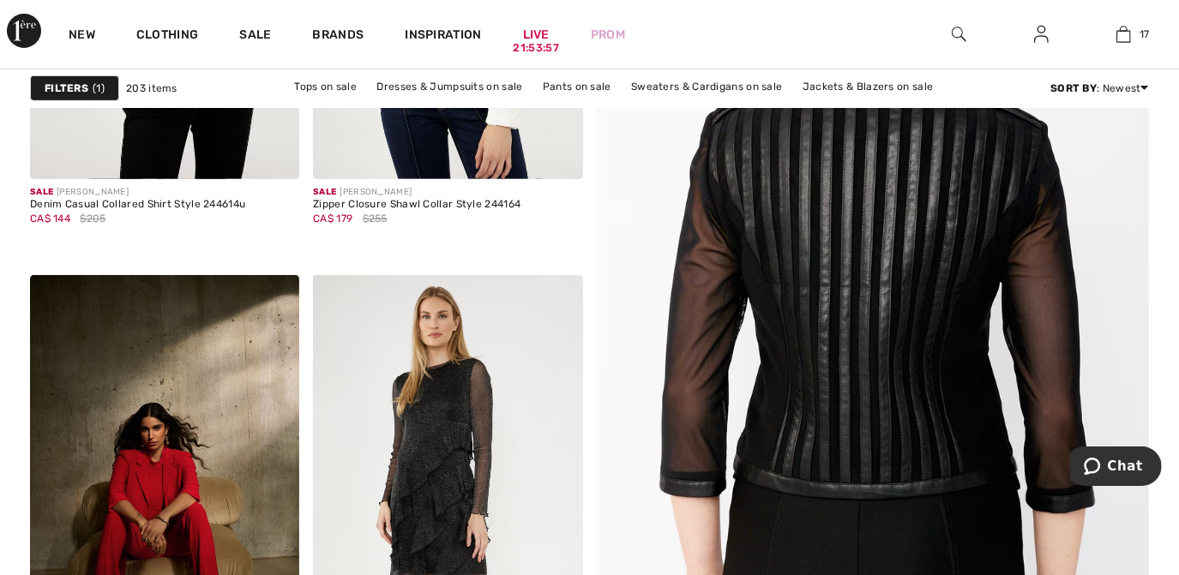
click at [955, 309] on img at bounding box center [872, 272] width 663 height 994
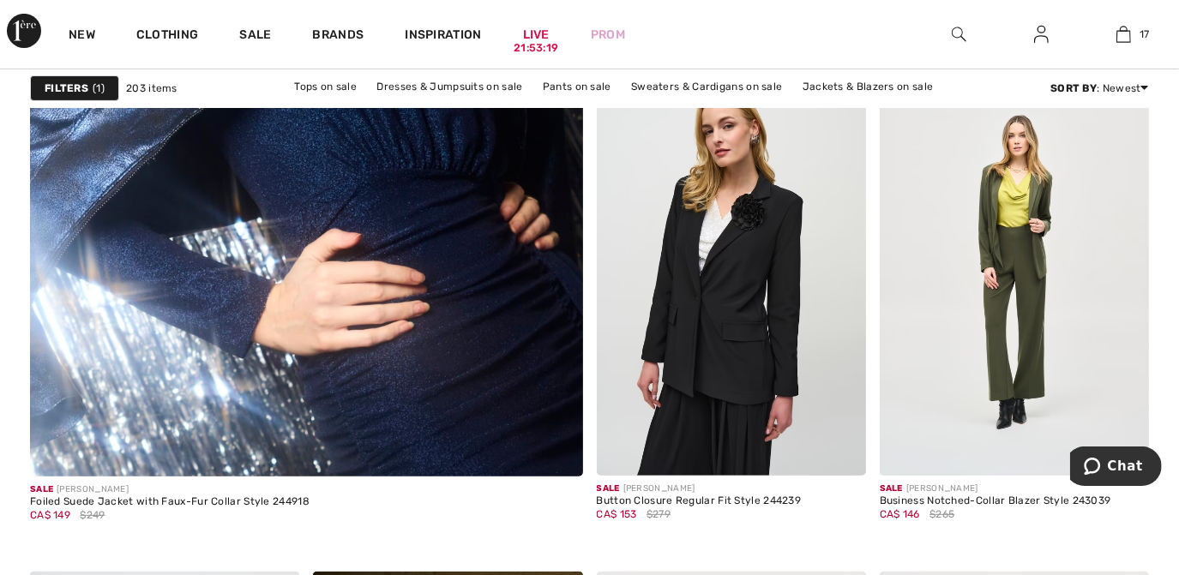
scroll to position [4614, 0]
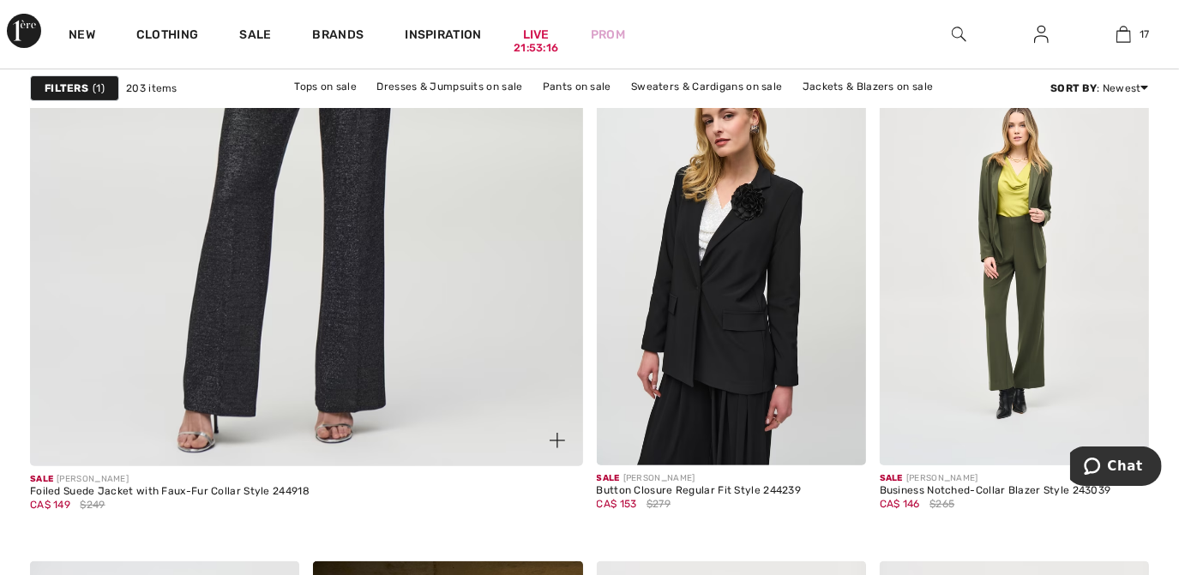
click at [465, 313] on img at bounding box center [306, 58] width 663 height 994
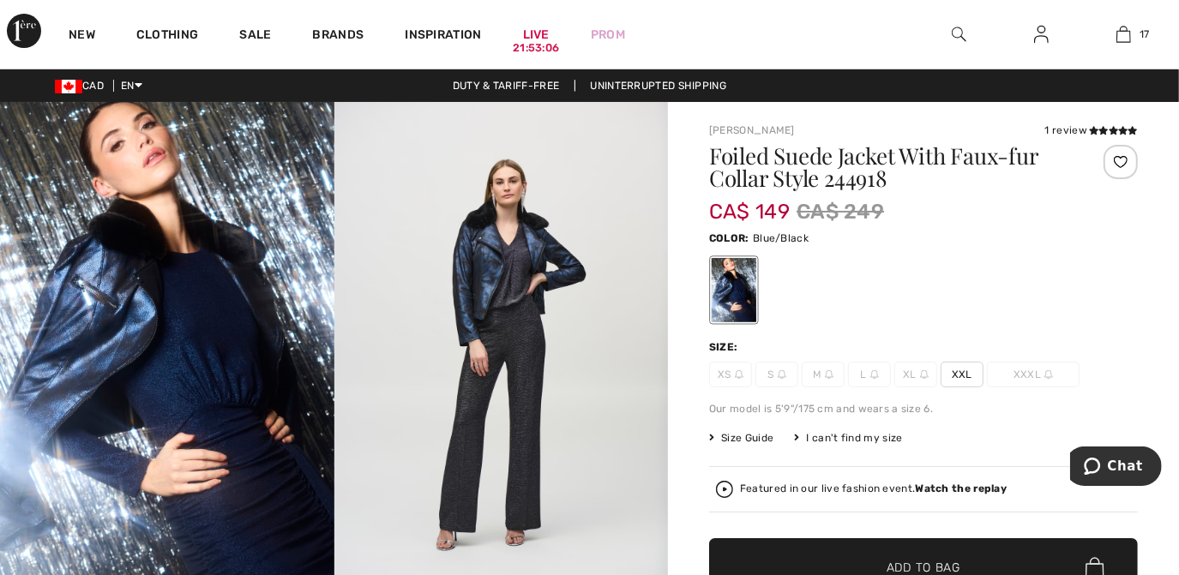
click at [962, 374] on span "XXL" at bounding box center [961, 375] width 43 height 26
click at [937, 551] on span "✔ Added to Bag Add to Bag" at bounding box center [923, 568] width 429 height 60
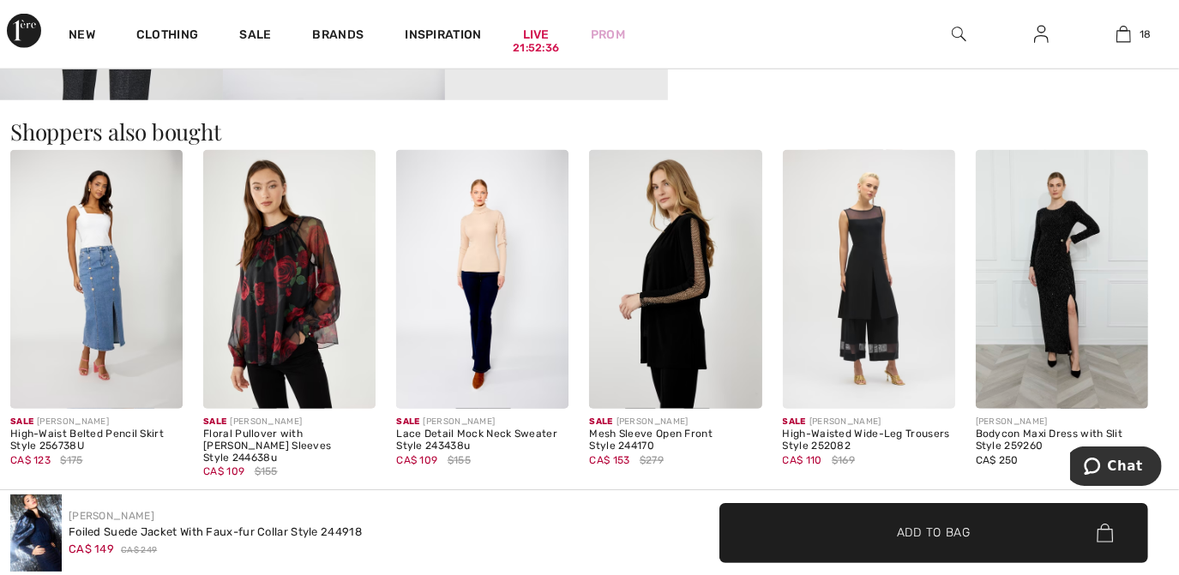
scroll to position [1188, 0]
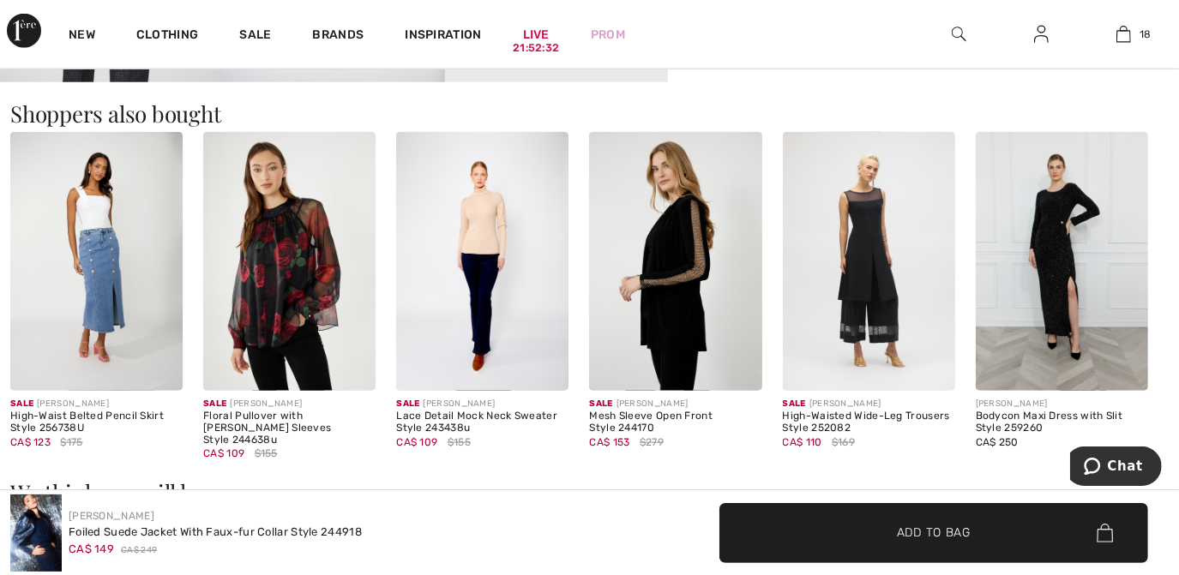
click at [682, 321] on img at bounding box center [675, 261] width 172 height 259
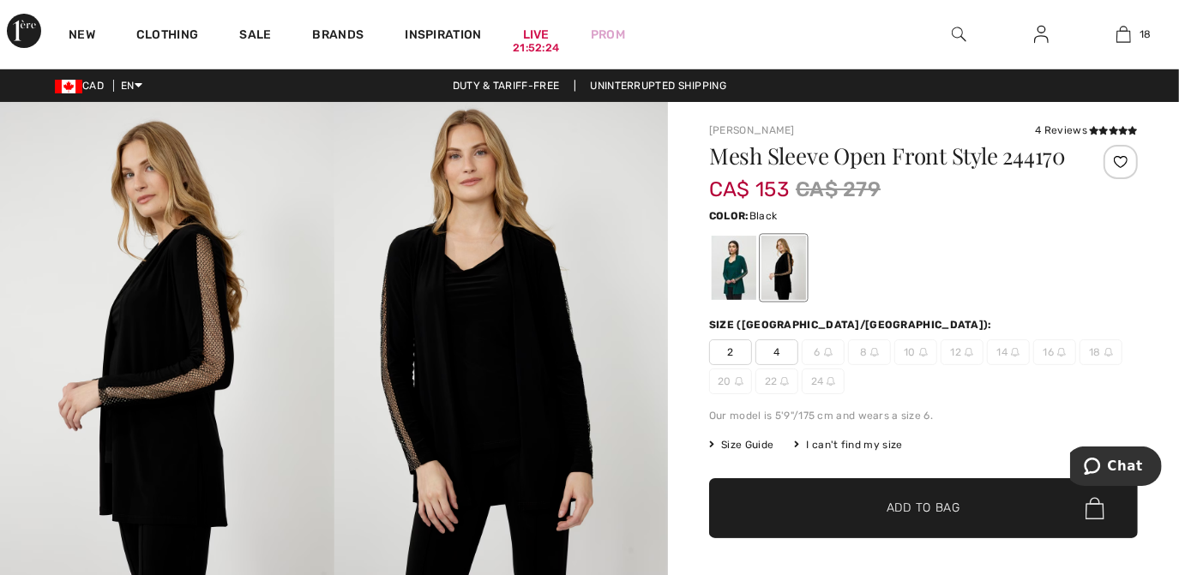
click at [471, 401] on img at bounding box center [501, 352] width 334 height 501
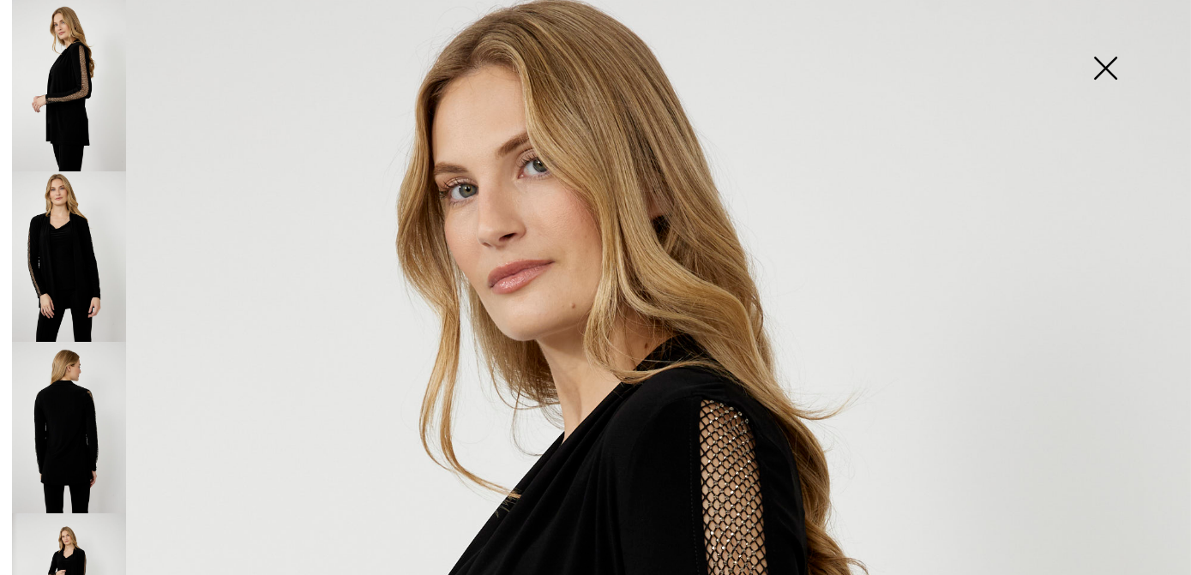
scroll to position [66, 0]
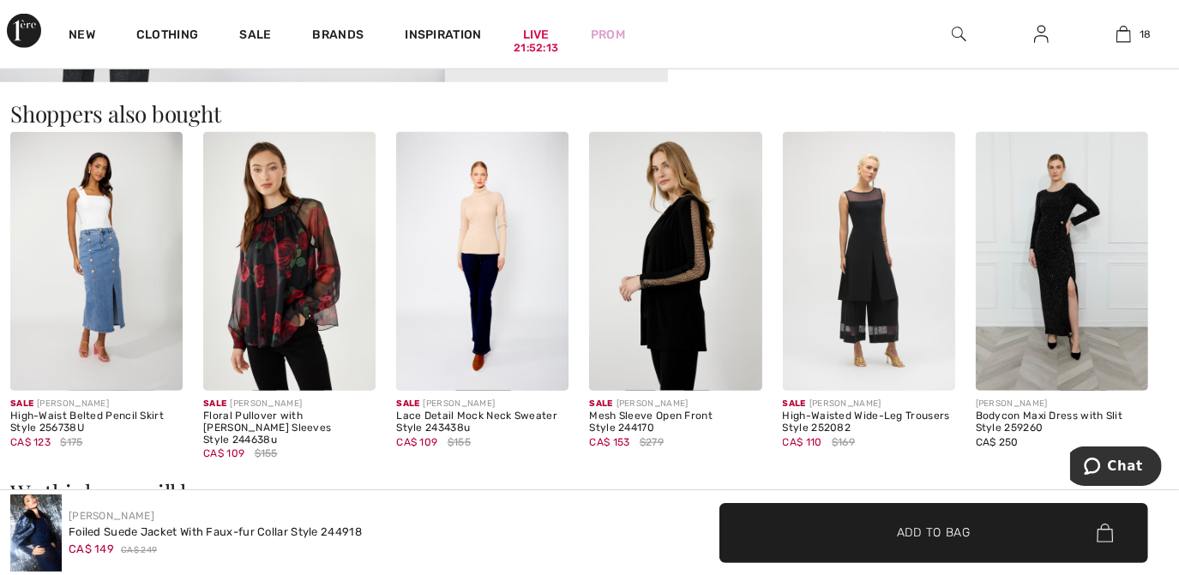
drag, startPoint x: 0, startPoint y: 0, endPoint x: 635, endPoint y: 297, distance: 701.4
click at [635, 297] on img at bounding box center [675, 261] width 172 height 259
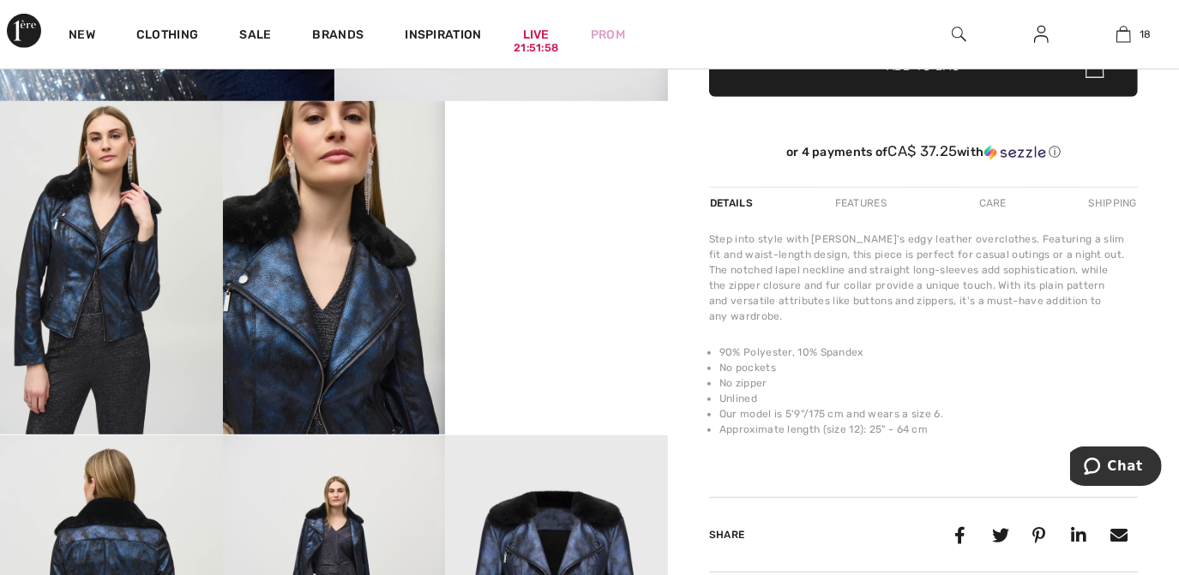
scroll to position [511, 0]
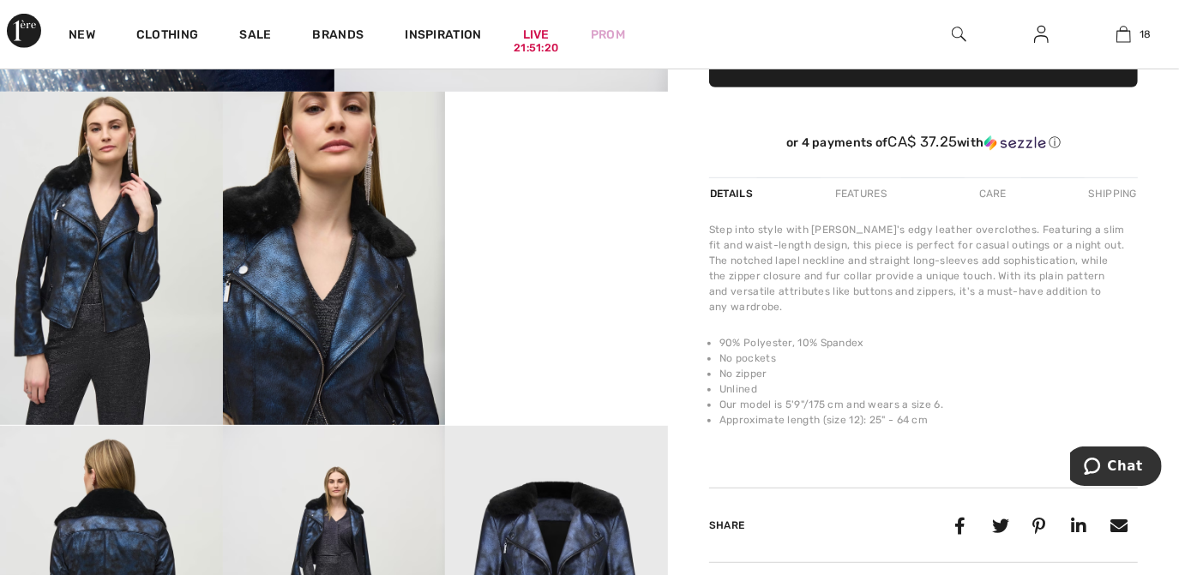
click at [871, 192] on div "Features" at bounding box center [860, 193] width 81 height 31
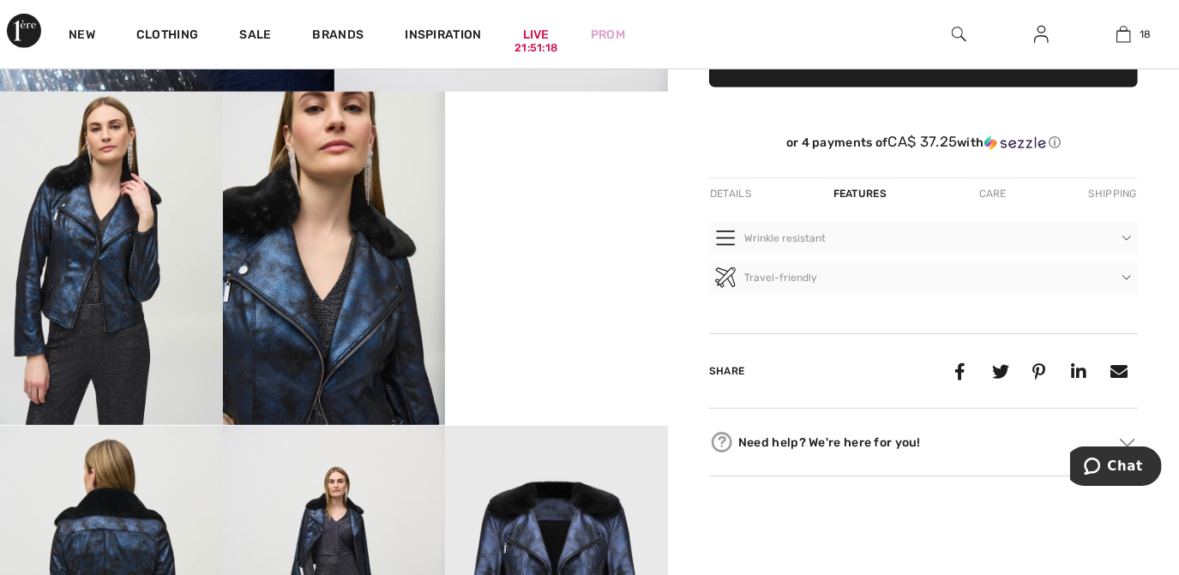
click at [871, 192] on div "Features" at bounding box center [860, 193] width 82 height 31
click at [1003, 190] on div "Care" at bounding box center [992, 193] width 57 height 31
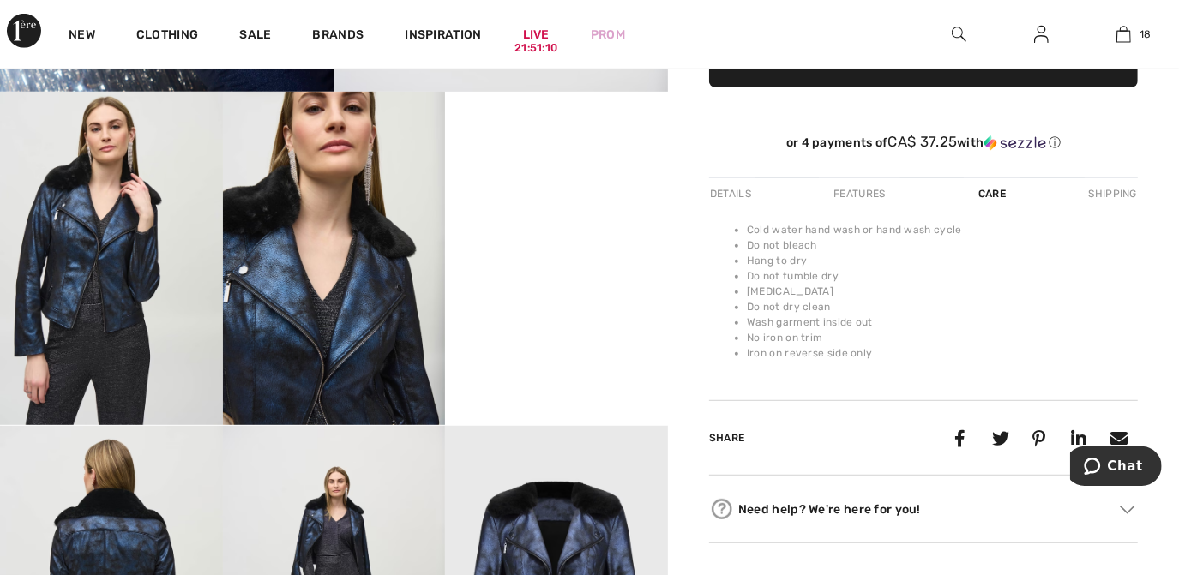
click at [735, 190] on div "Details" at bounding box center [732, 193] width 46 height 31
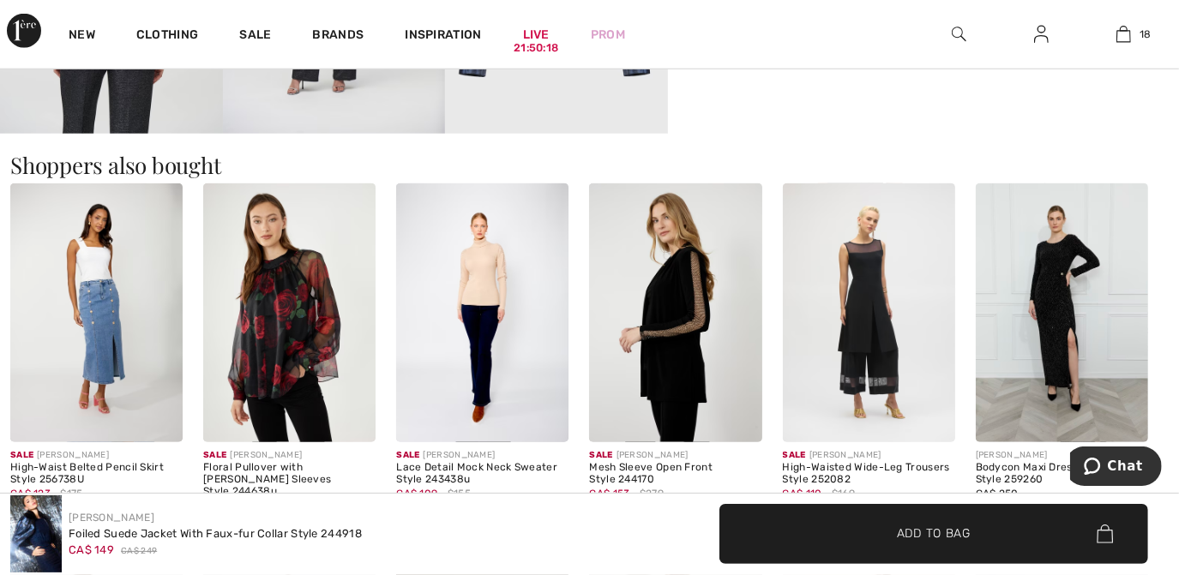
scroll to position [0, 0]
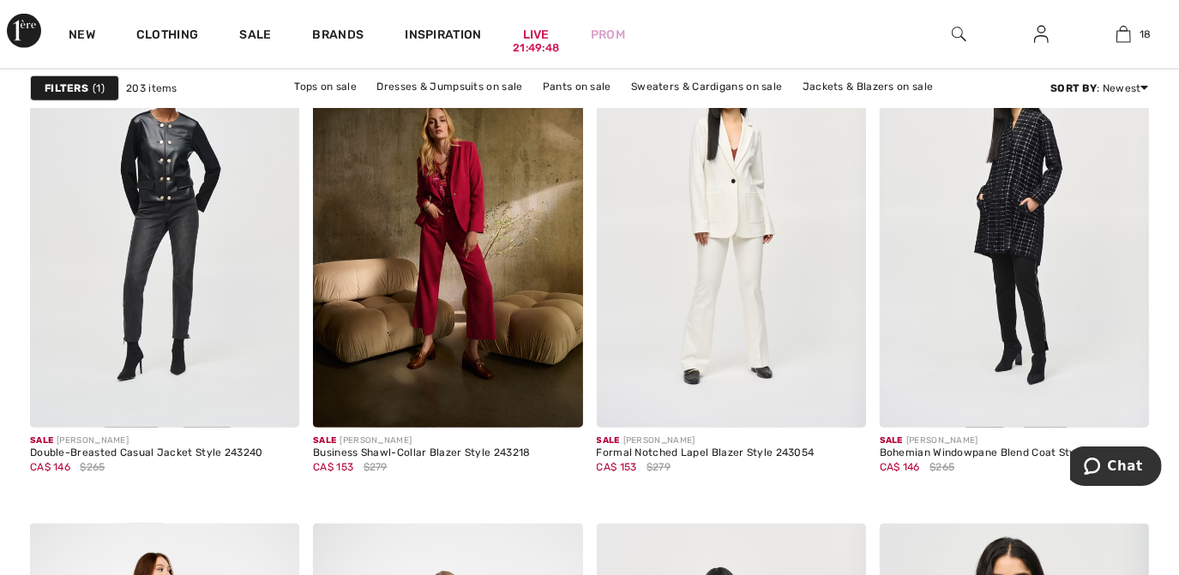
scroll to position [5011, 0]
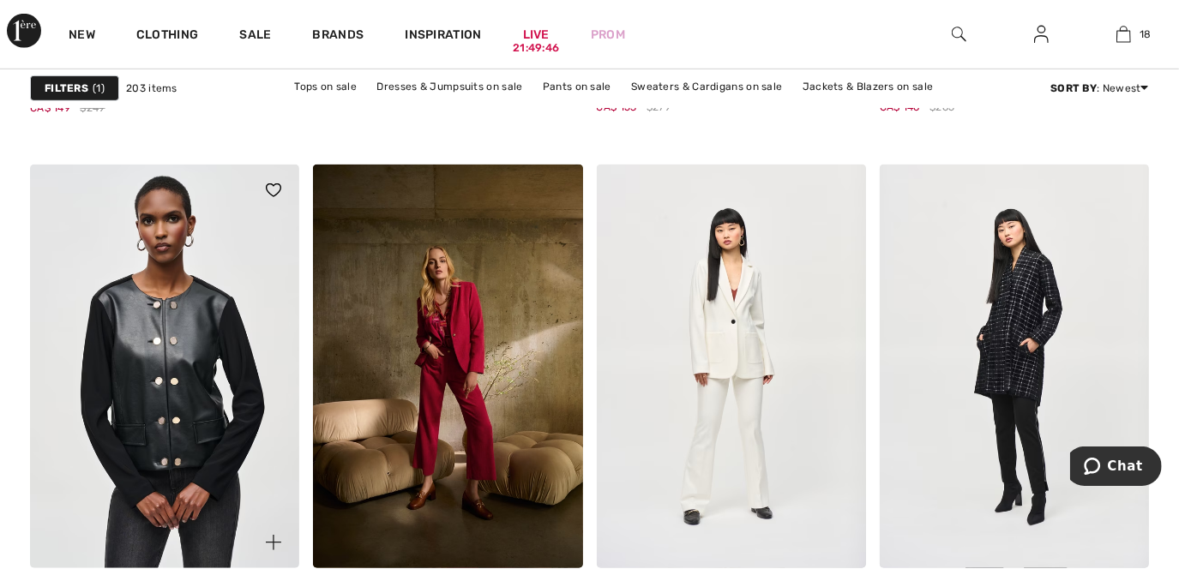
click at [230, 378] on img at bounding box center [164, 367] width 269 height 404
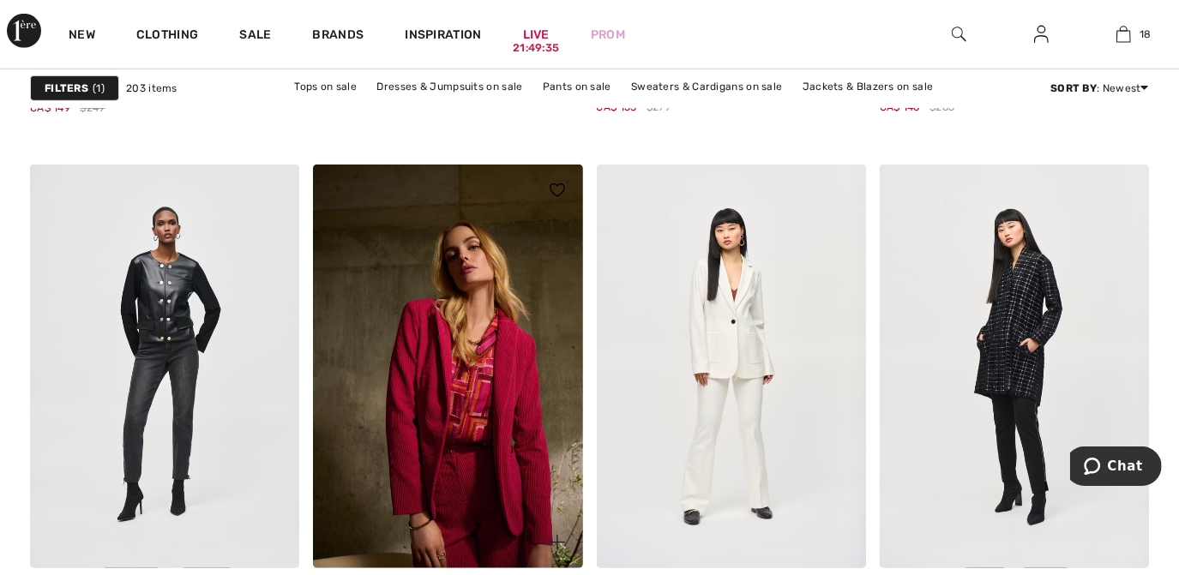
click at [399, 327] on img at bounding box center [447, 367] width 269 height 404
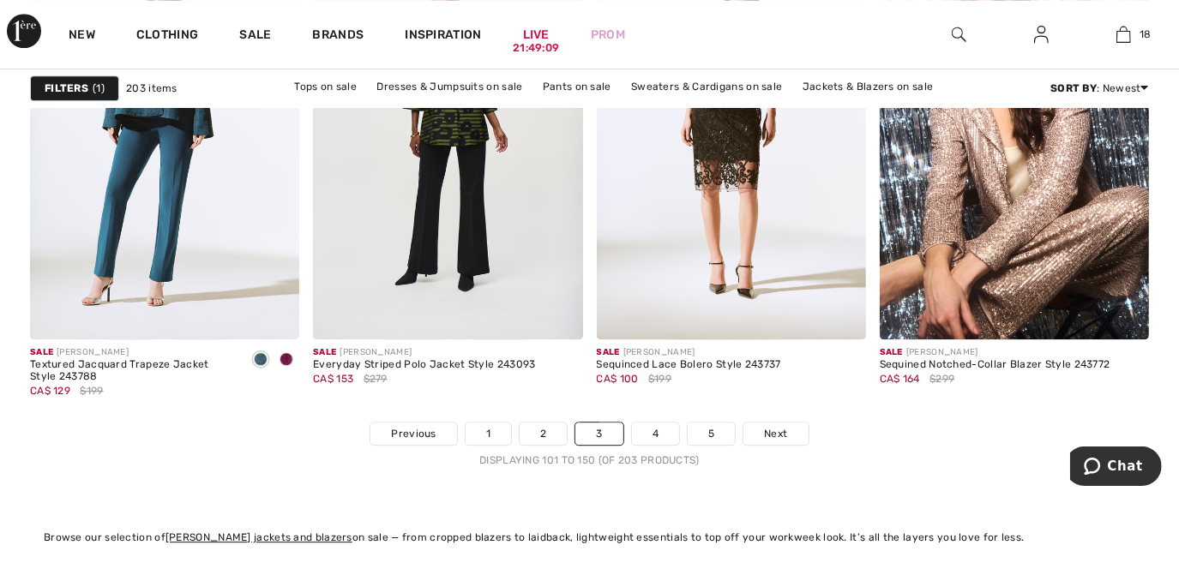
scroll to position [7369, 0]
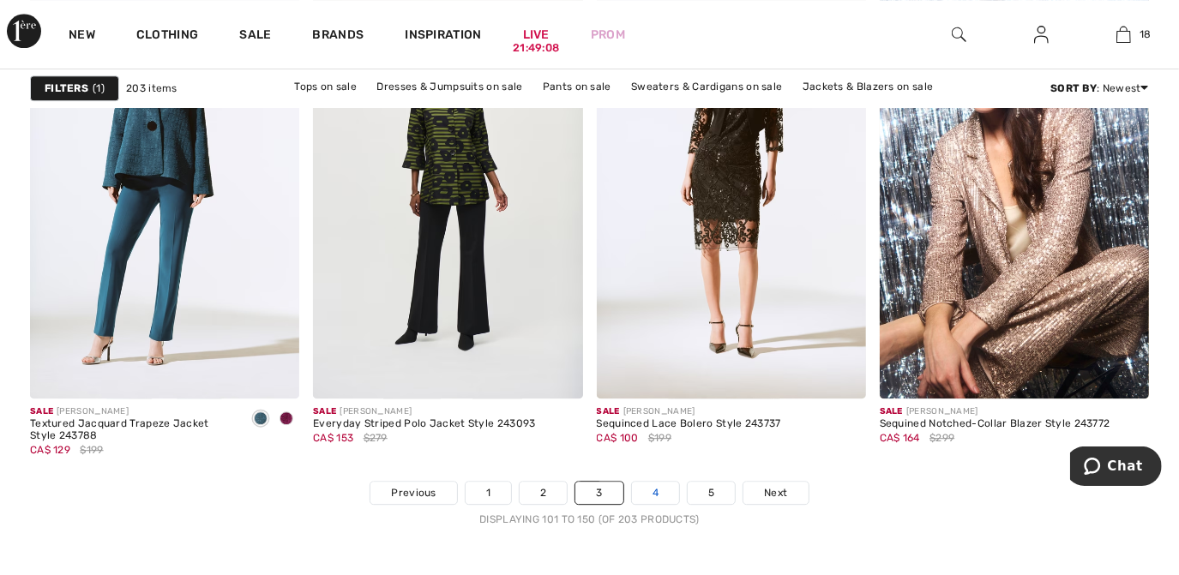
click at [657, 494] on link "4" at bounding box center [655, 493] width 47 height 22
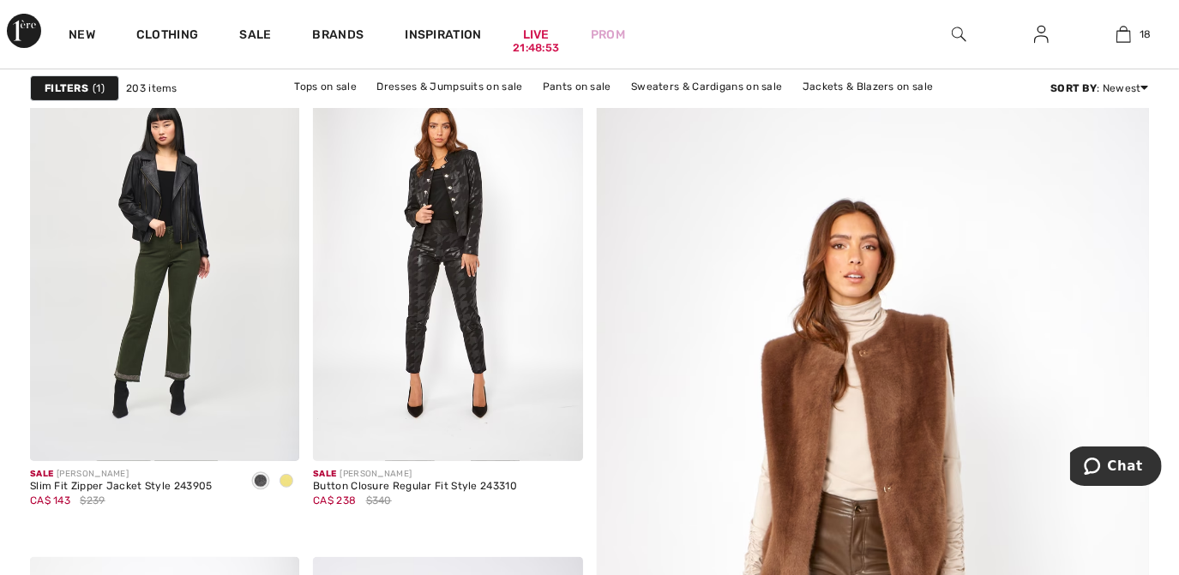
scroll to position [176, 0]
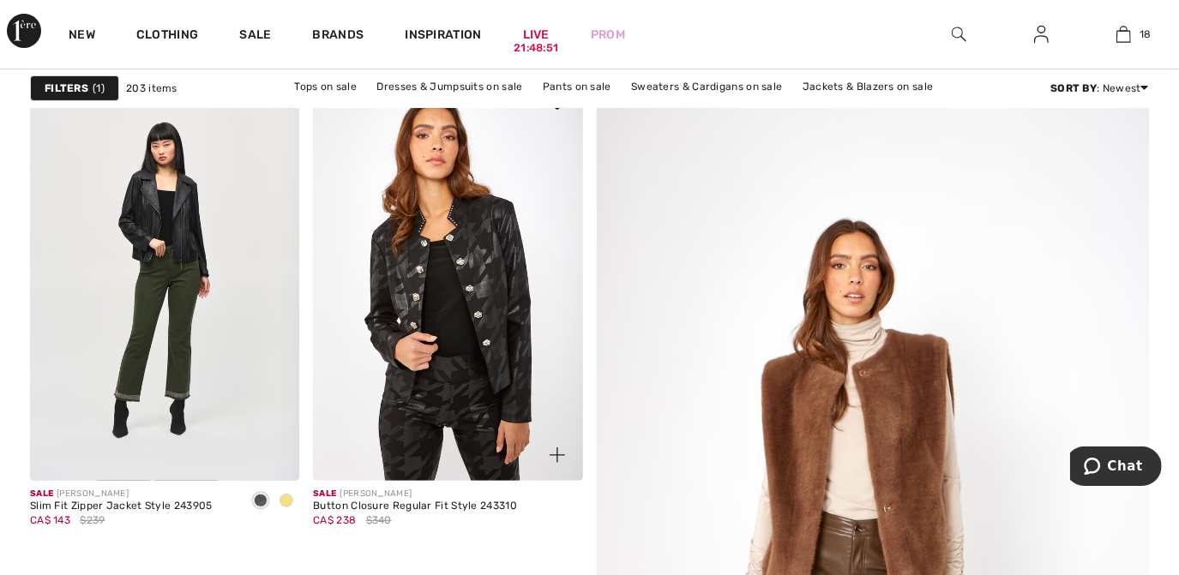
click at [513, 273] on img at bounding box center [447, 279] width 269 height 404
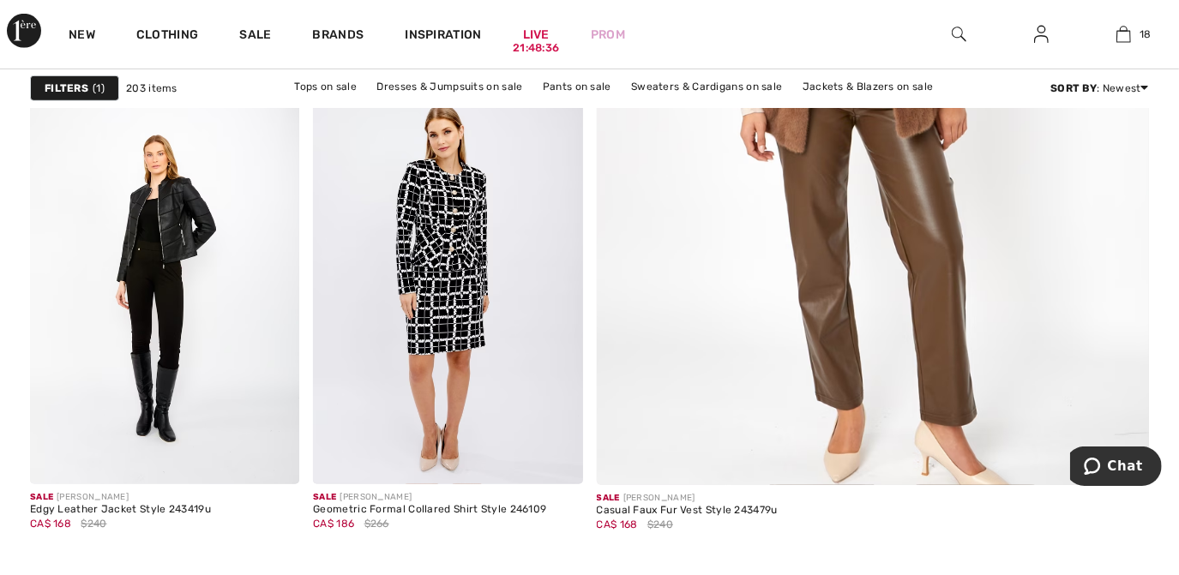
scroll to position [683, 0]
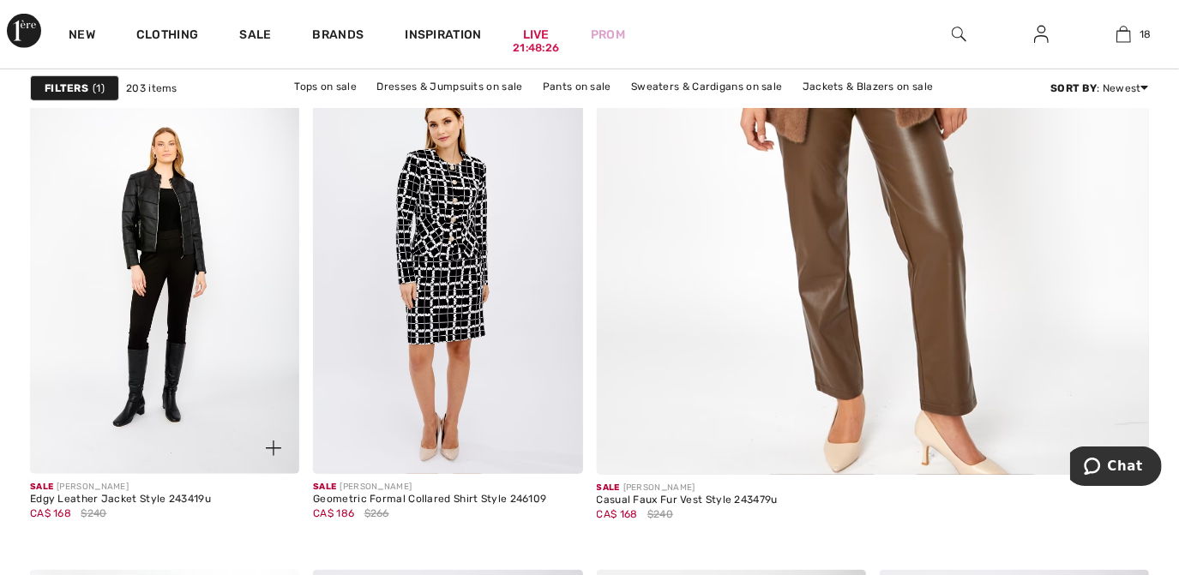
click at [152, 275] on img at bounding box center [164, 271] width 269 height 404
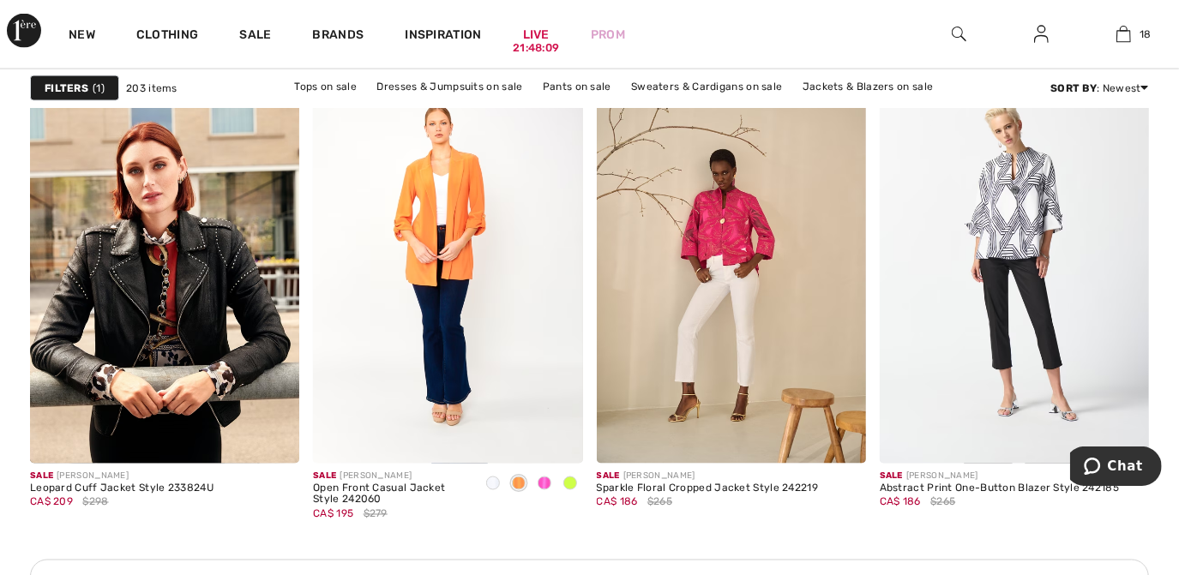
scroll to position [1703, 0]
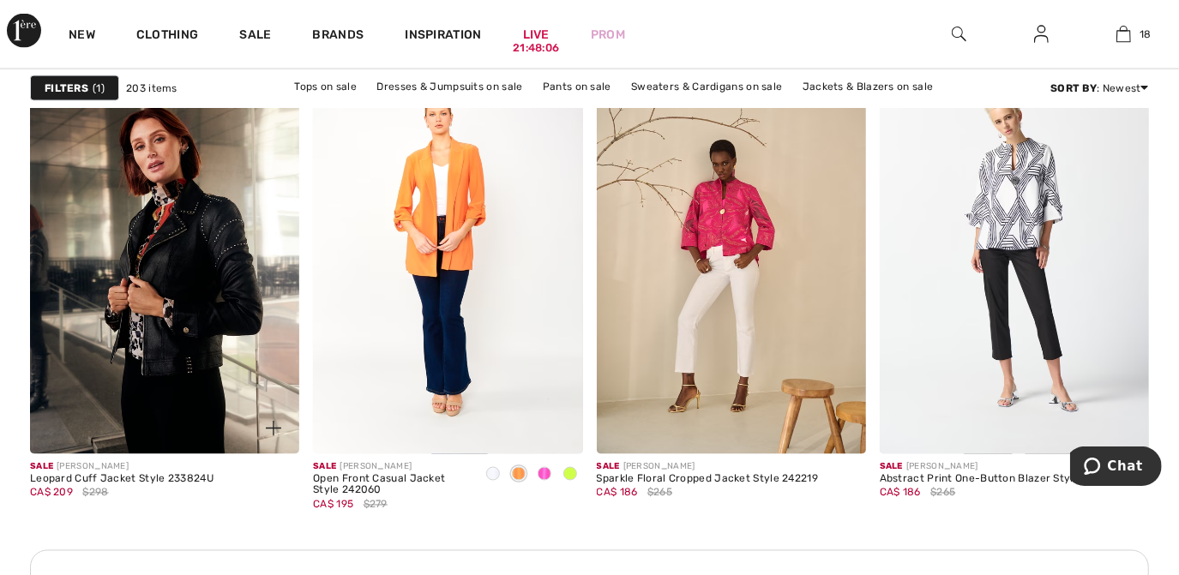
click at [179, 264] on img at bounding box center [164, 252] width 269 height 404
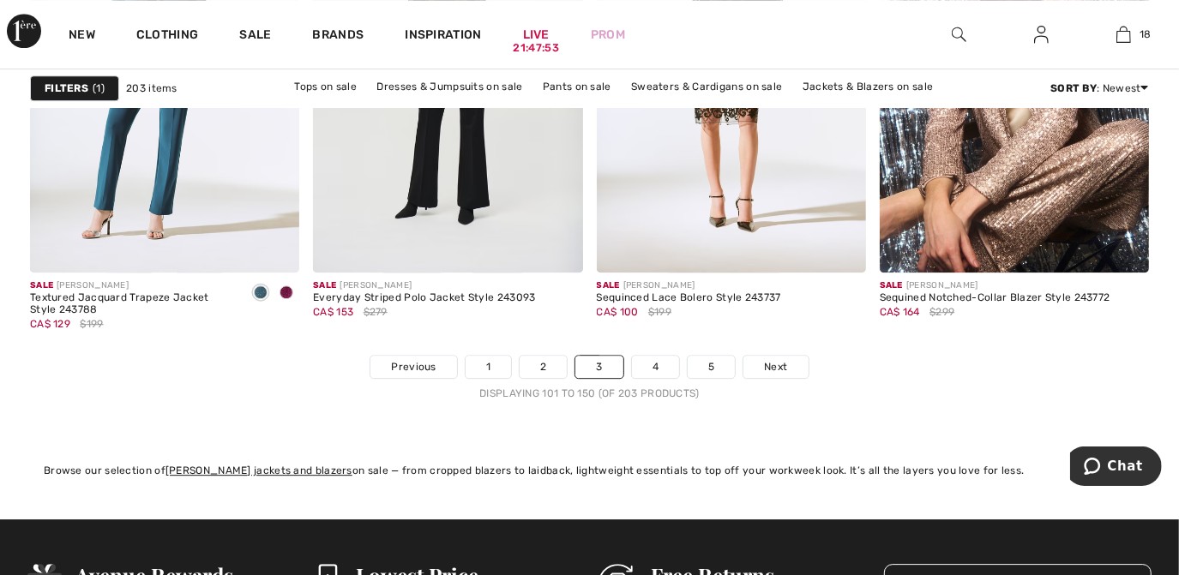
scroll to position [7505, 0]
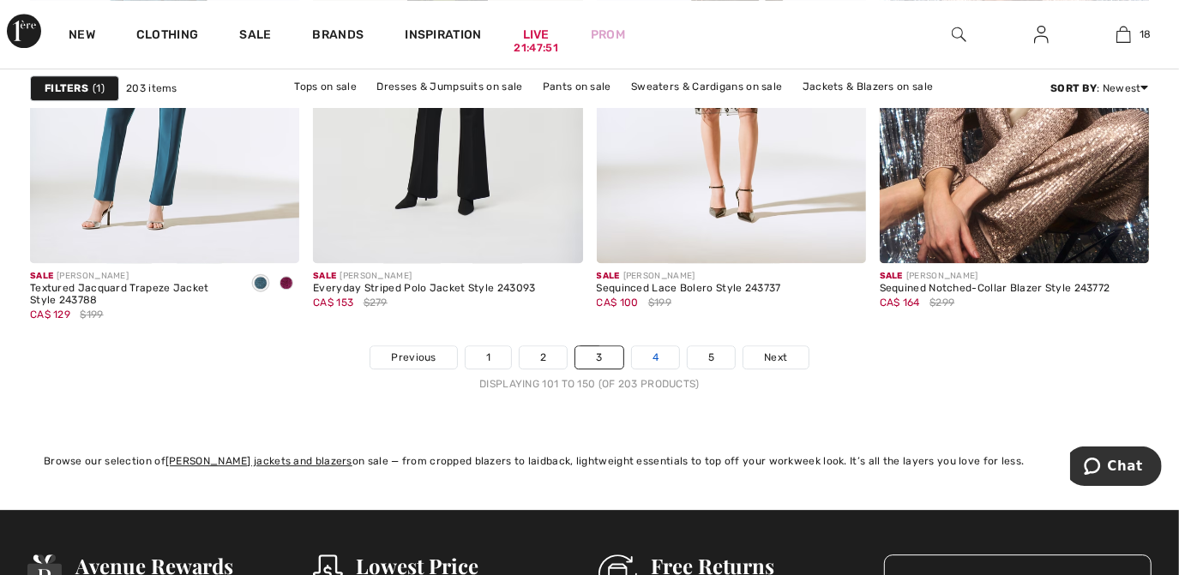
click at [654, 356] on link "4" at bounding box center [655, 357] width 47 height 22
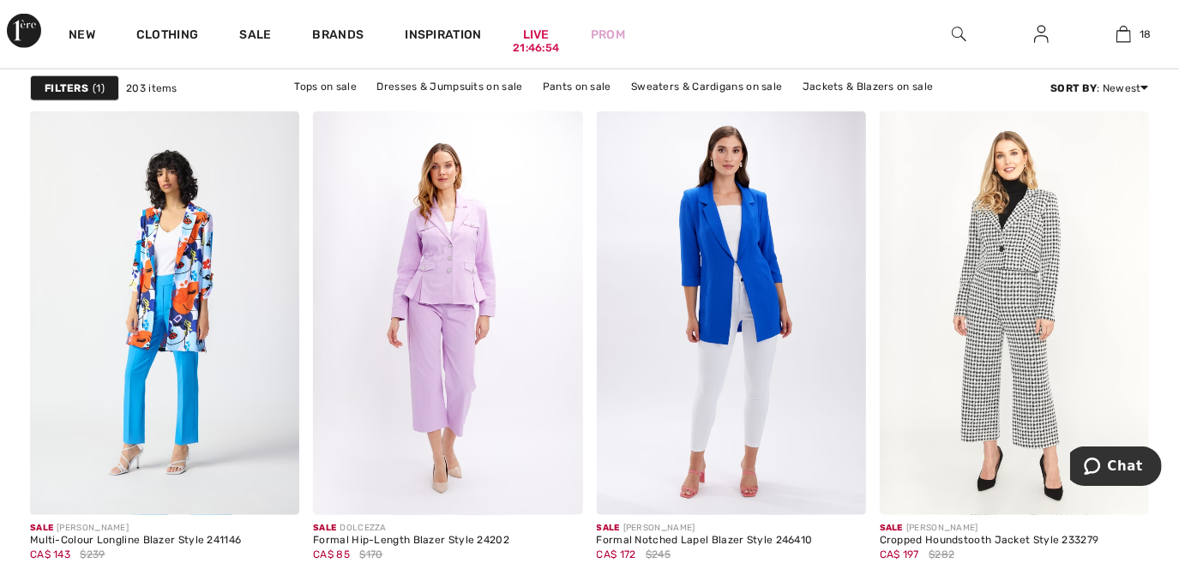
scroll to position [5574, 0]
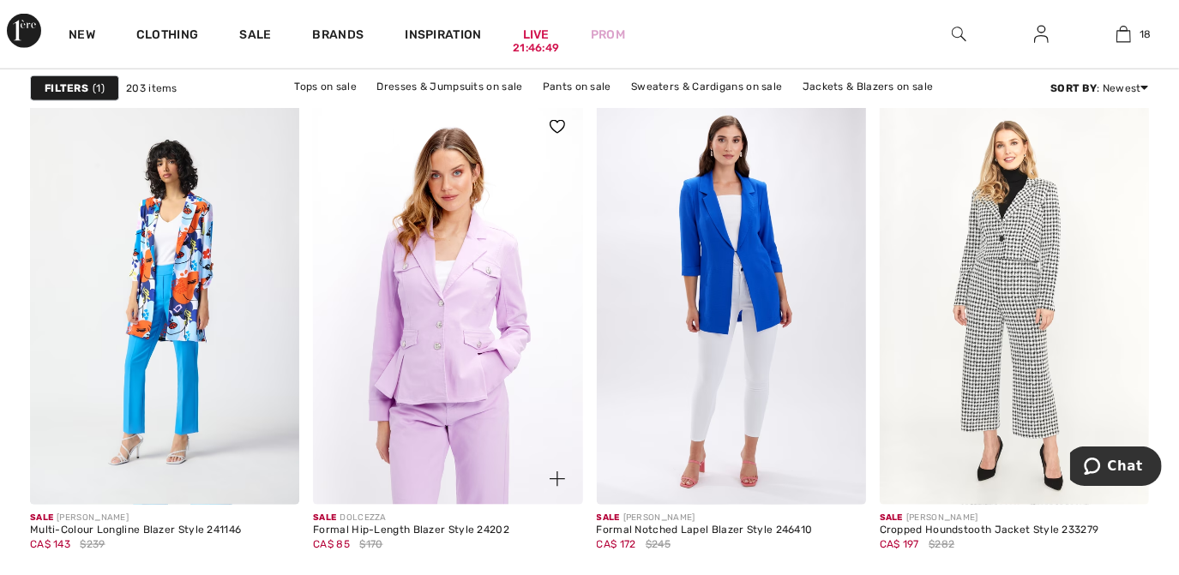
click at [501, 315] on img at bounding box center [447, 303] width 269 height 404
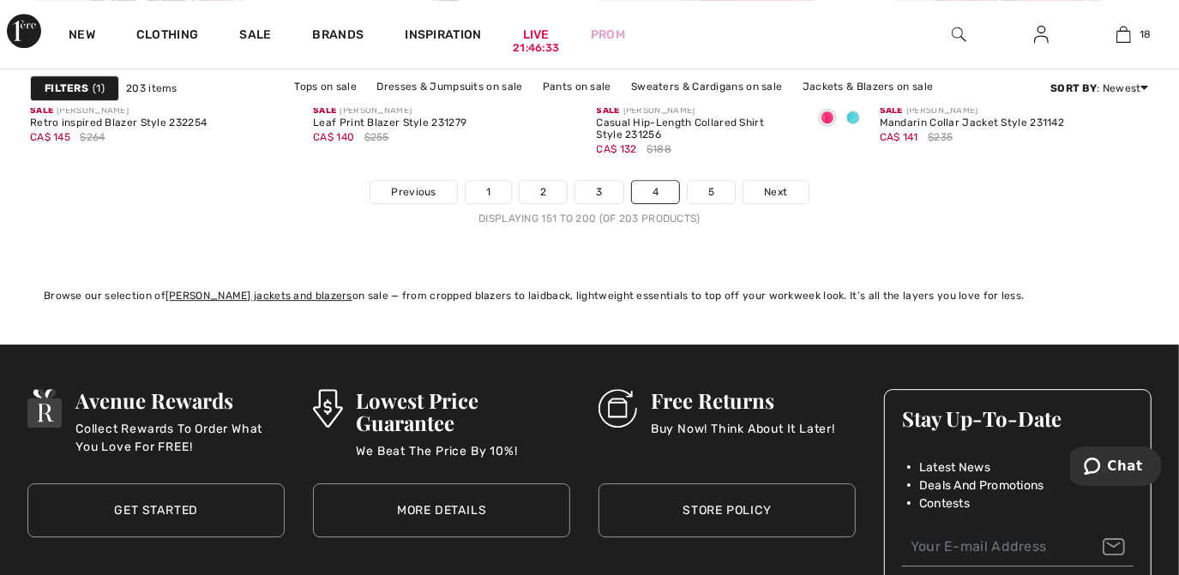
scroll to position [7570, 0]
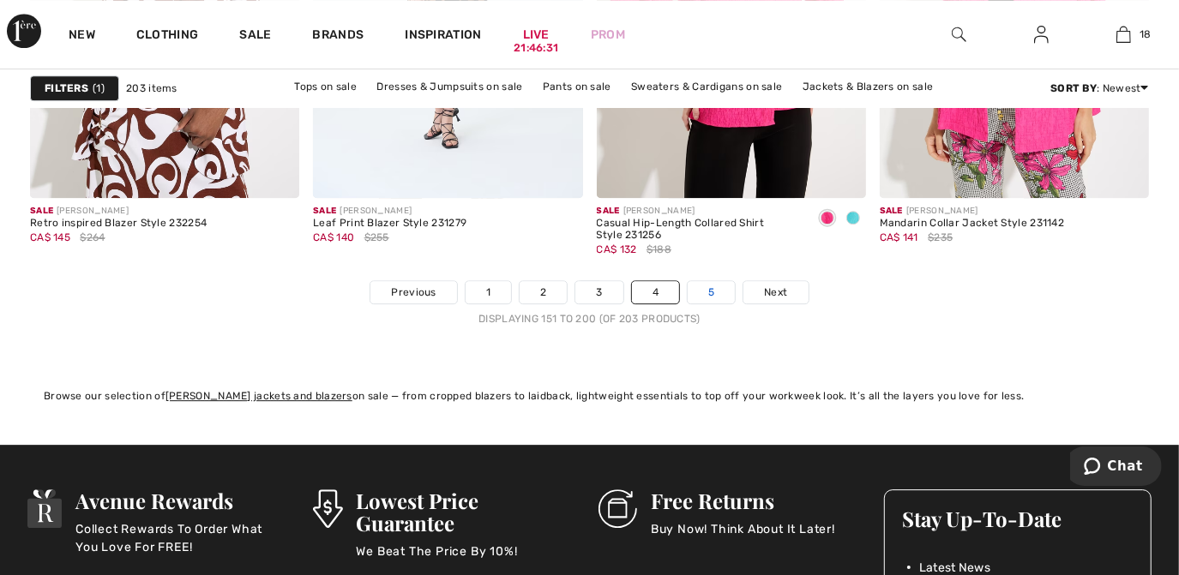
click at [715, 289] on link "5" at bounding box center [710, 292] width 47 height 22
